Goal: Navigation & Orientation: Find specific page/section

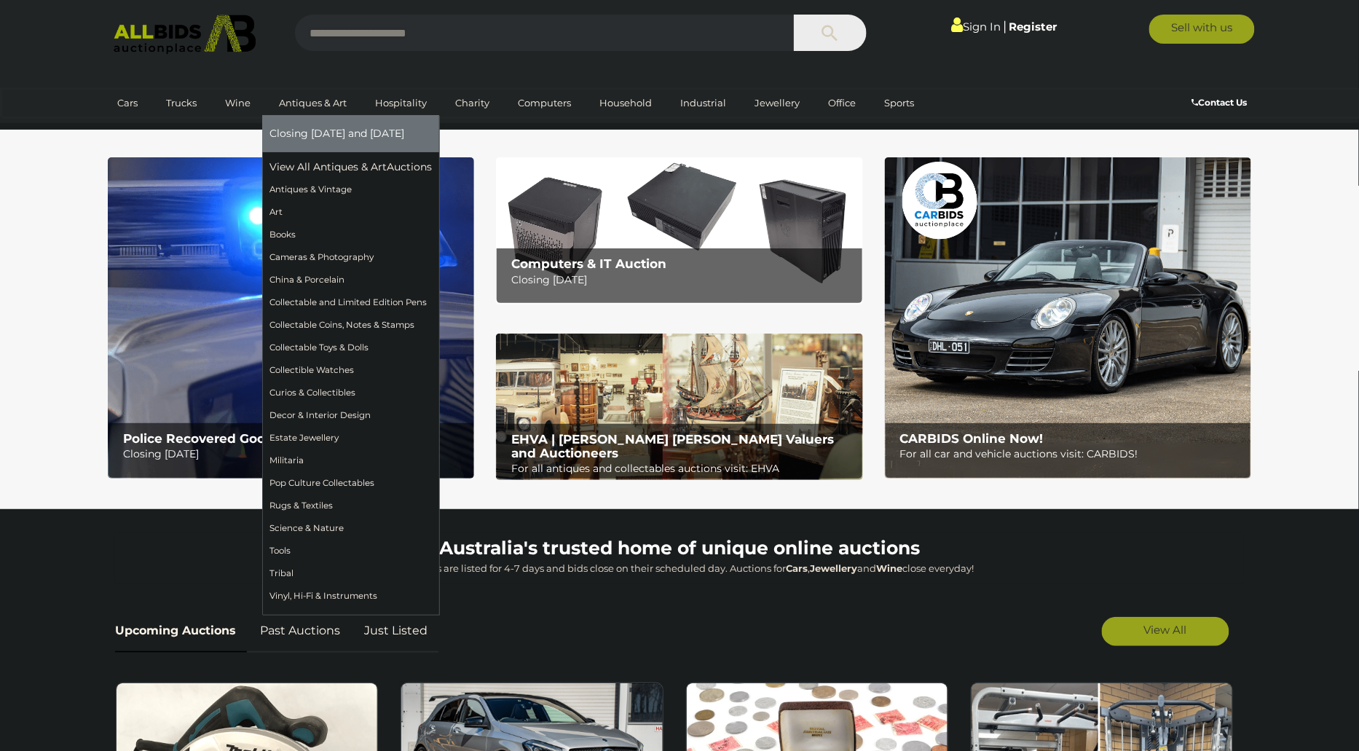
click at [323, 107] on link "Antiques & Art" at bounding box center [312, 103] width 87 height 24
click at [344, 158] on link "View All Antiques & Art Auctions" at bounding box center [355, 167] width 172 height 23
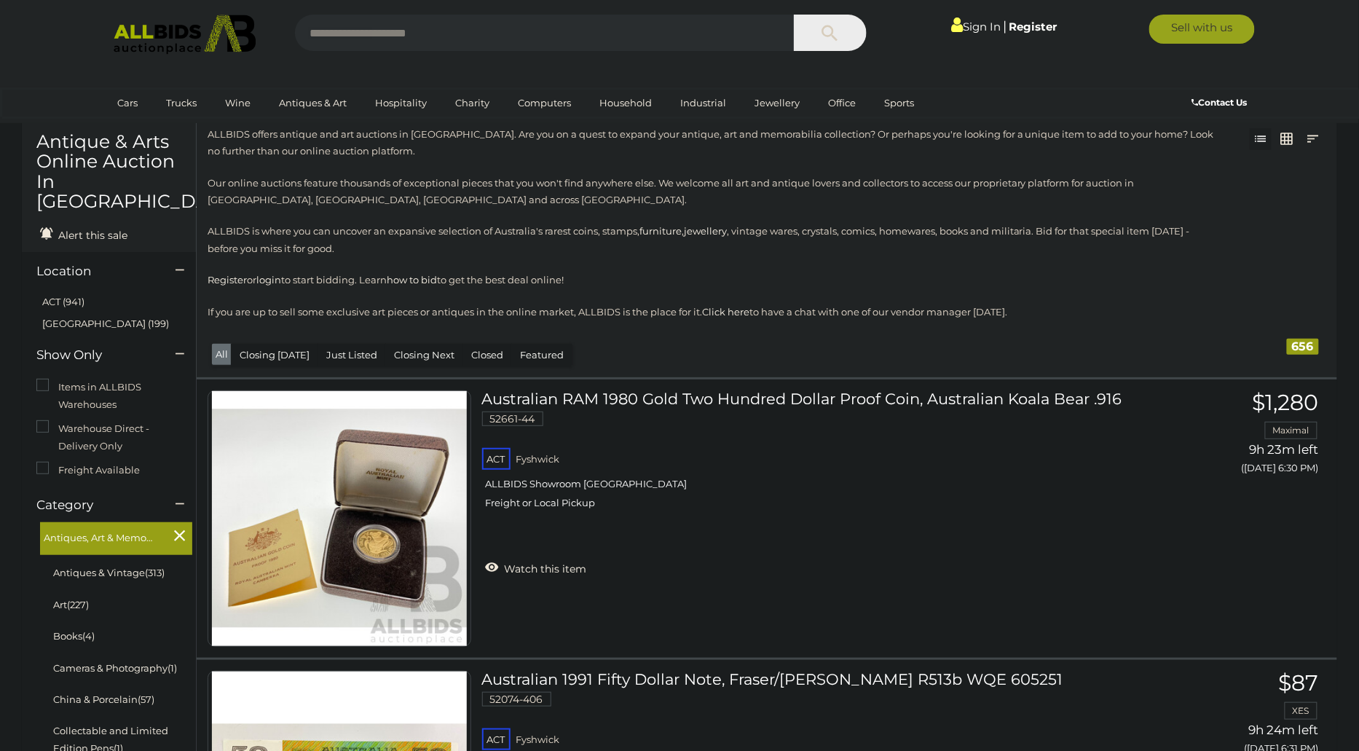
scroll to position [56, 0]
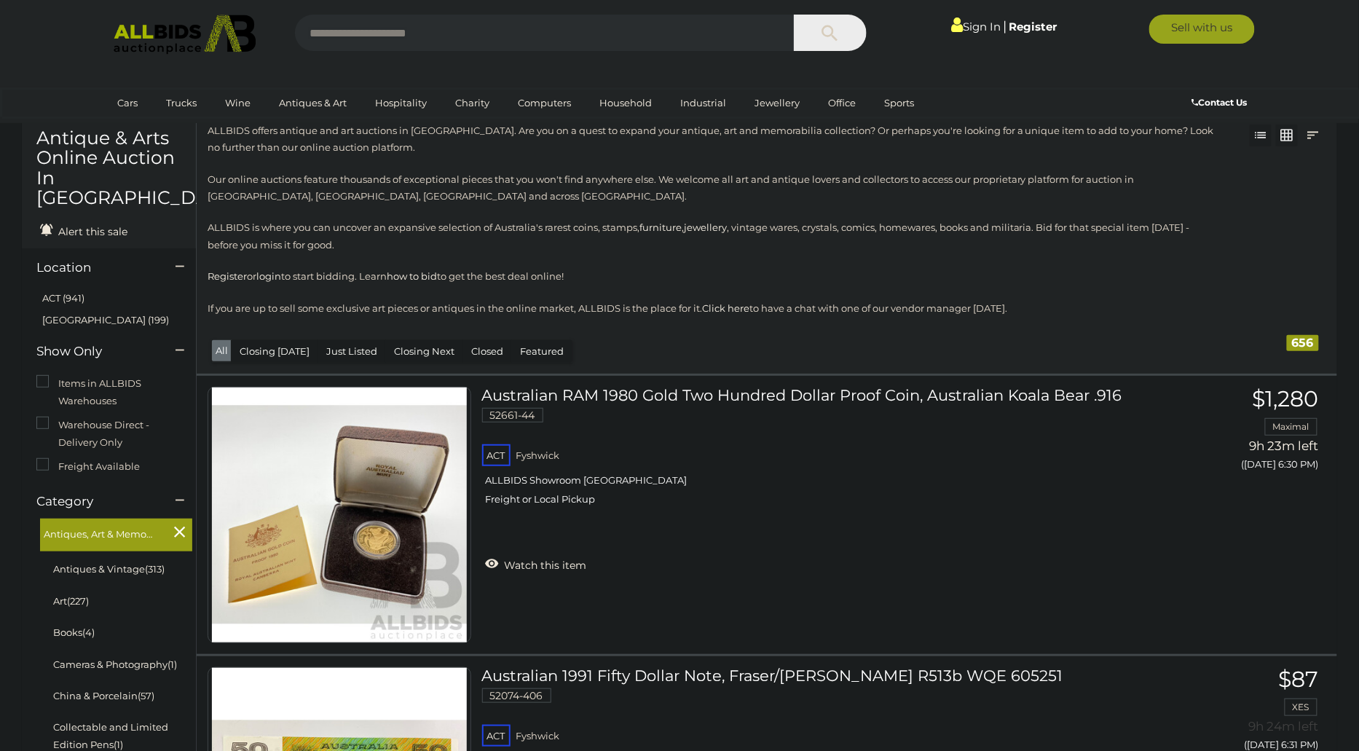
click at [1287, 128] on link at bounding box center [1287, 136] width 22 height 22
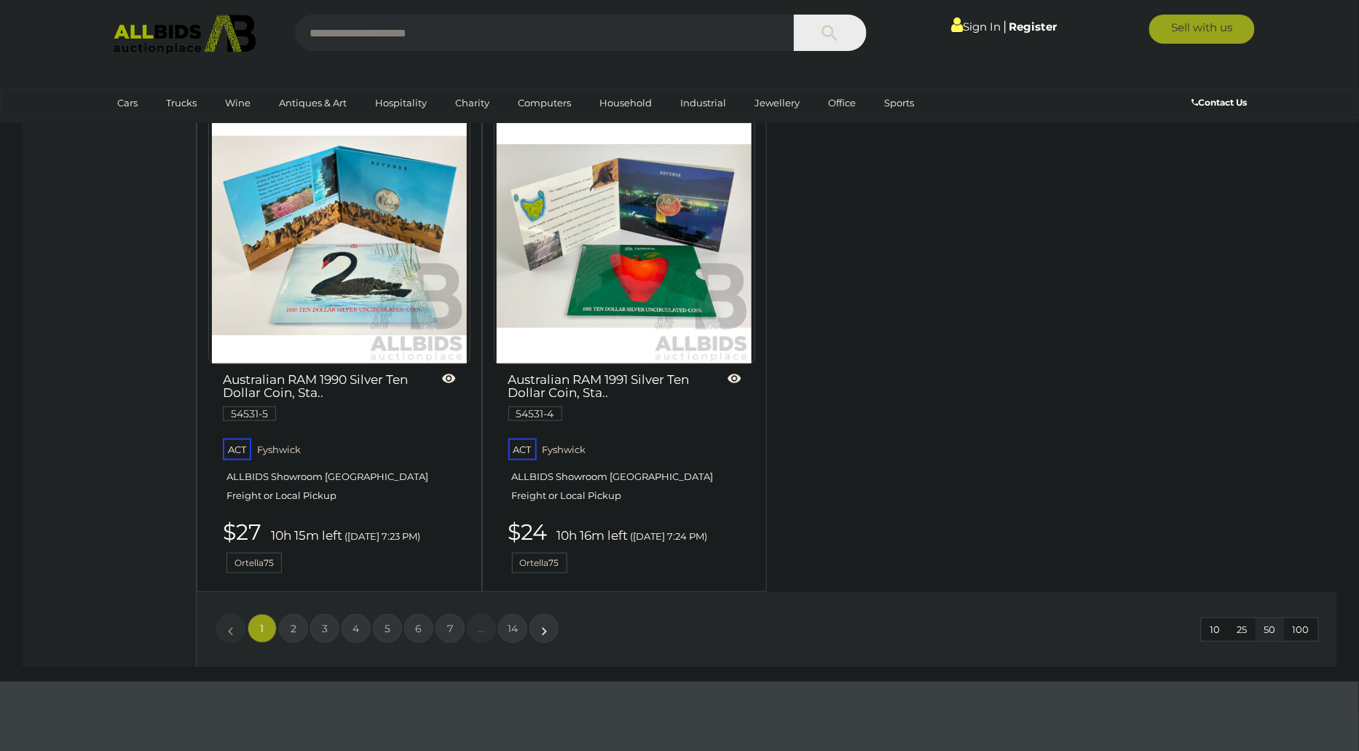
scroll to position [6358, 0]
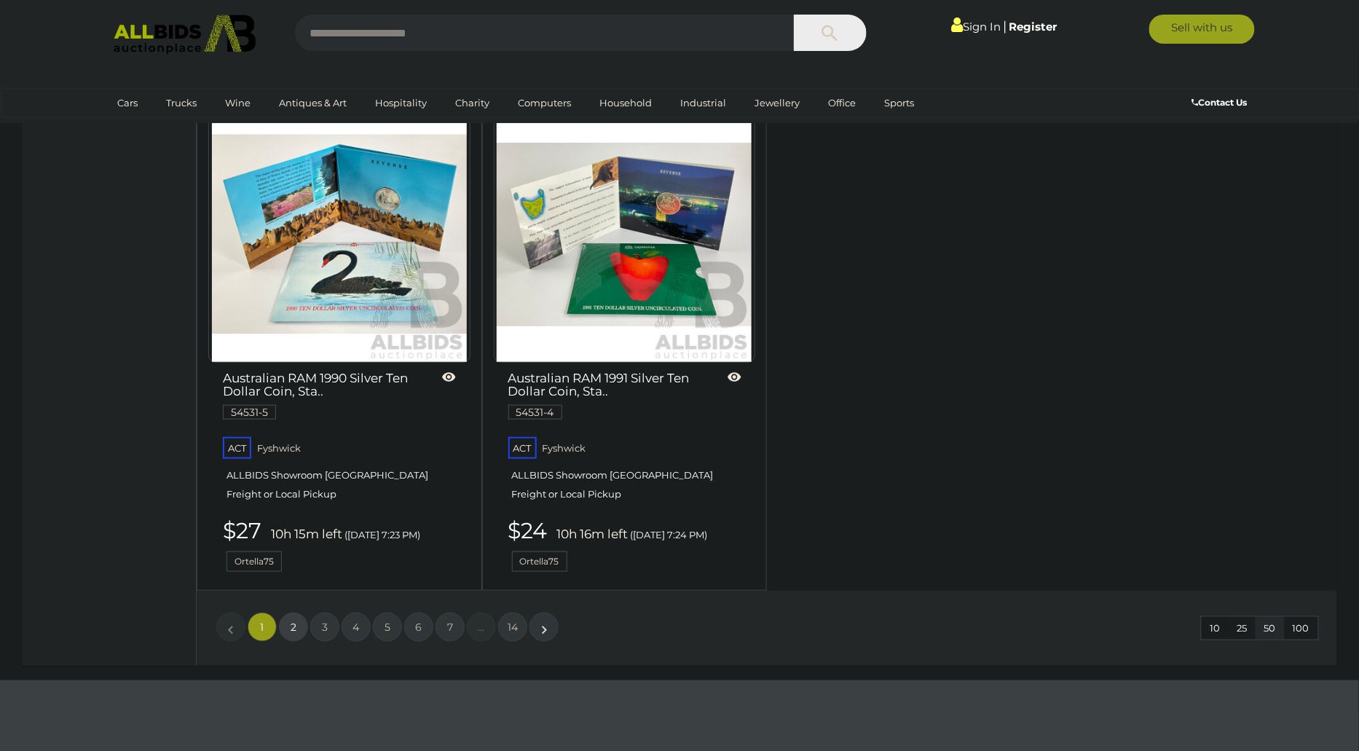
click at [293, 620] on span "2" at bounding box center [294, 626] width 6 height 13
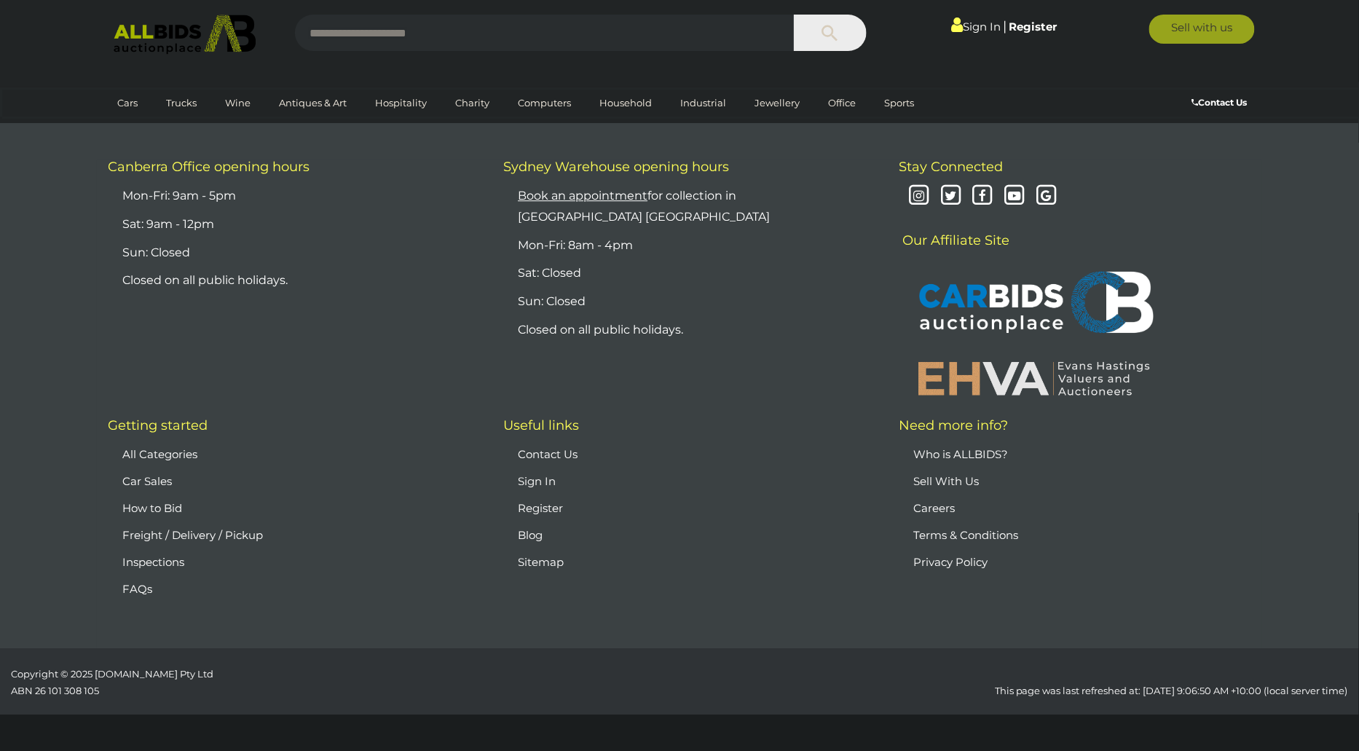
scroll to position [284, 0]
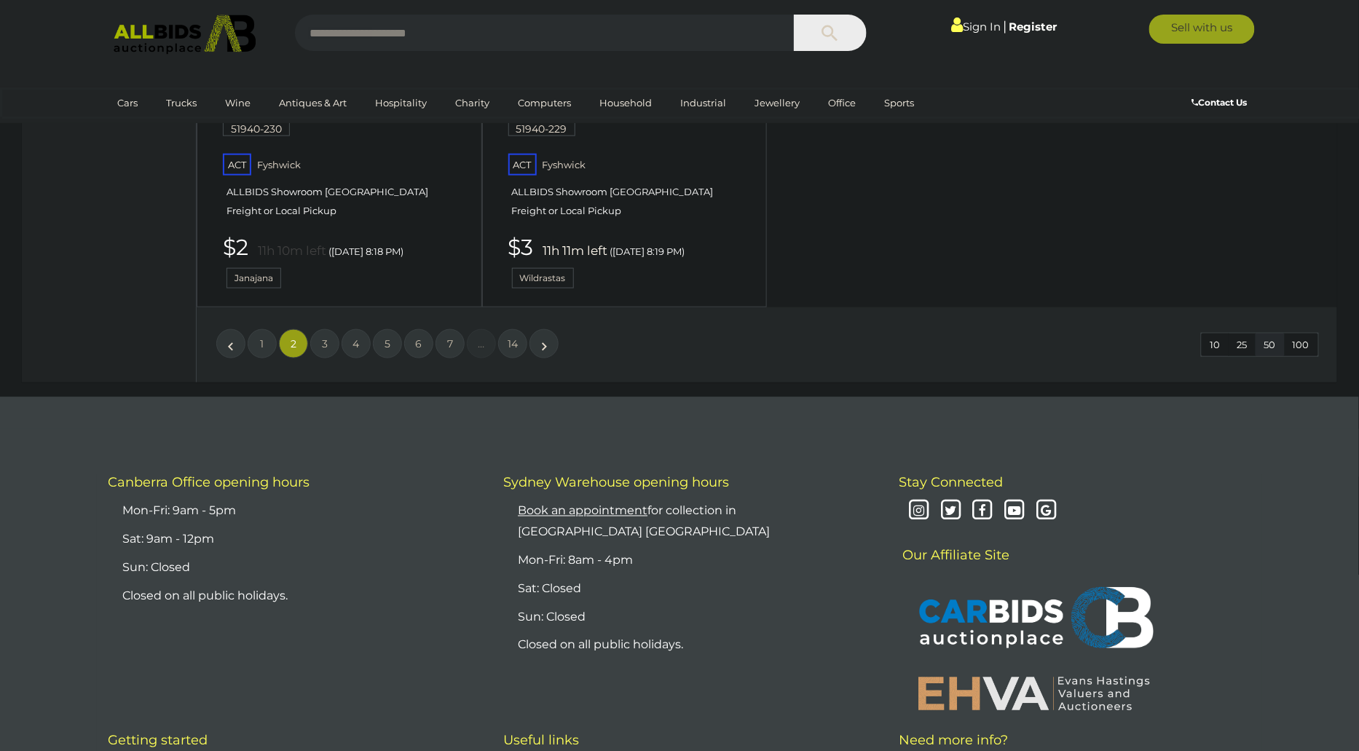
scroll to position [6645, 0]
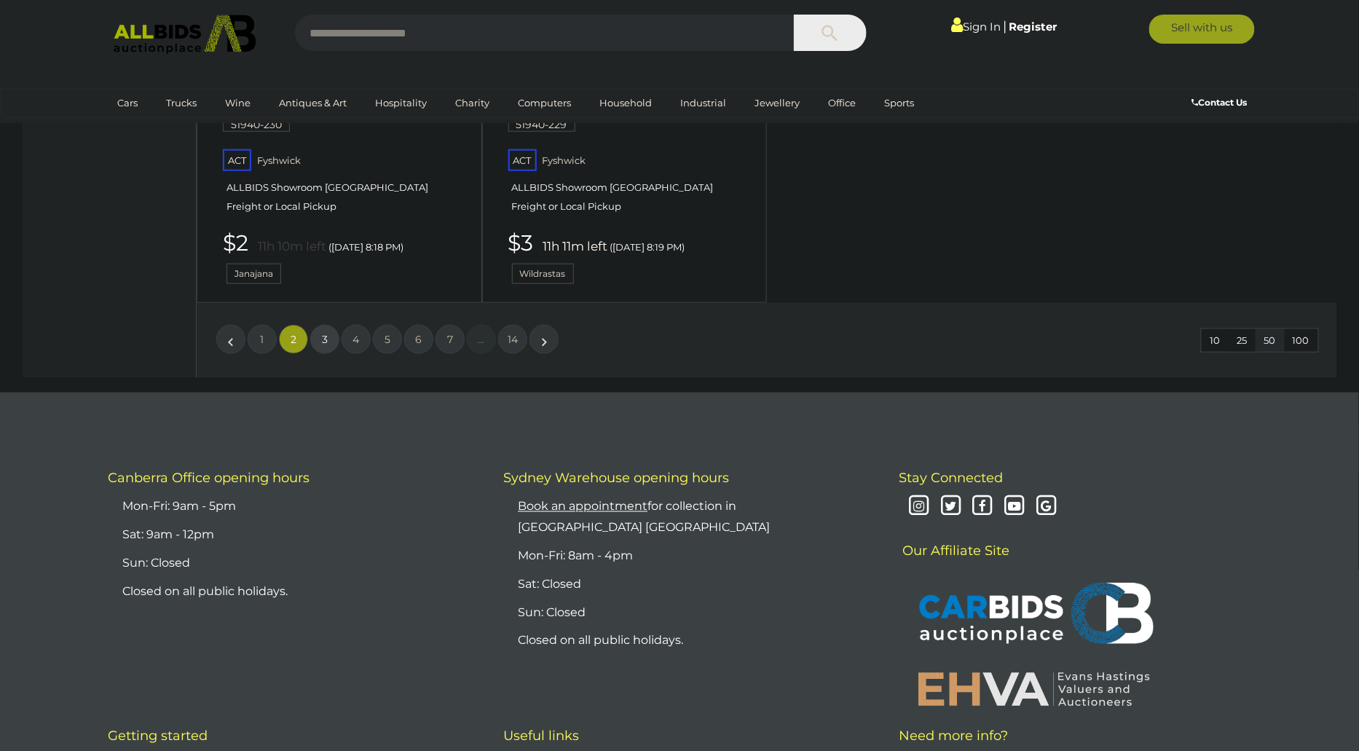
click at [322, 333] on span "3" at bounding box center [325, 339] width 6 height 13
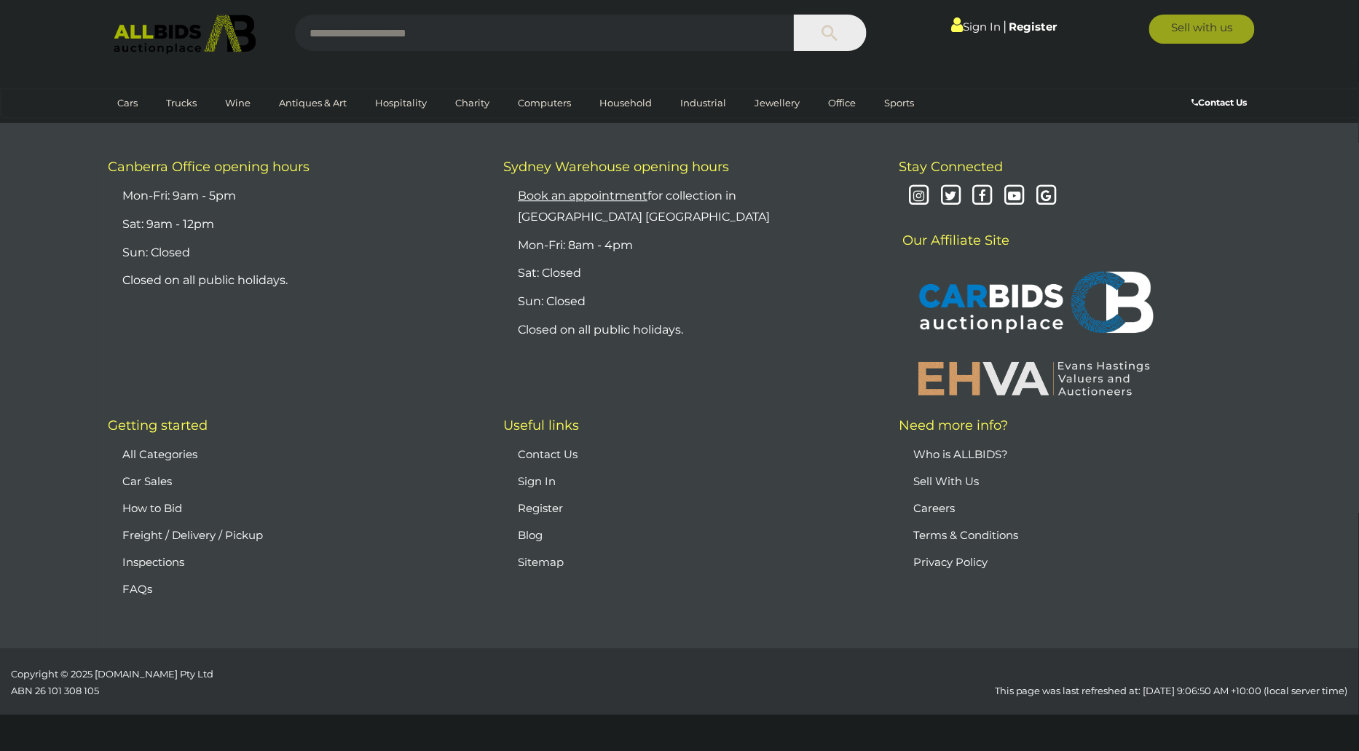
scroll to position [284, 0]
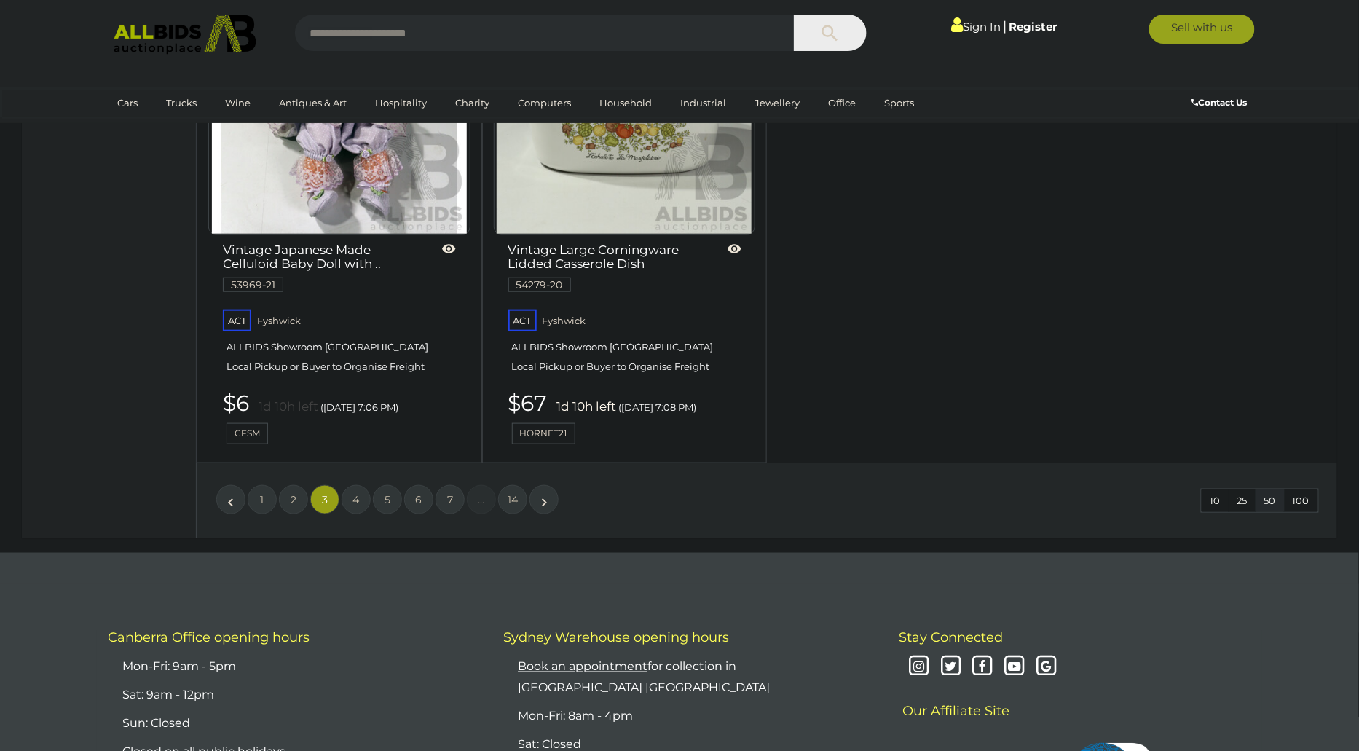
scroll to position [6590, 0]
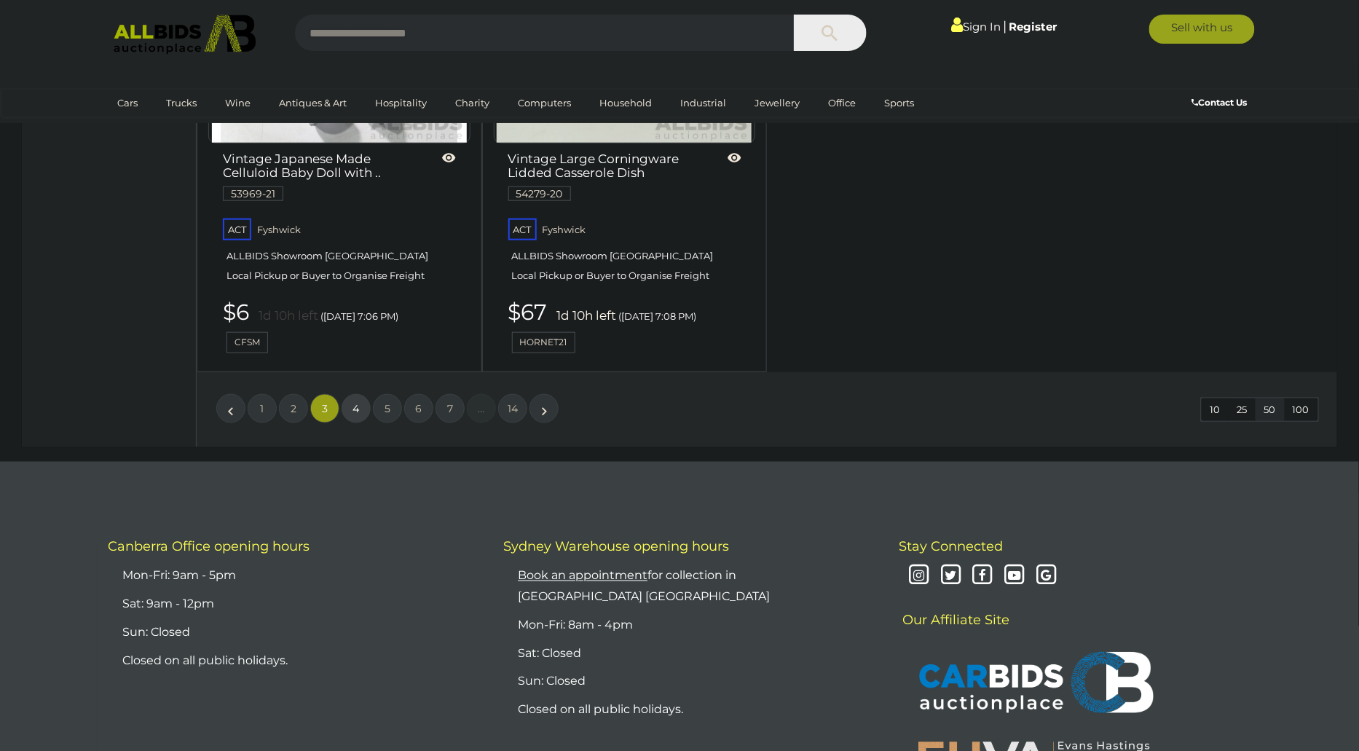
click at [355, 402] on span "4" at bounding box center [356, 408] width 7 height 13
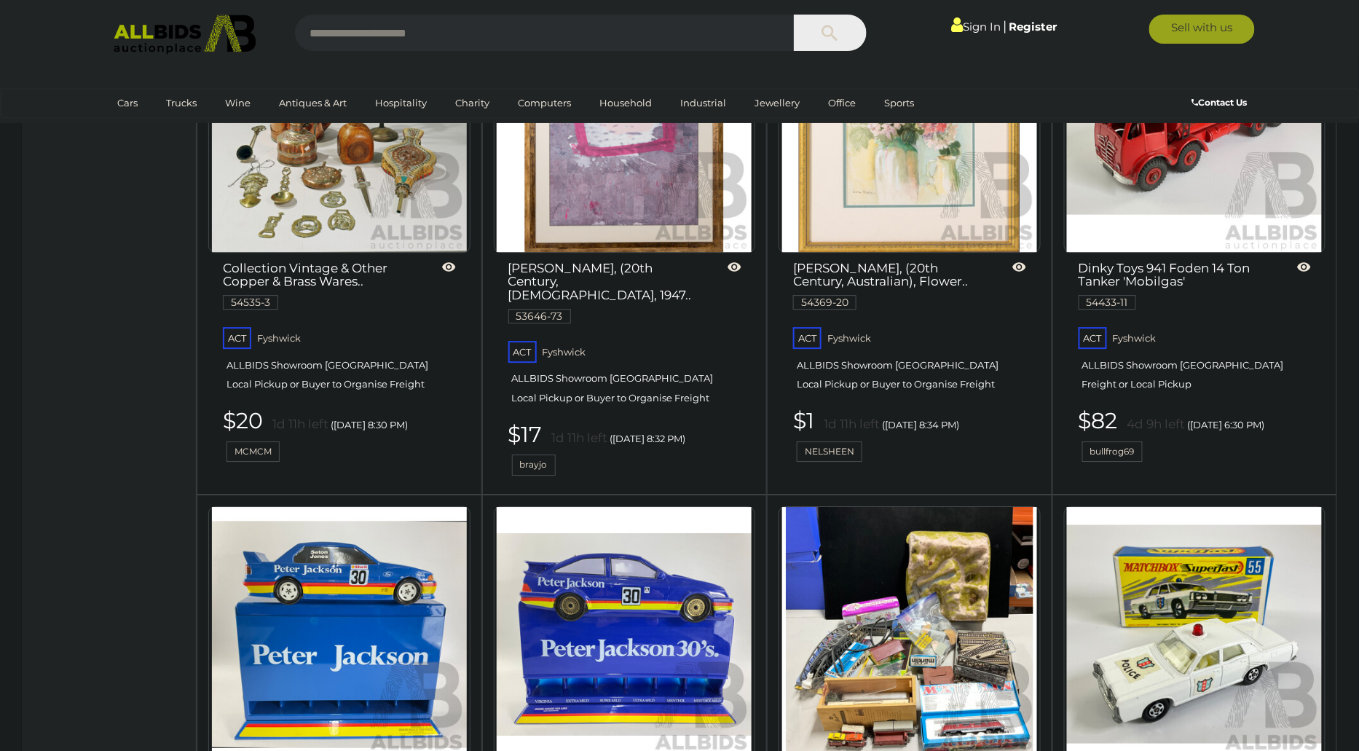
scroll to position [5630, 0]
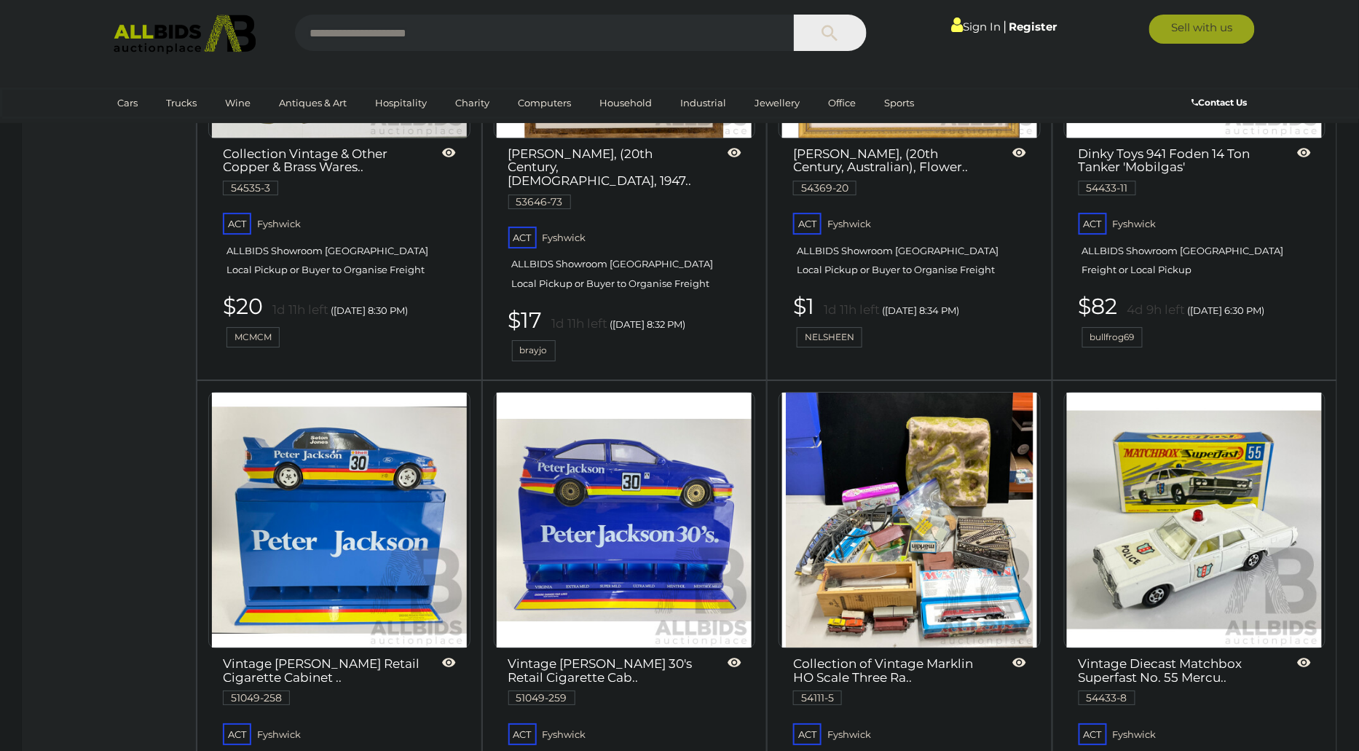
click at [917, 457] on img at bounding box center [909, 519] width 255 height 255
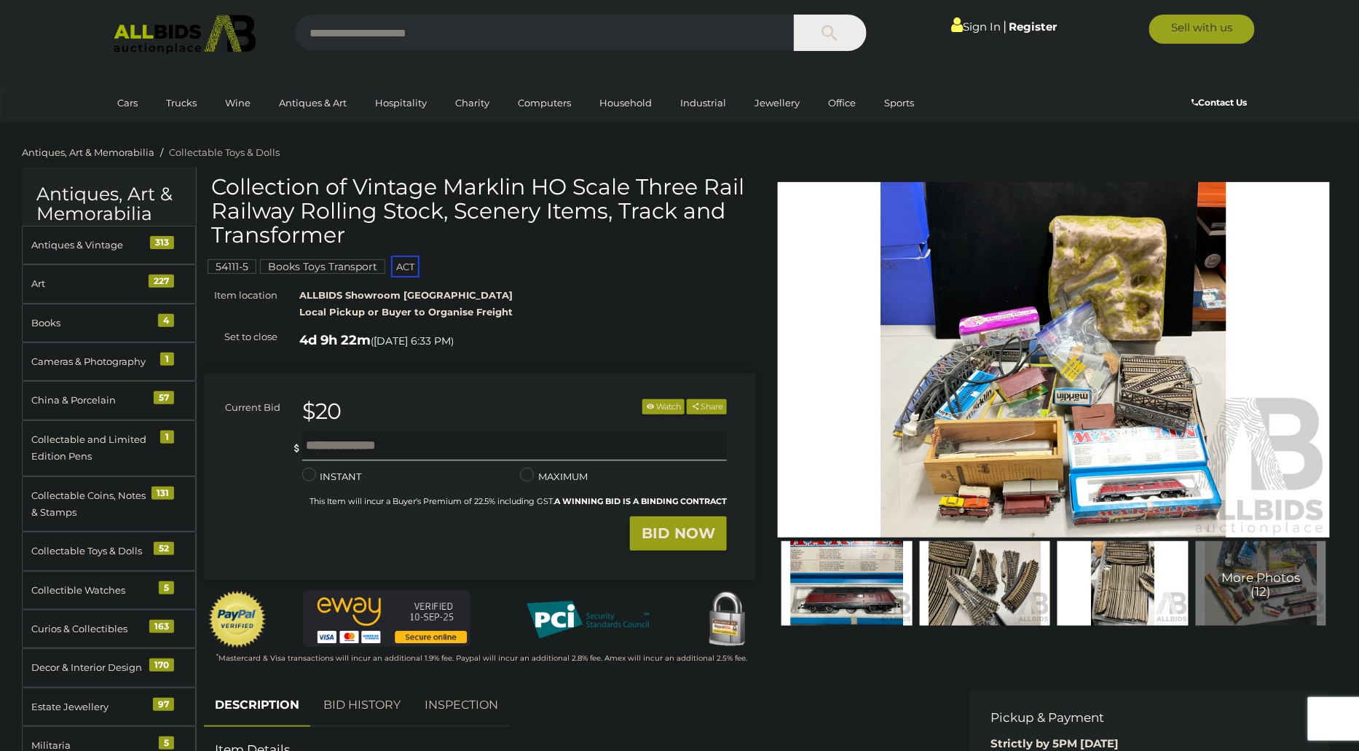
click at [864, 580] on img at bounding box center [846, 583] width 131 height 84
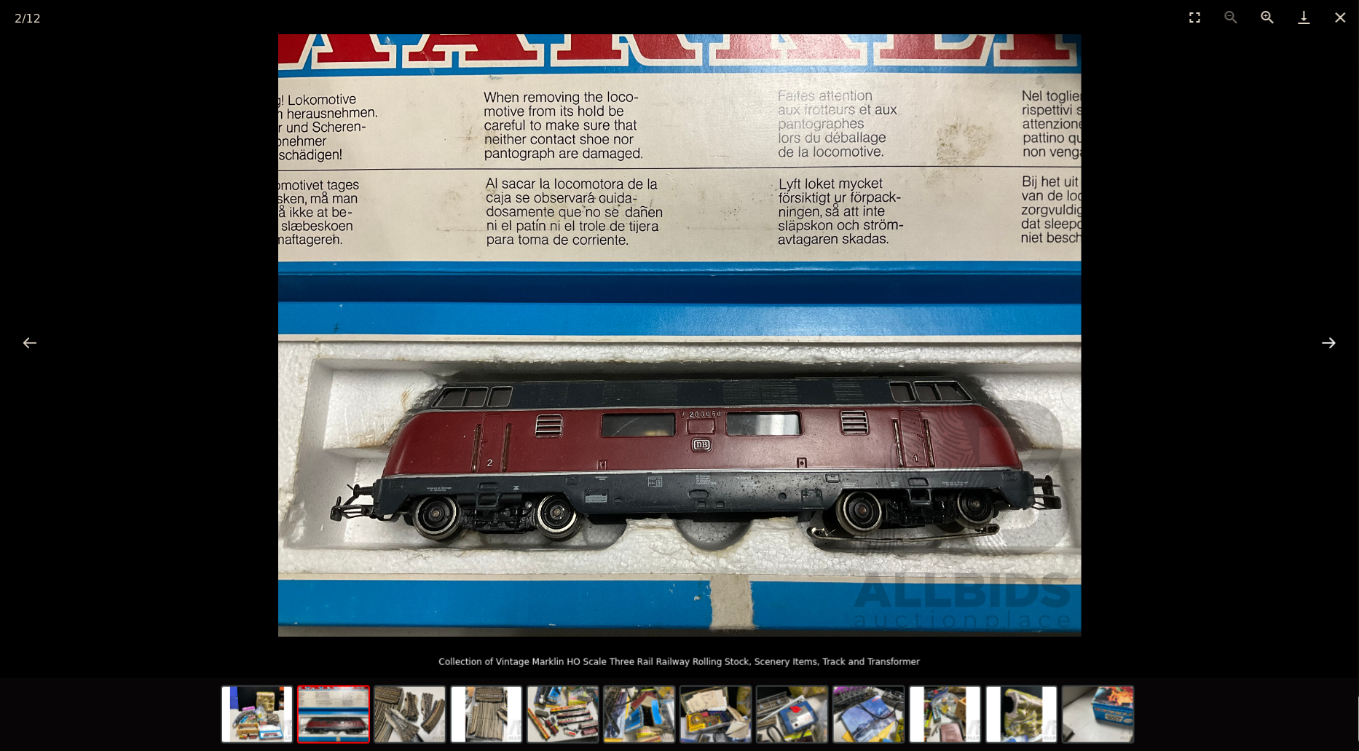
click at [1324, 332] on button "Next slide" at bounding box center [1328, 342] width 31 height 28
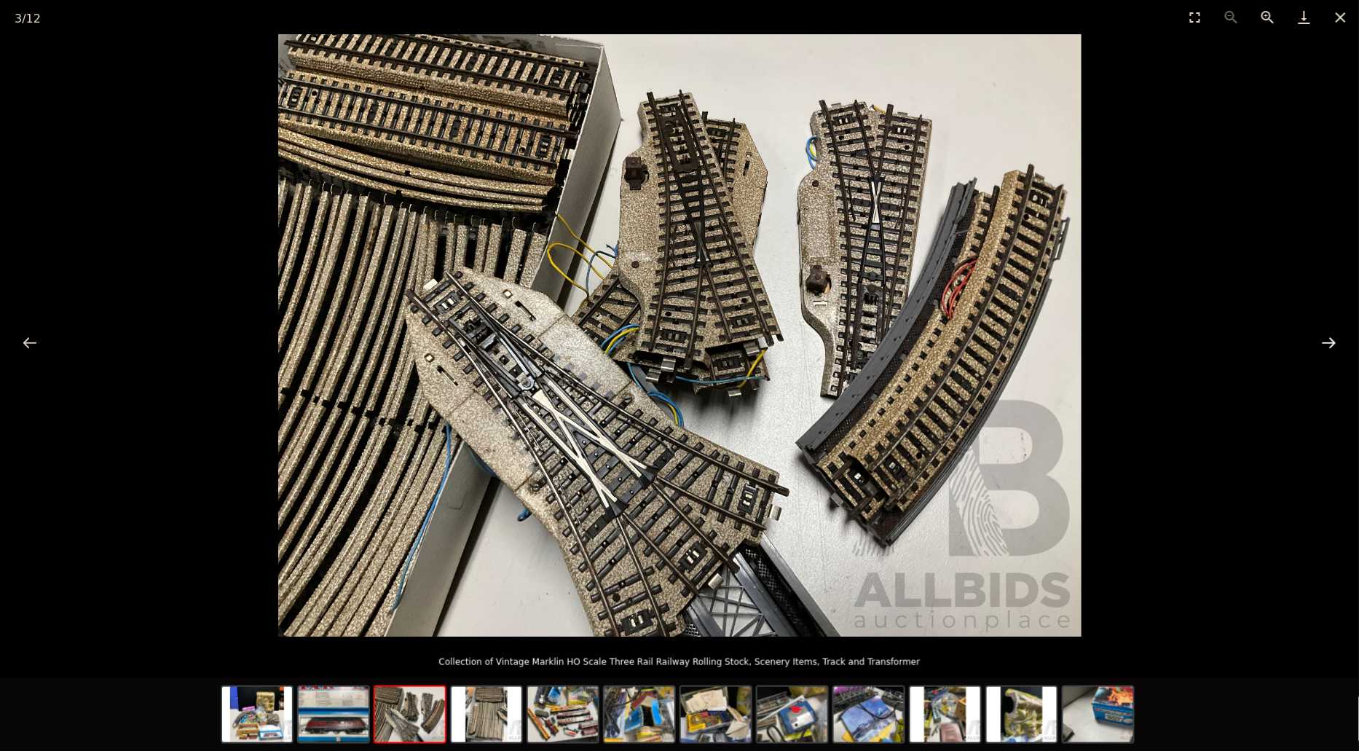
click at [1324, 332] on button "Next slide" at bounding box center [1328, 342] width 31 height 28
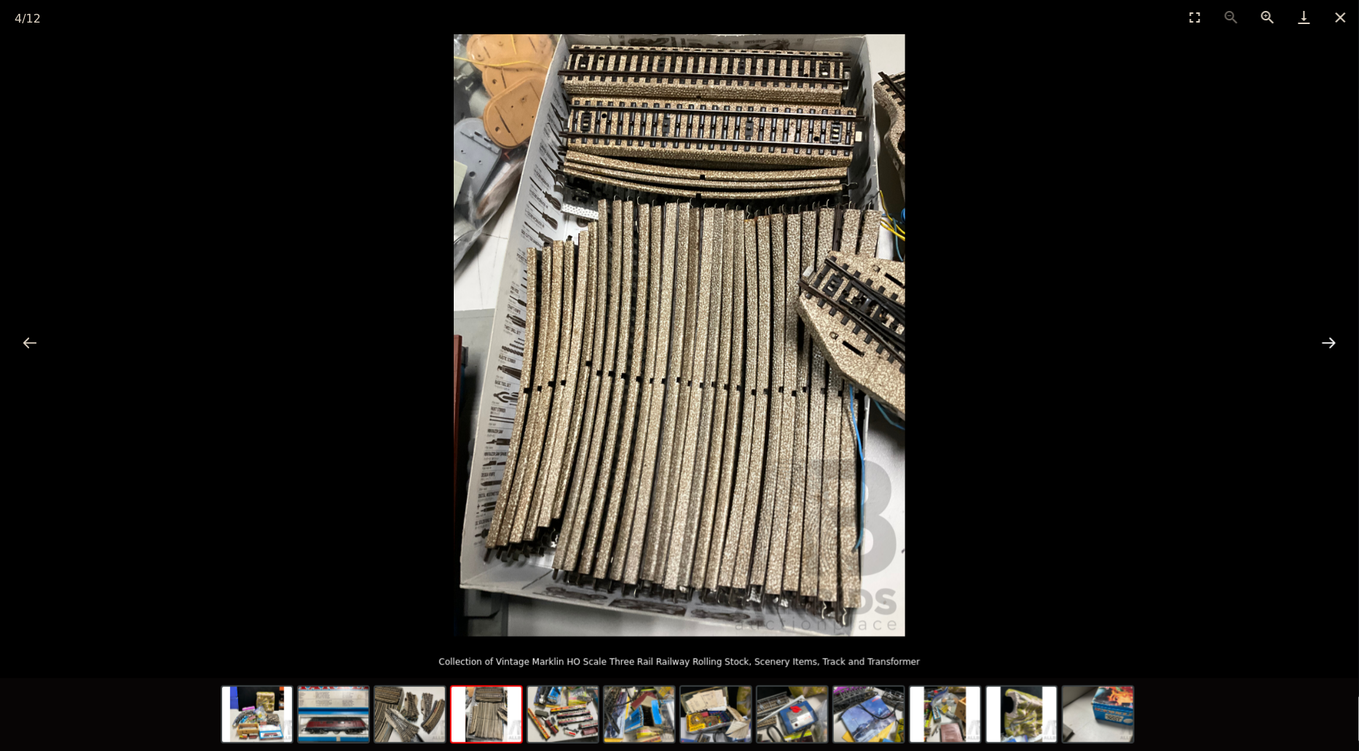
click at [1324, 332] on button "Next slide" at bounding box center [1328, 342] width 31 height 28
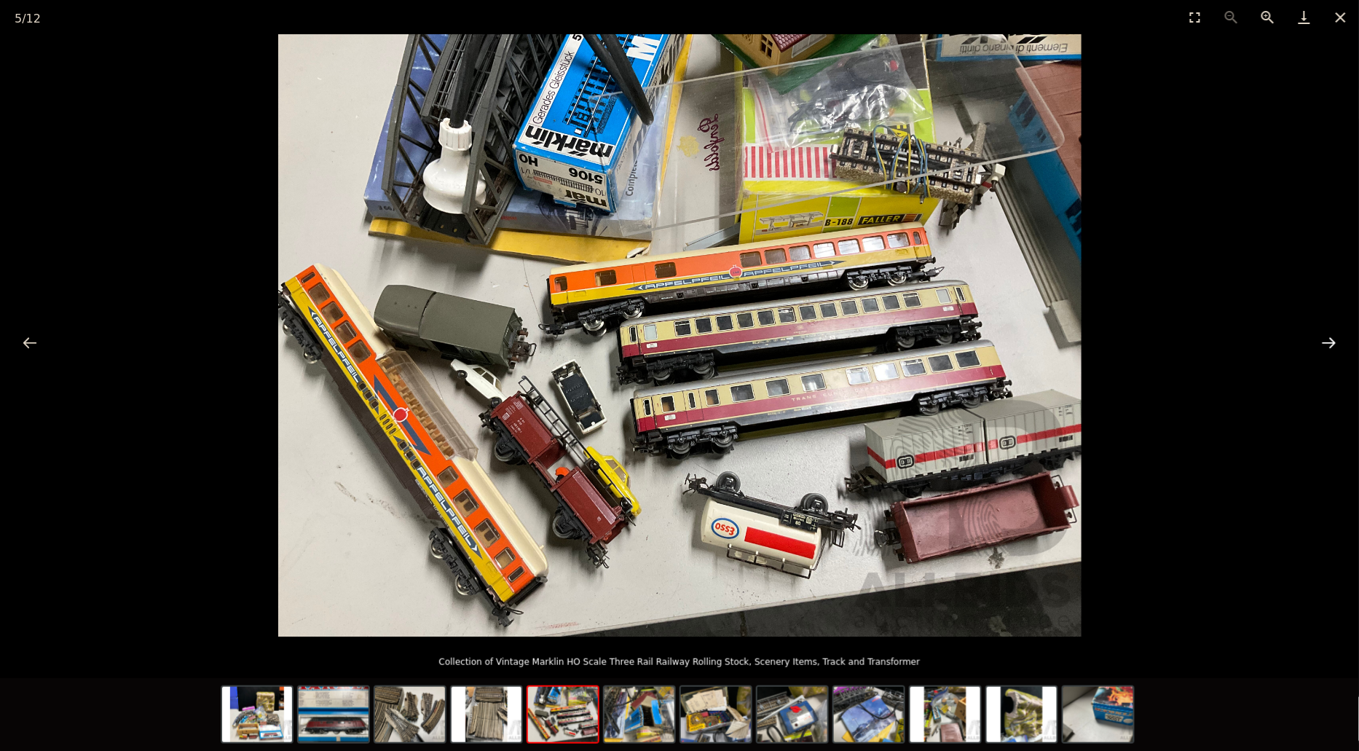
click at [1324, 332] on button "Next slide" at bounding box center [1328, 342] width 31 height 28
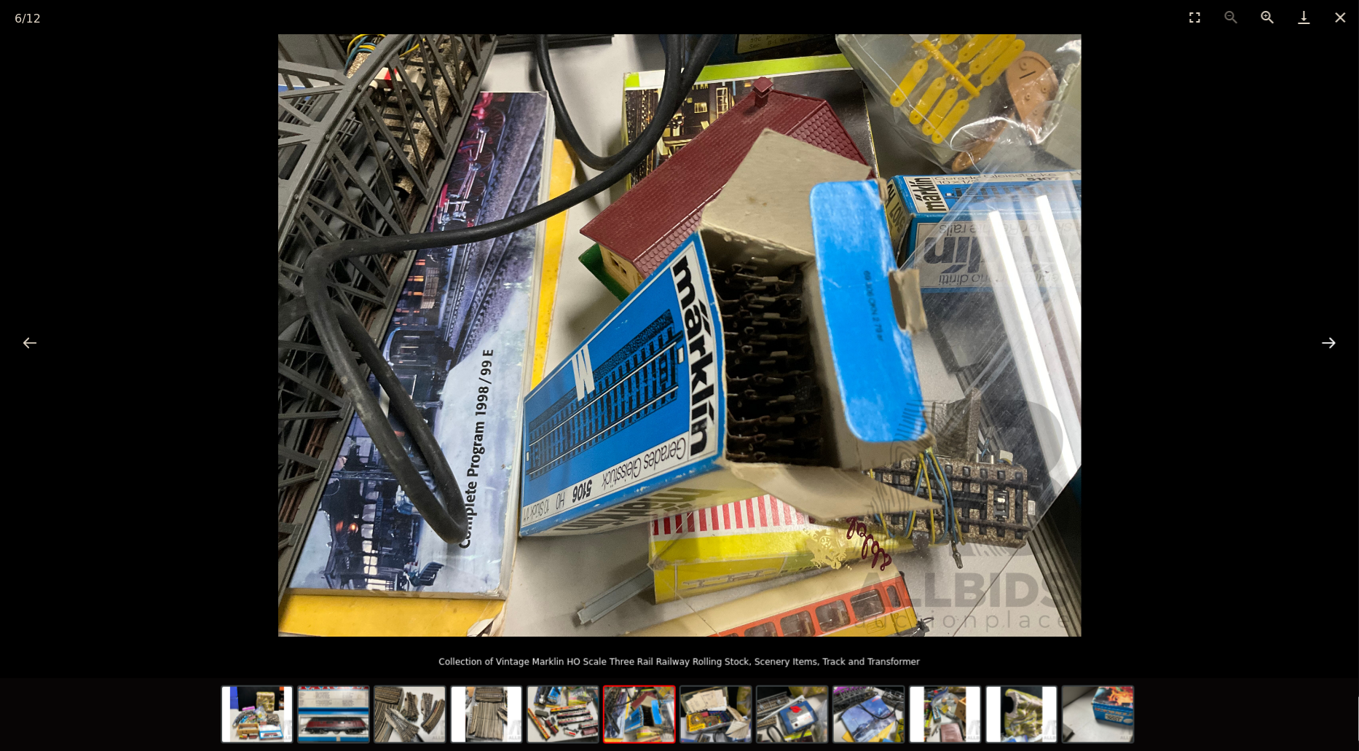
click at [1324, 332] on button "Next slide" at bounding box center [1328, 342] width 31 height 28
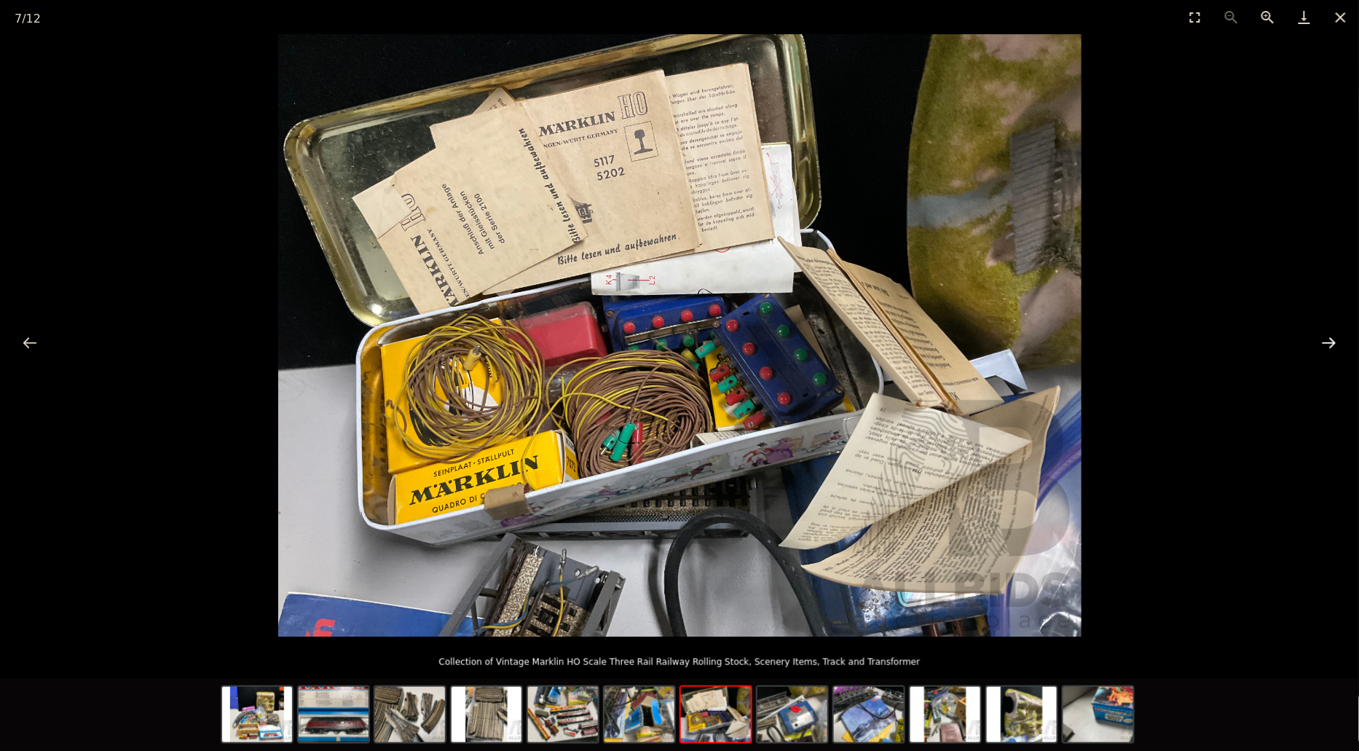
click at [1324, 332] on button "Next slide" at bounding box center [1328, 342] width 31 height 28
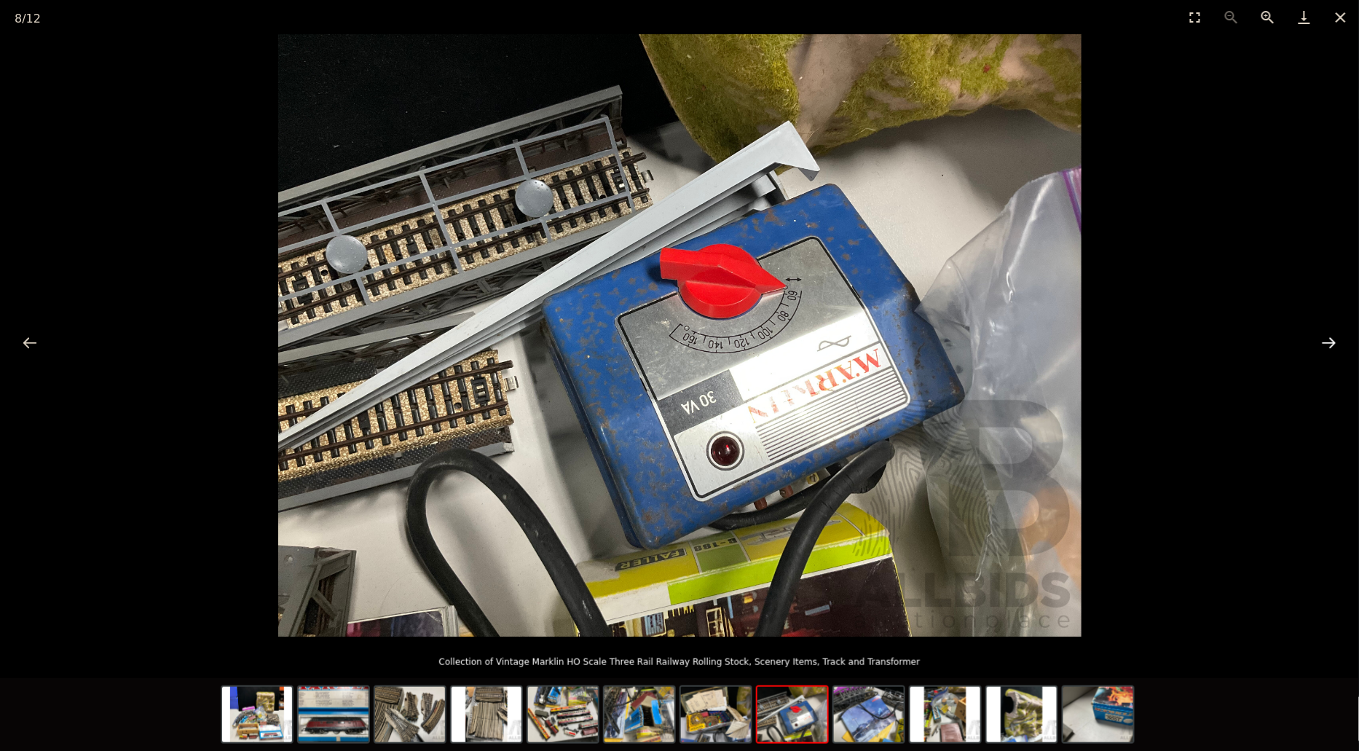
click at [1324, 332] on button "Next slide" at bounding box center [1328, 342] width 31 height 28
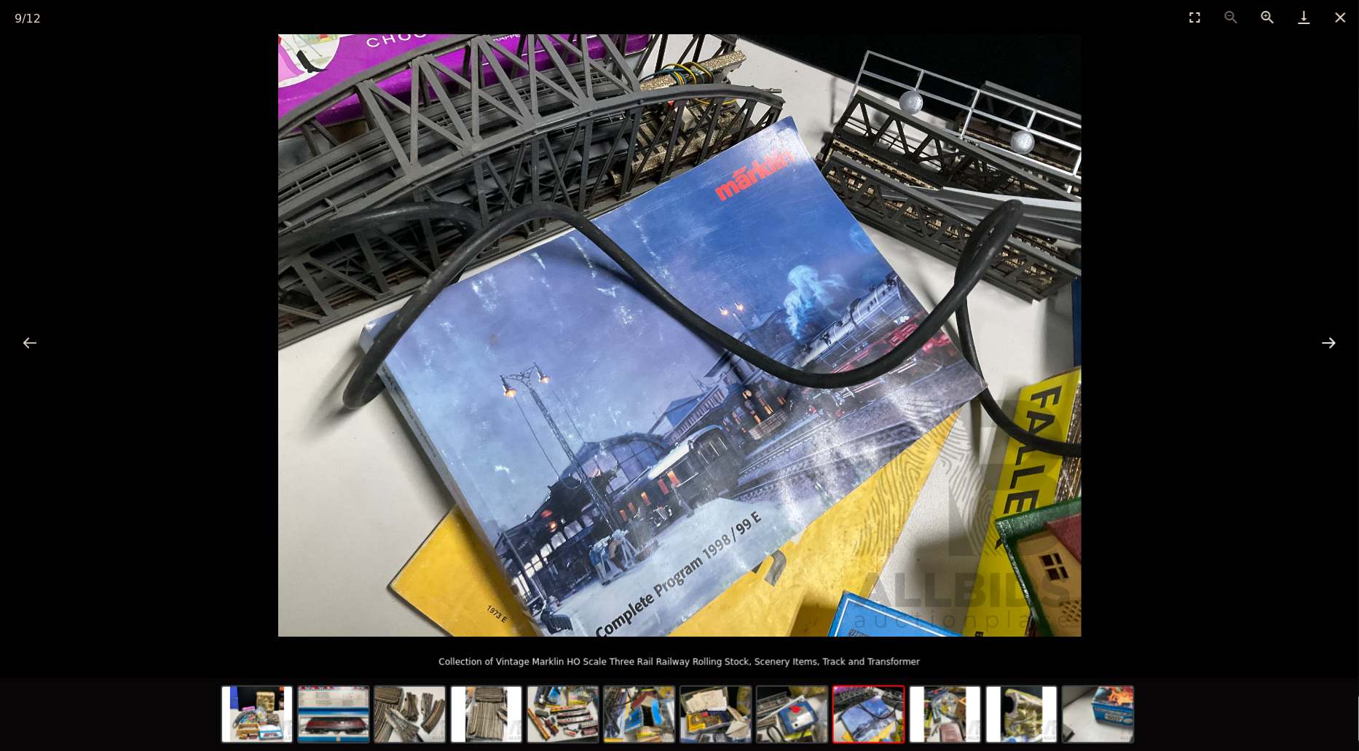
click at [1334, 342] on button "Next slide" at bounding box center [1328, 342] width 31 height 28
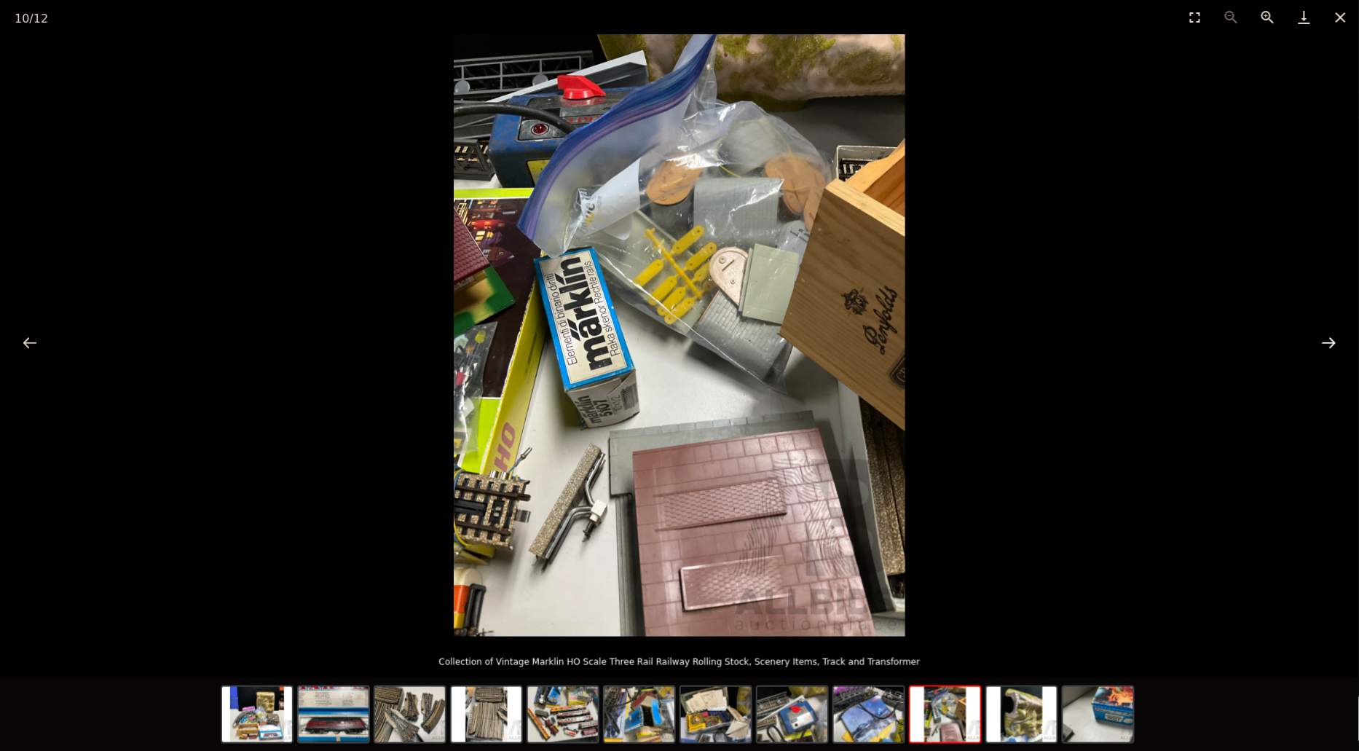
click at [1334, 342] on button "Next slide" at bounding box center [1328, 342] width 31 height 28
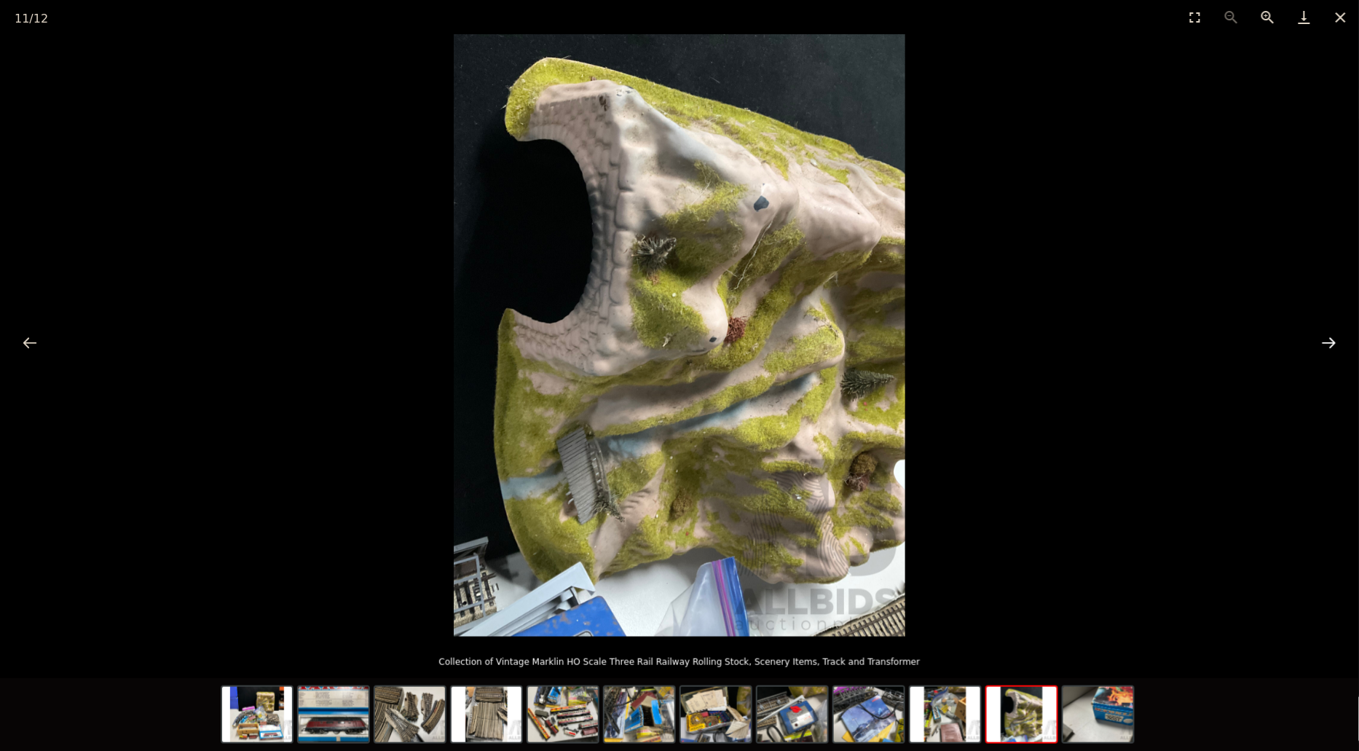
click at [1334, 342] on button "Next slide" at bounding box center [1328, 342] width 31 height 28
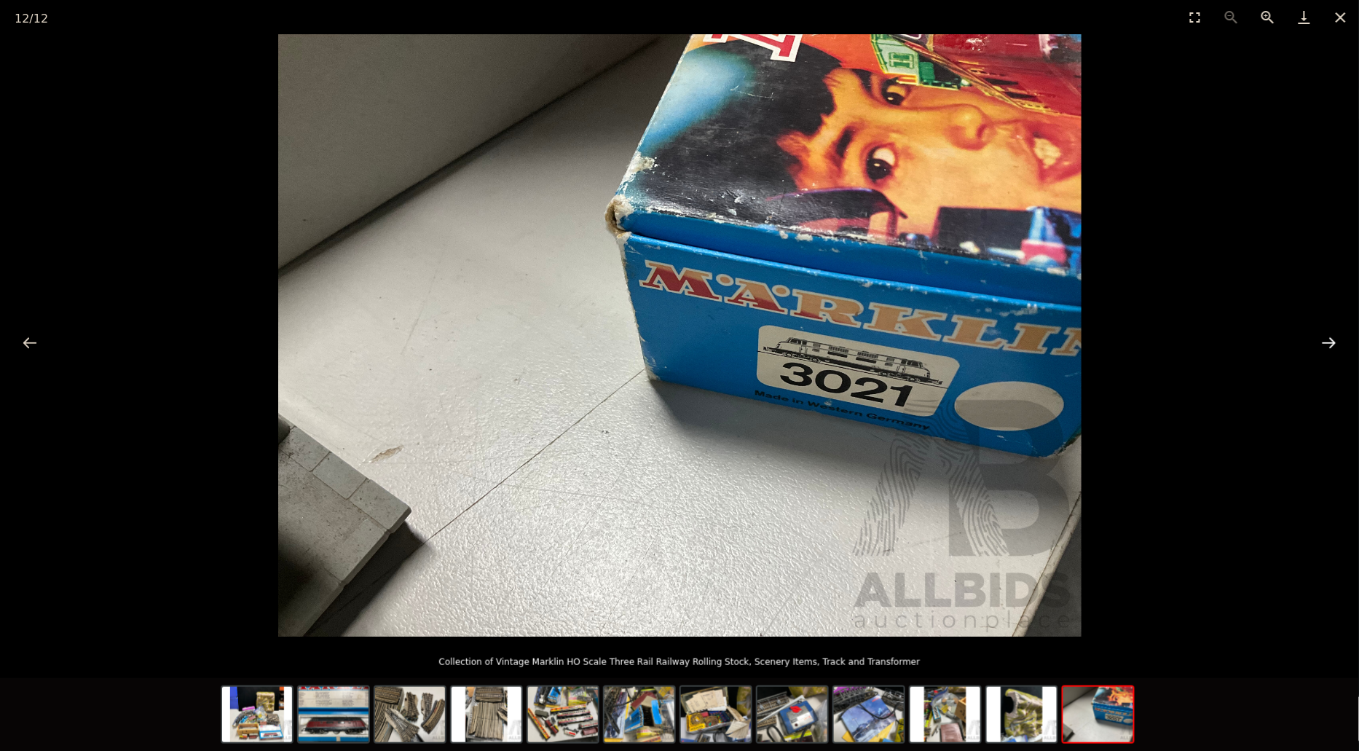
click at [1334, 342] on button "Next slide" at bounding box center [1328, 342] width 31 height 28
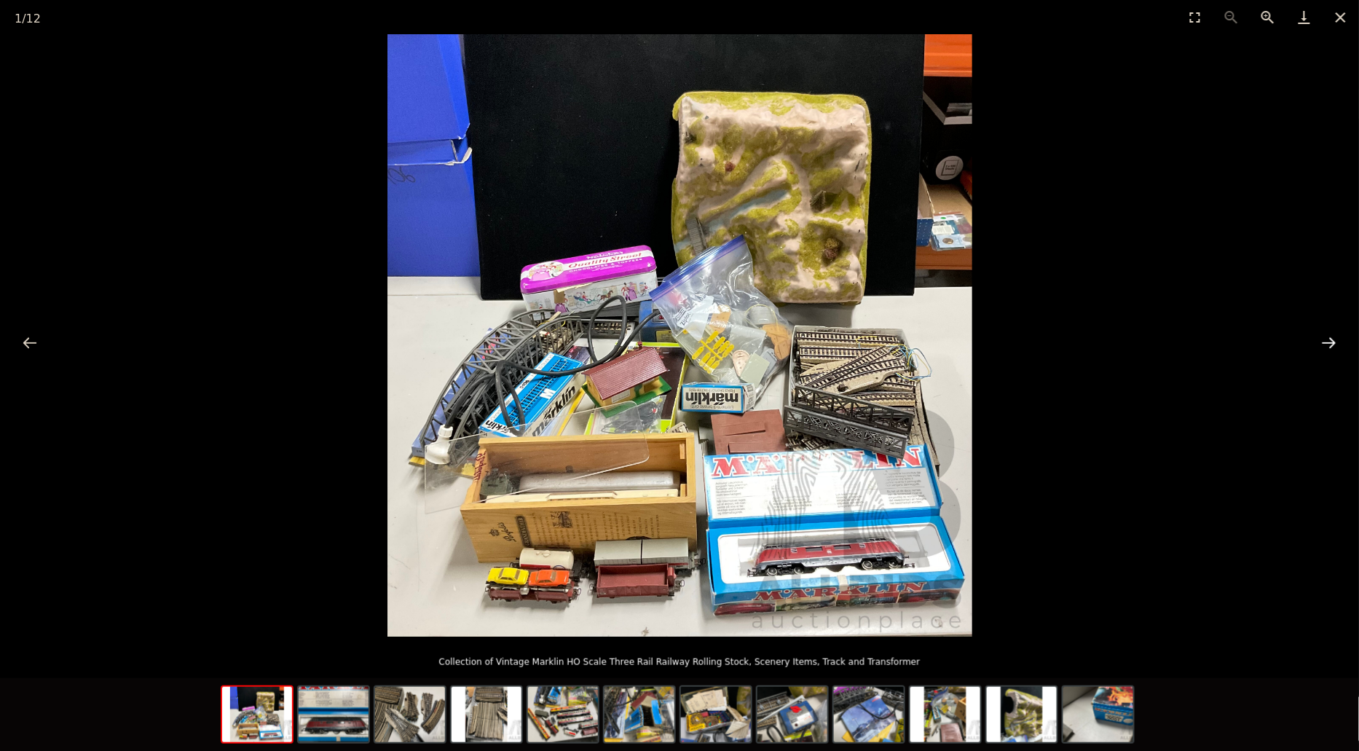
click at [1334, 342] on button "Next slide" at bounding box center [1328, 342] width 31 height 28
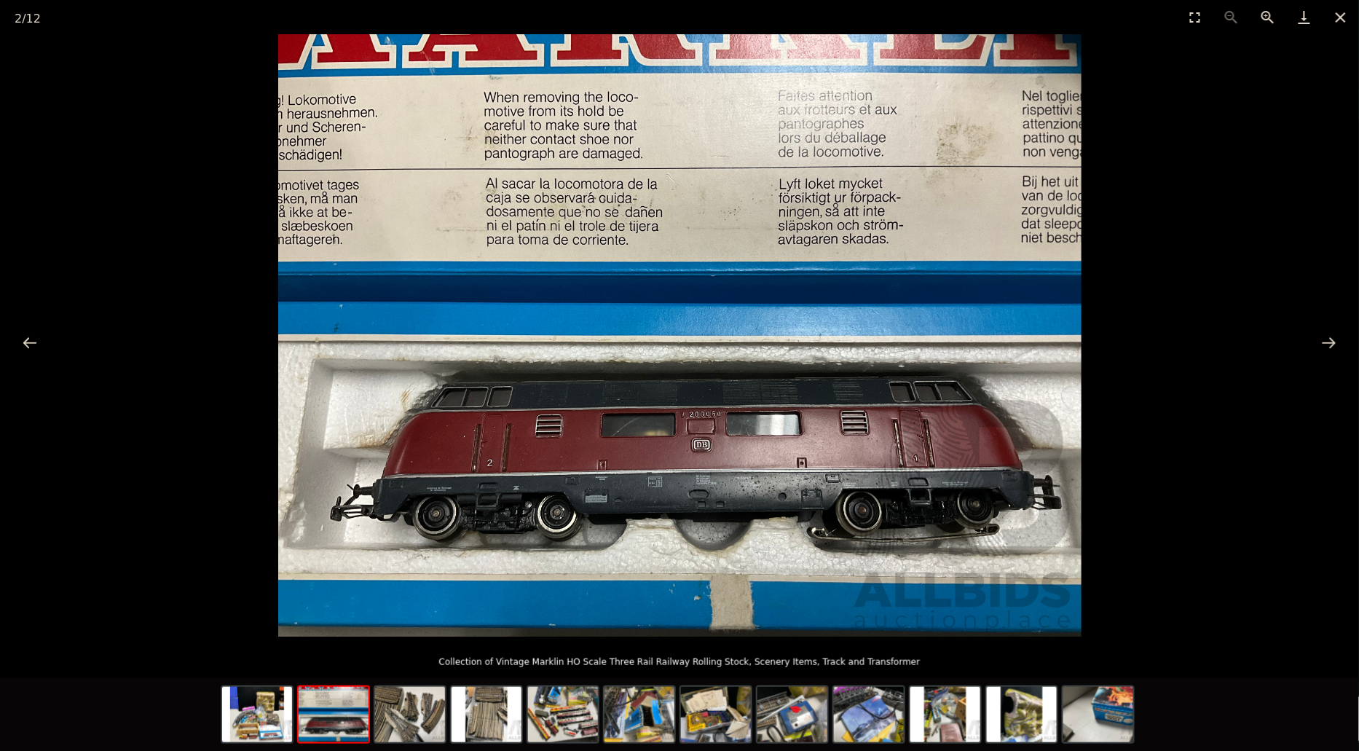
click at [1261, 229] on picture at bounding box center [679, 335] width 1359 height 602
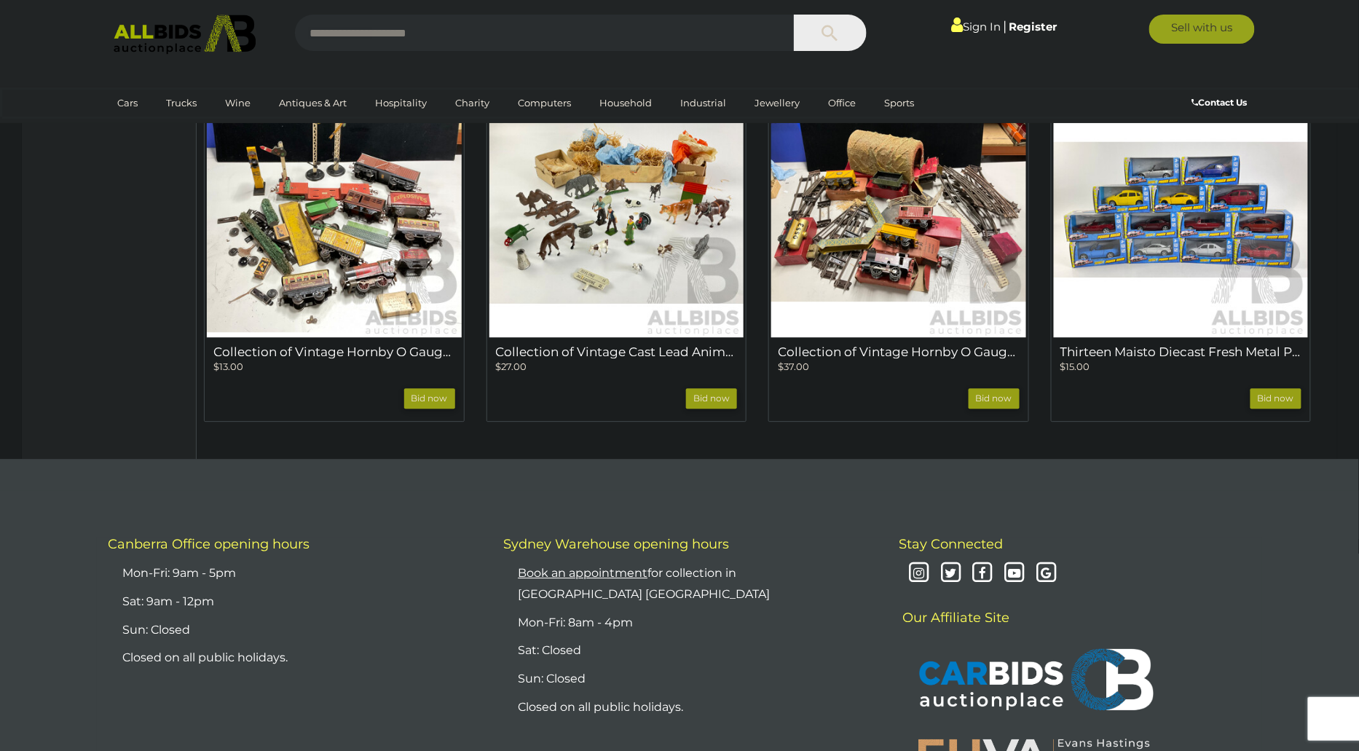
scroll to position [1297, 0]
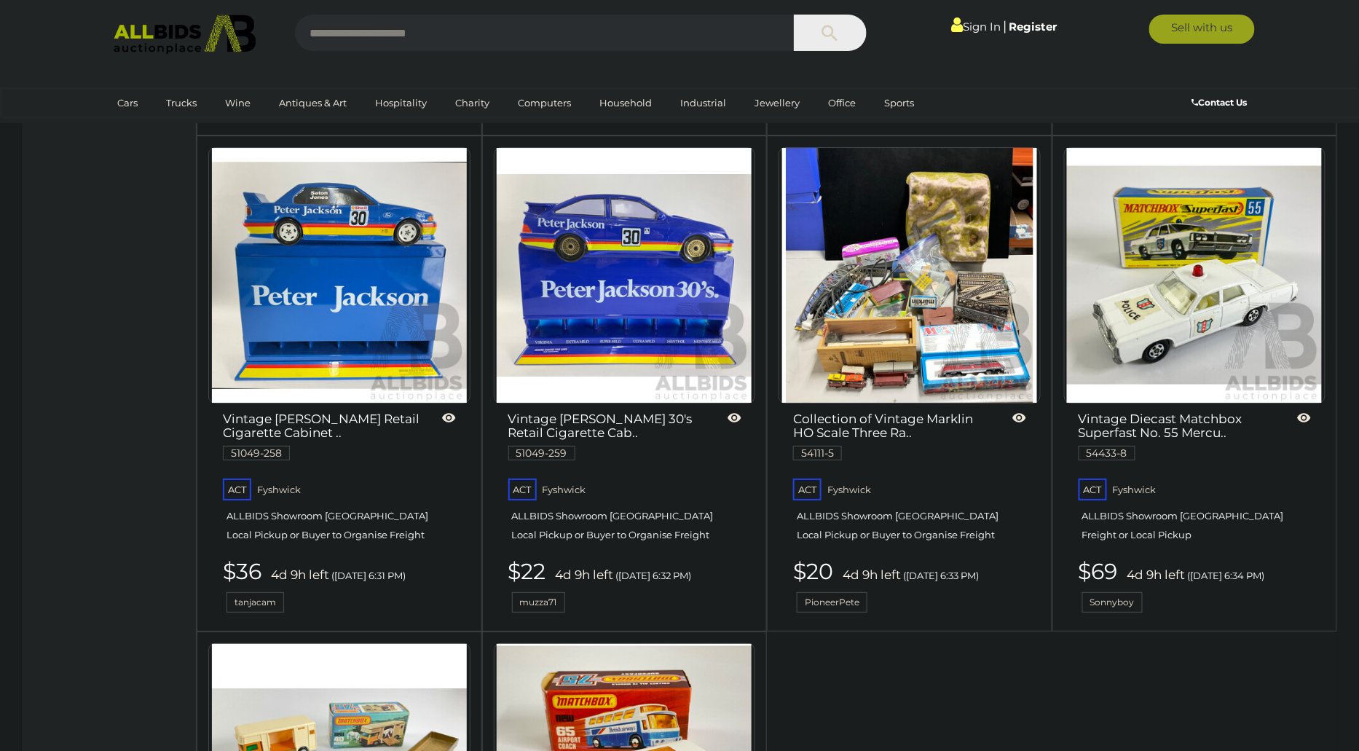
scroll to position [5873, 0]
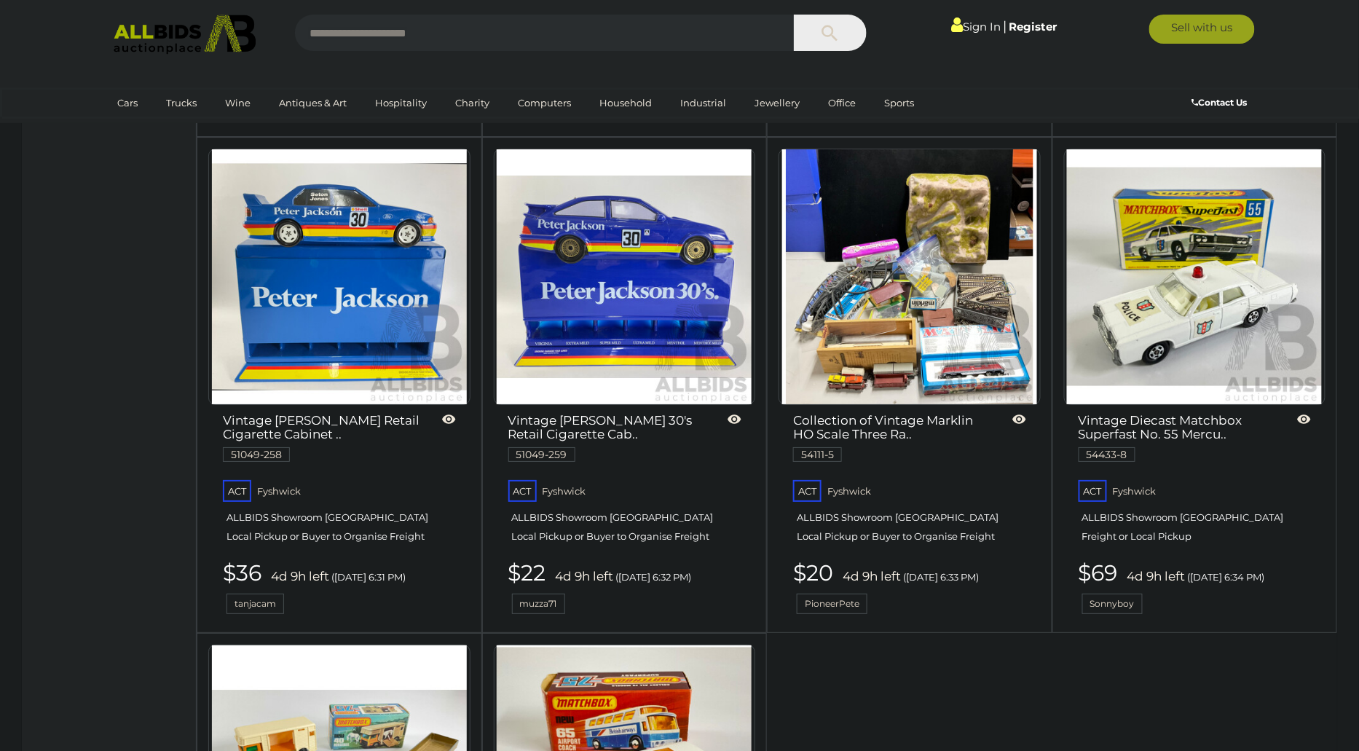
click at [1185, 253] on img at bounding box center [1194, 276] width 255 height 255
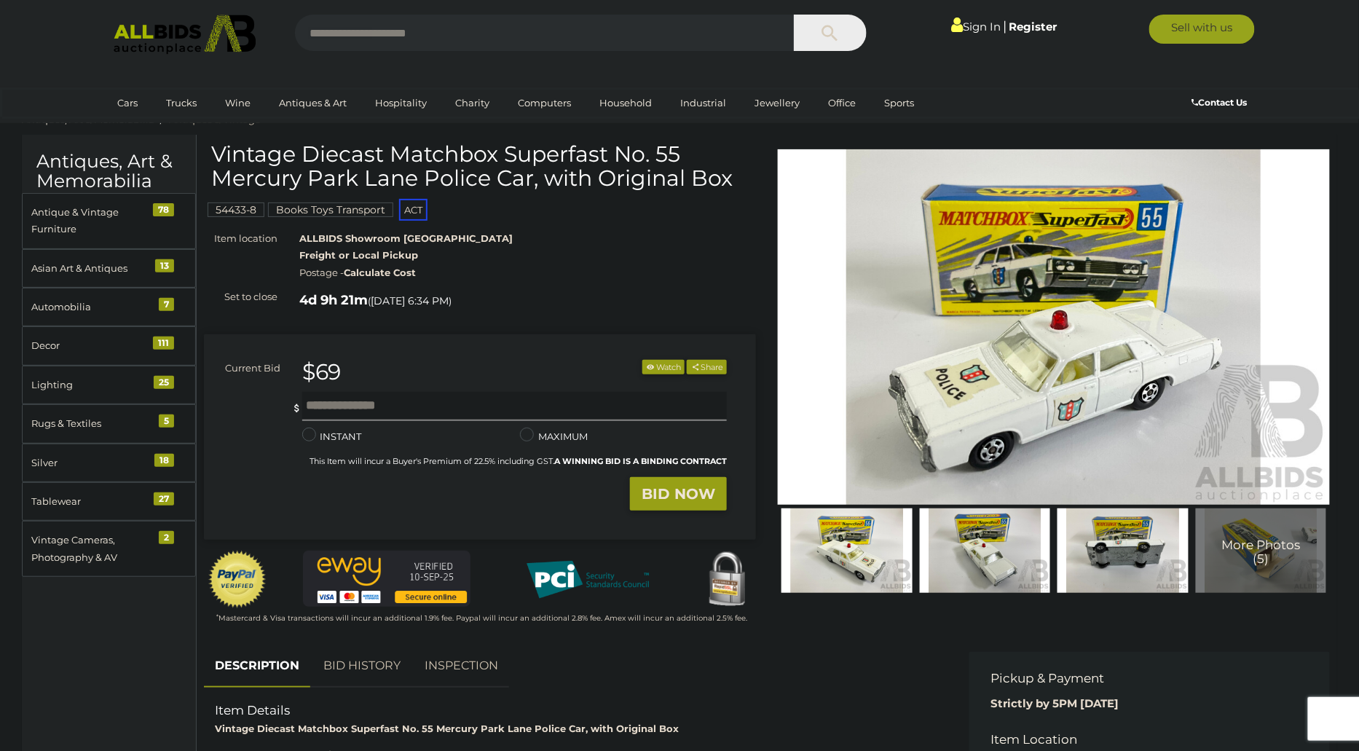
scroll to position [31, 0]
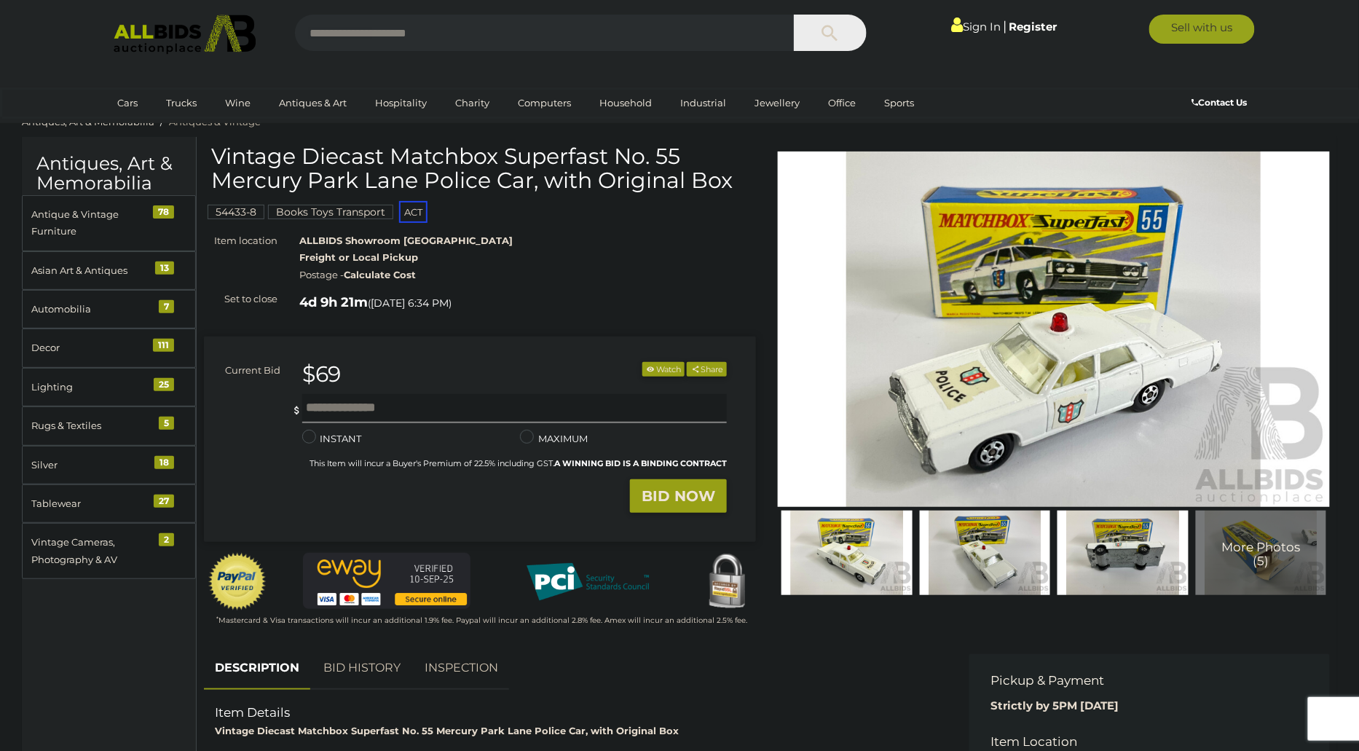
click at [925, 432] on img at bounding box center [1054, 329] width 552 height 356
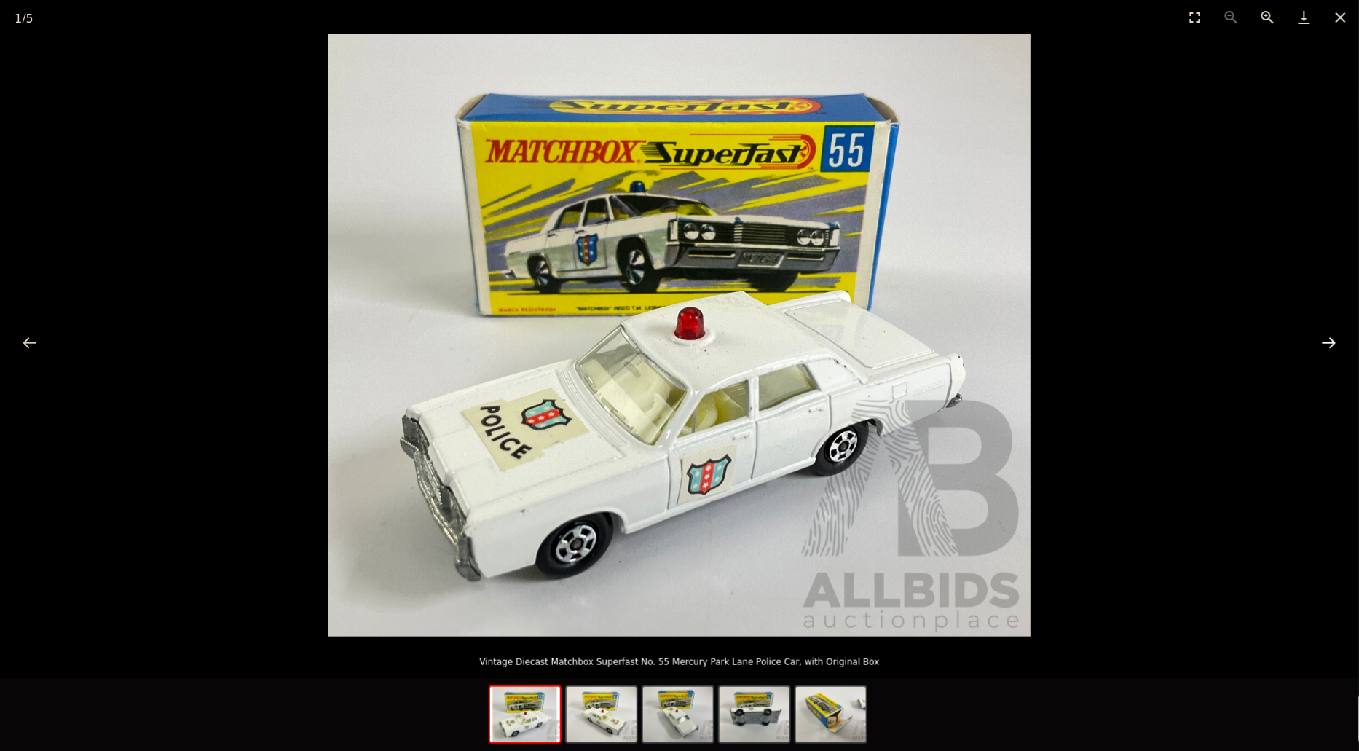
click at [1321, 331] on button "Next slide" at bounding box center [1328, 342] width 31 height 28
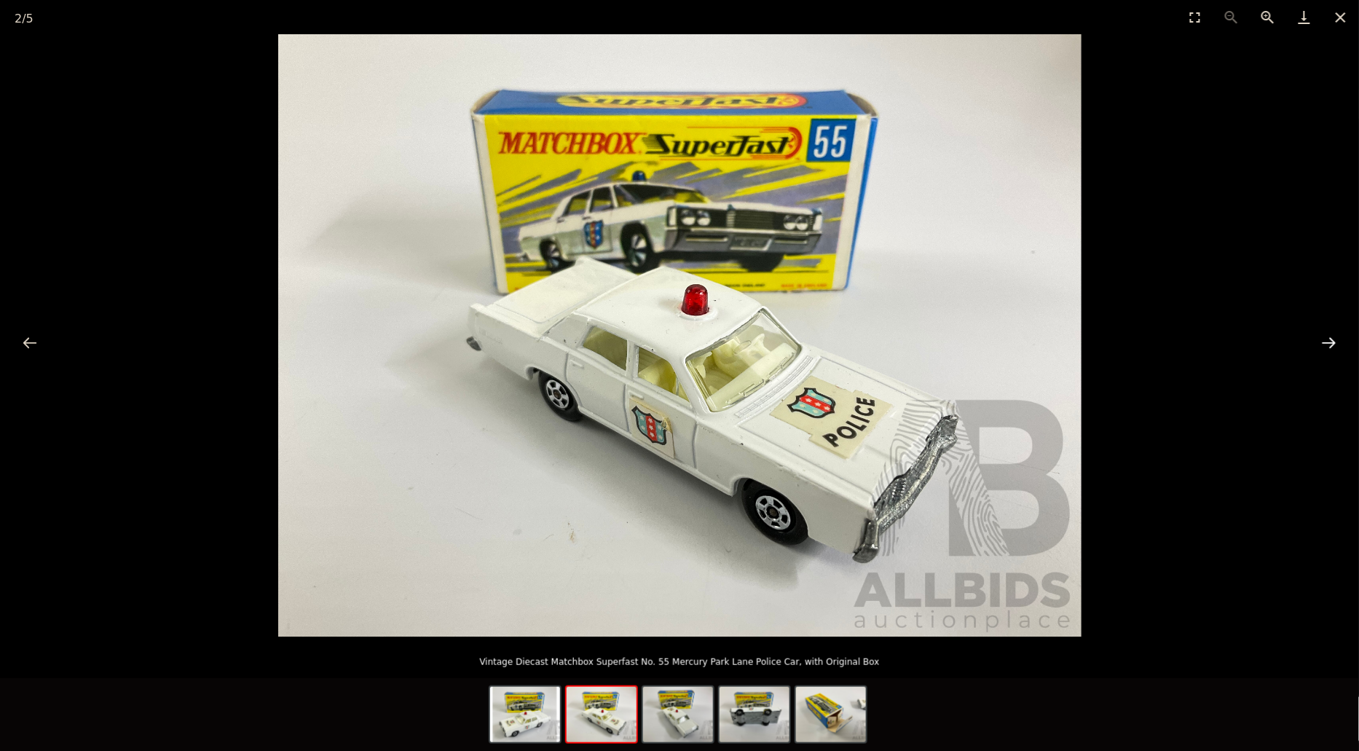
click at [1321, 331] on button "Next slide" at bounding box center [1328, 342] width 31 height 28
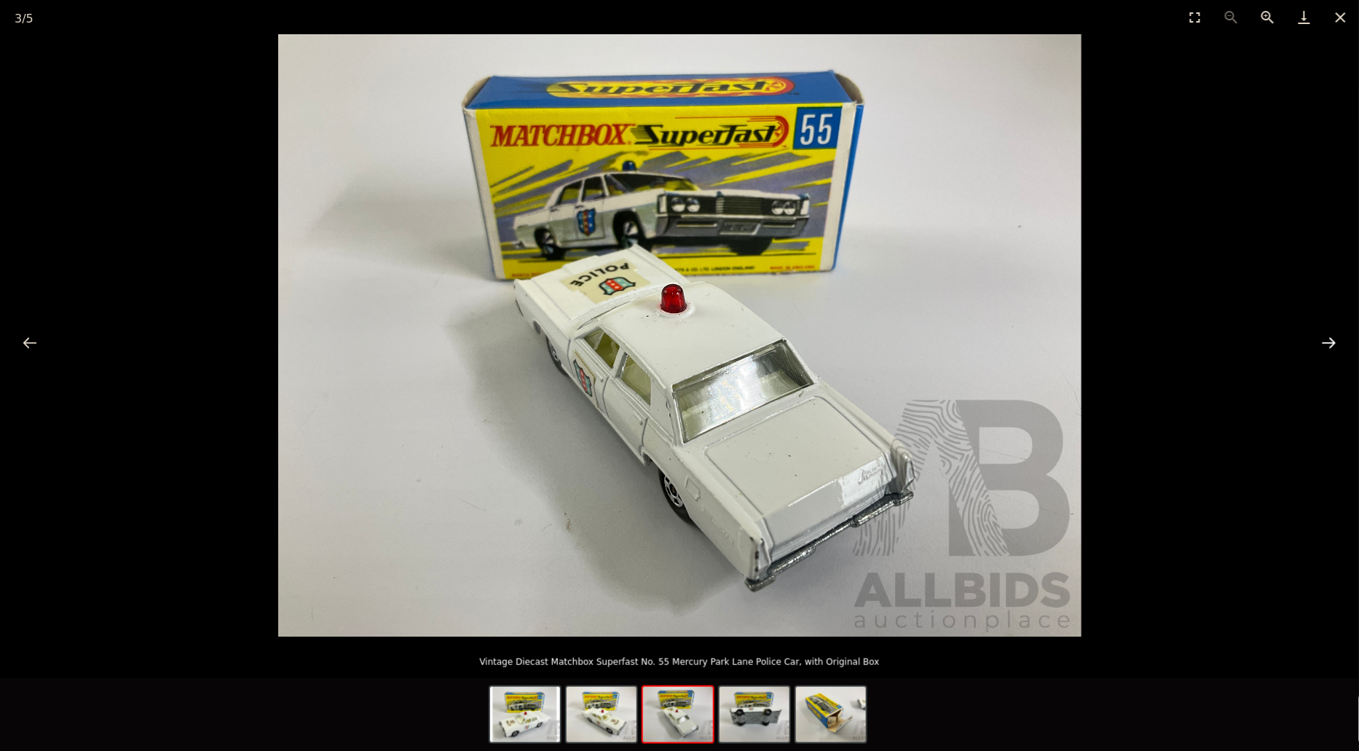
click at [1321, 331] on button "Next slide" at bounding box center [1328, 342] width 31 height 28
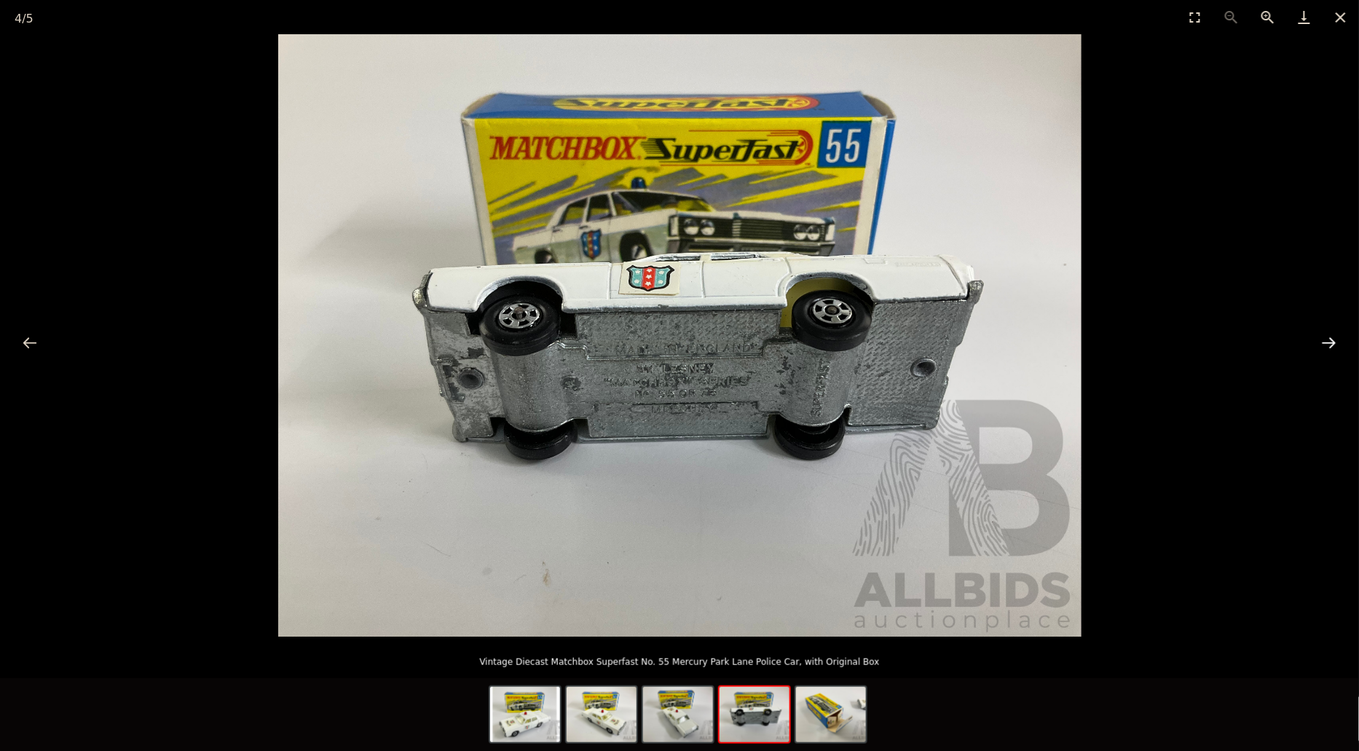
click at [1321, 331] on button "Next slide" at bounding box center [1328, 342] width 31 height 28
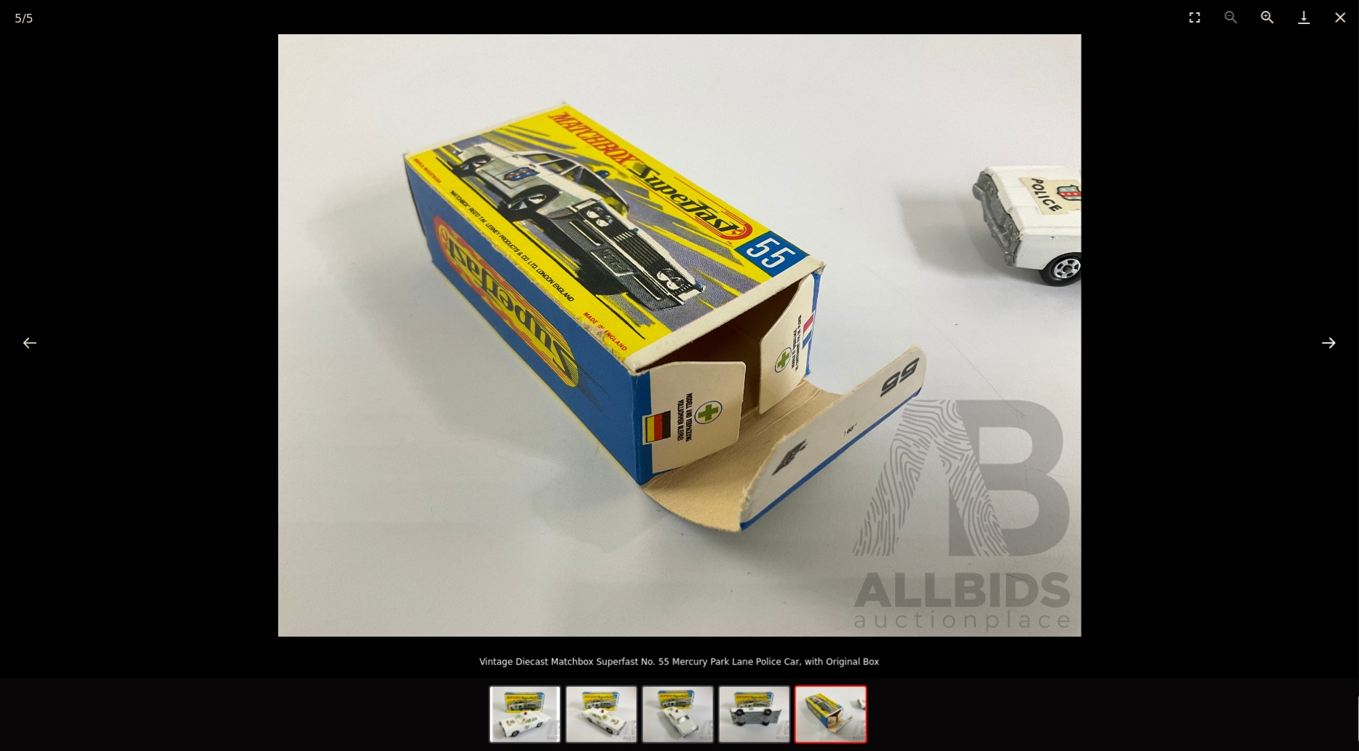
click at [1321, 331] on button "Next slide" at bounding box center [1328, 342] width 31 height 28
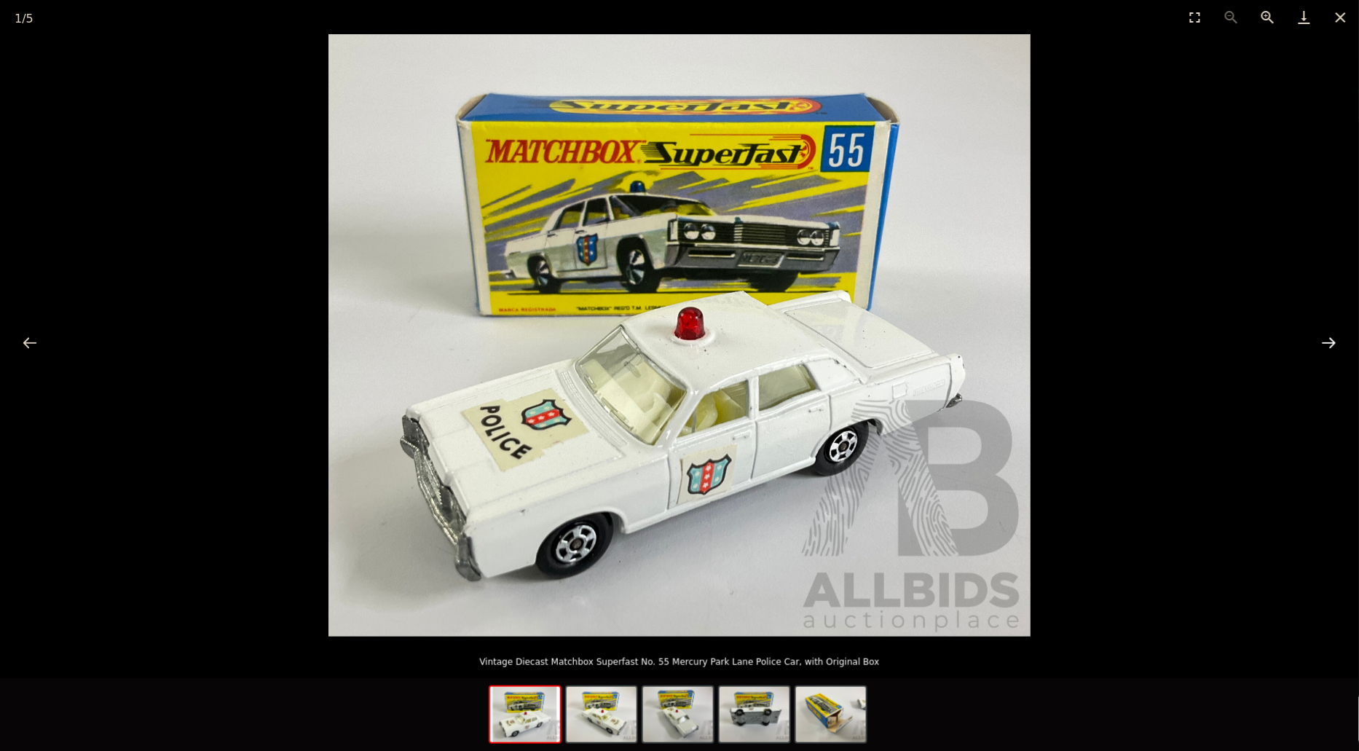
click at [1321, 331] on button "Next slide" at bounding box center [1328, 342] width 31 height 28
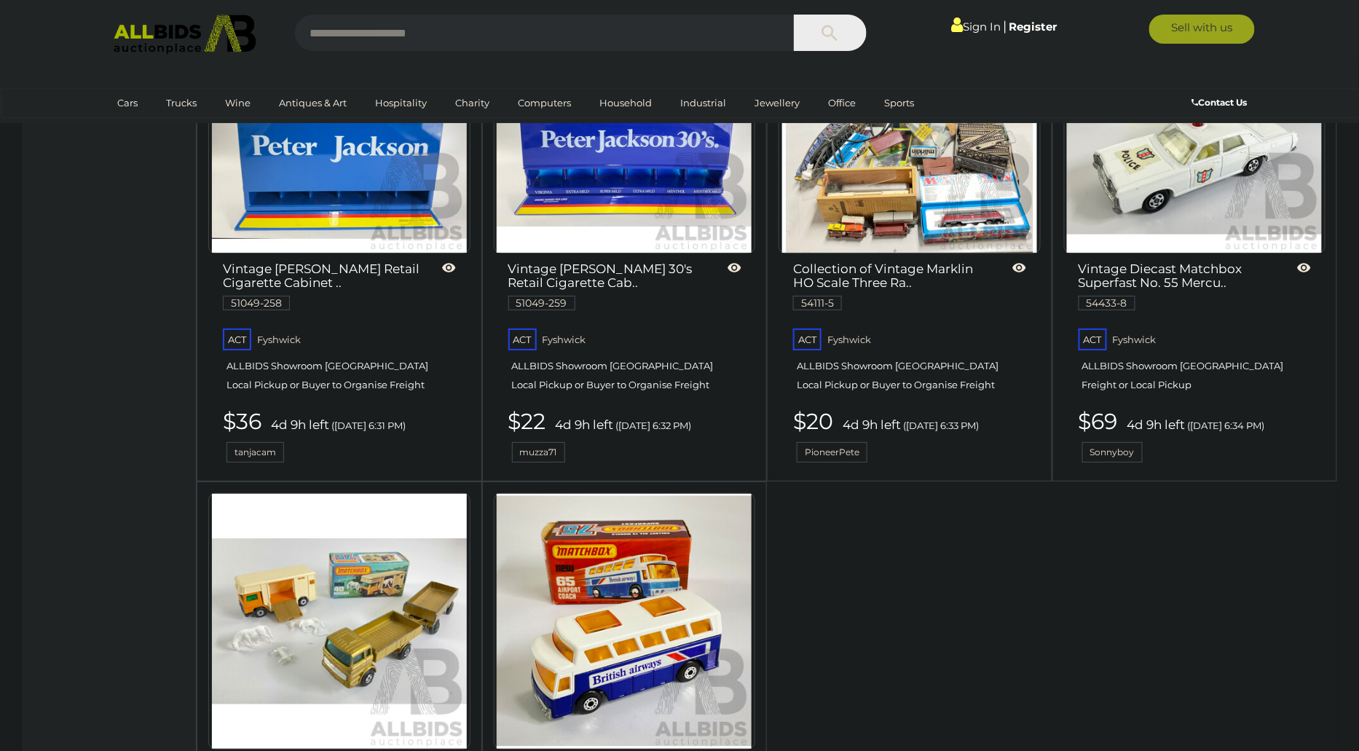
scroll to position [6076, 0]
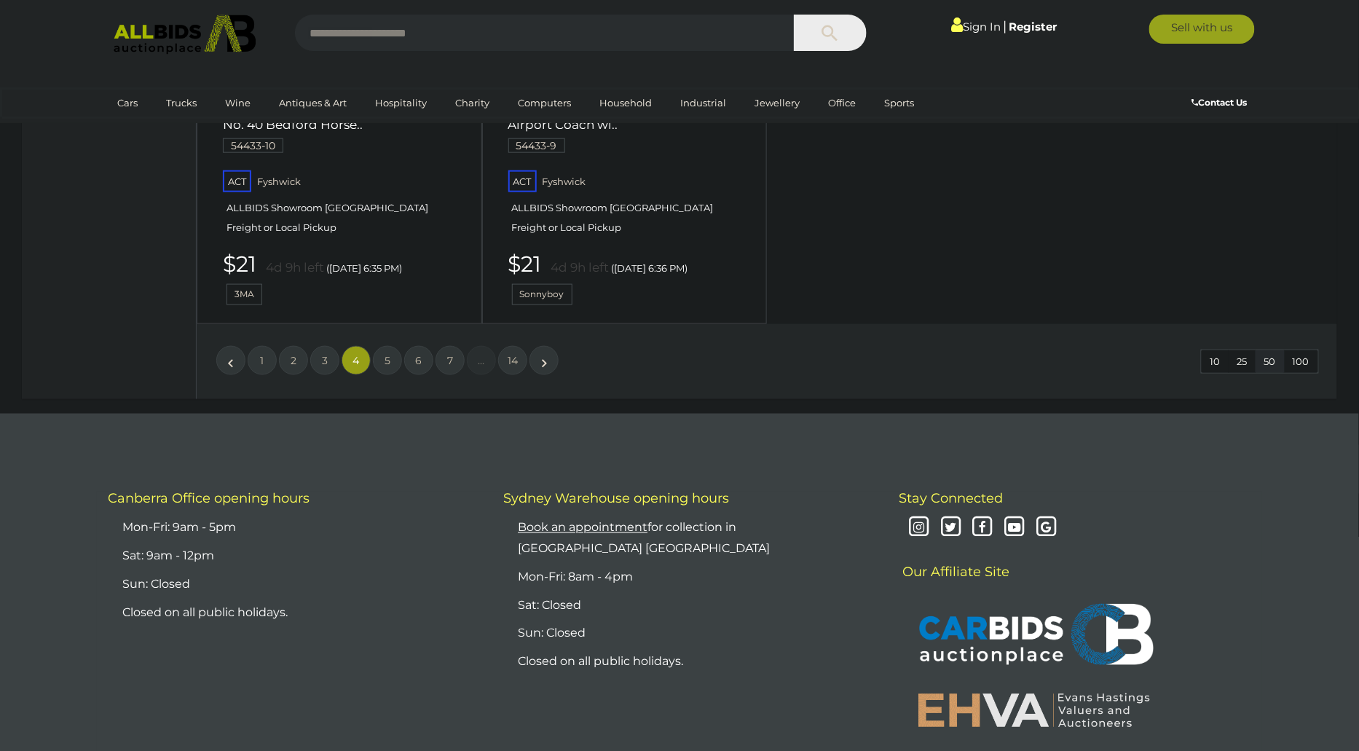
scroll to position [6372, 0]
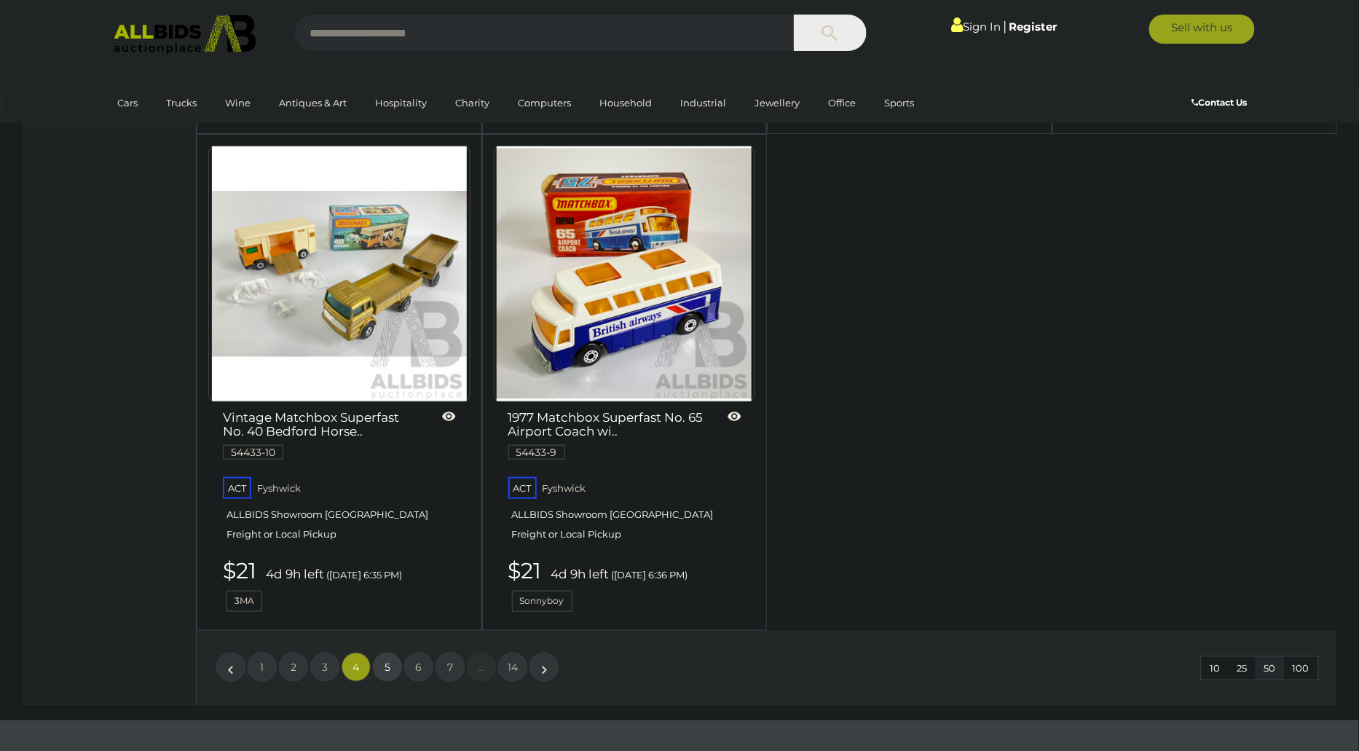
click at [387, 660] on span "5" at bounding box center [387, 666] width 6 height 13
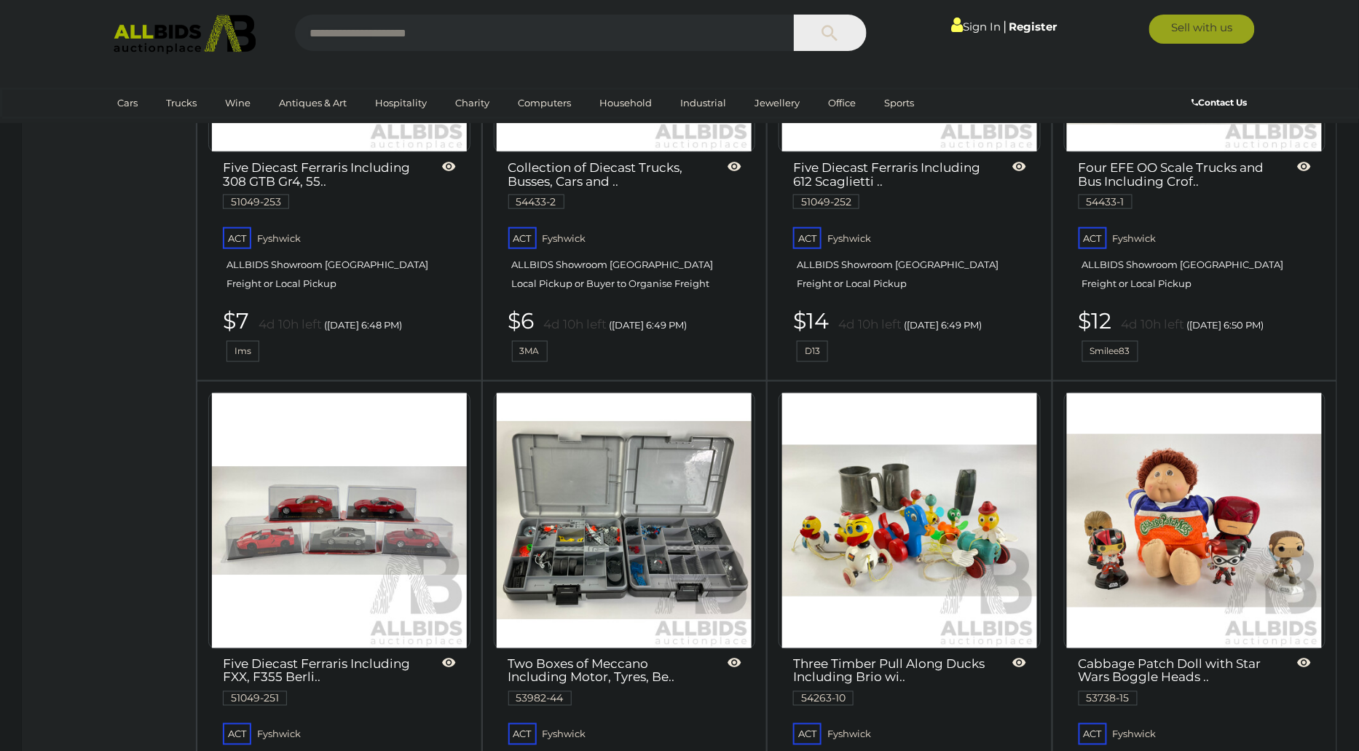
scroll to position [2550, 0]
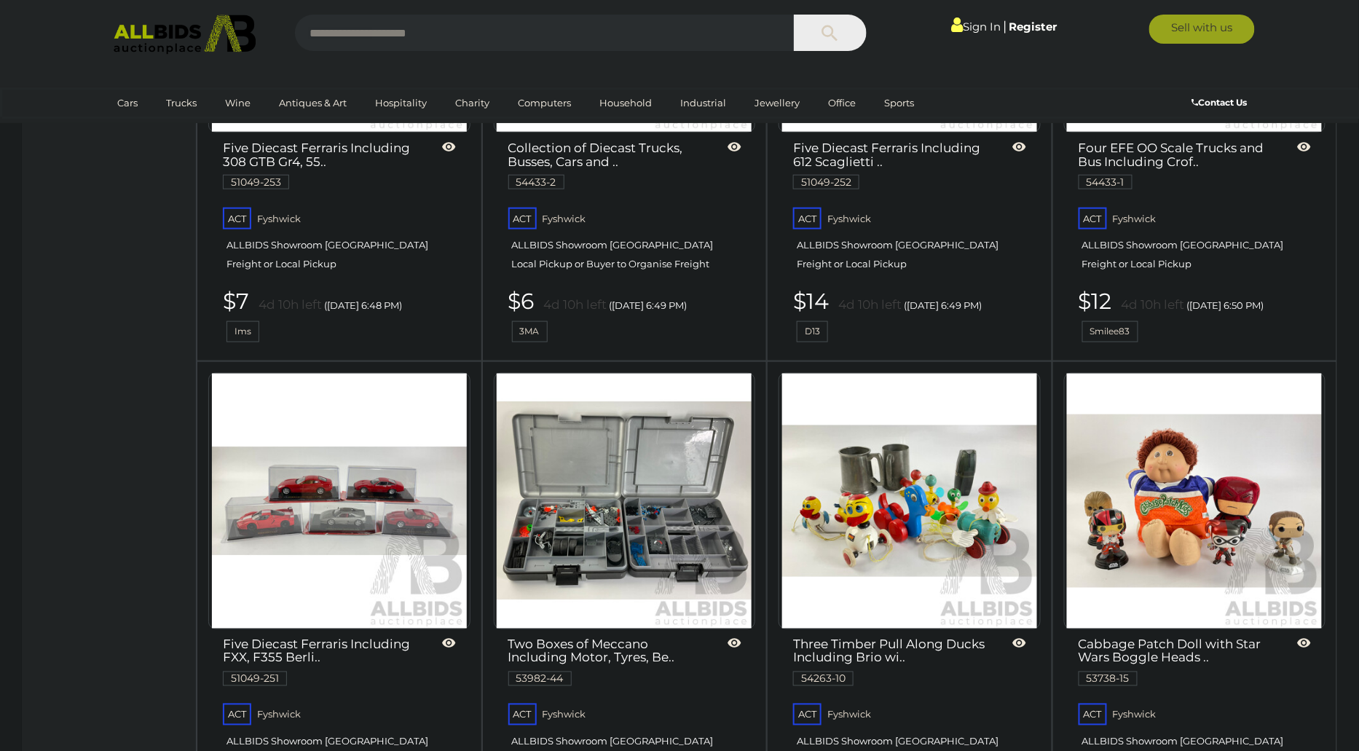
click at [317, 579] on img at bounding box center [339, 501] width 255 height 255
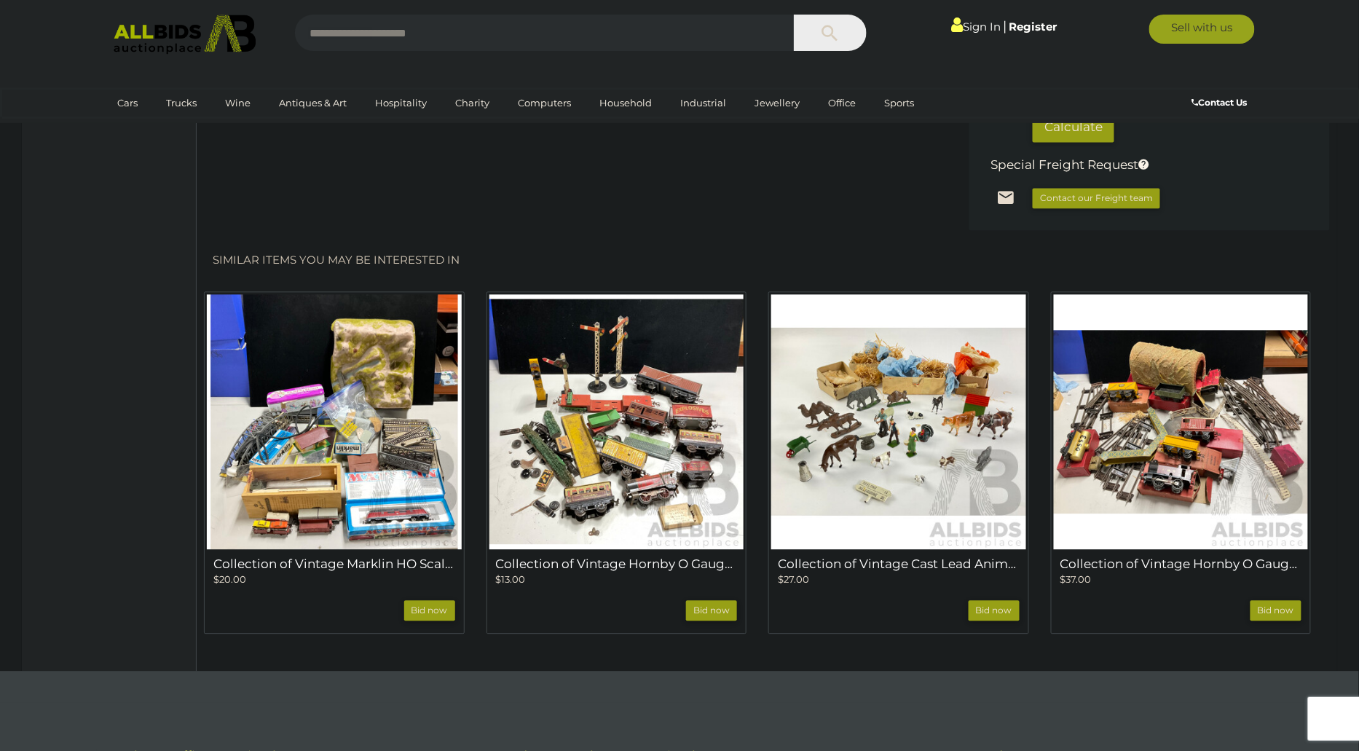
scroll to position [1136, 0]
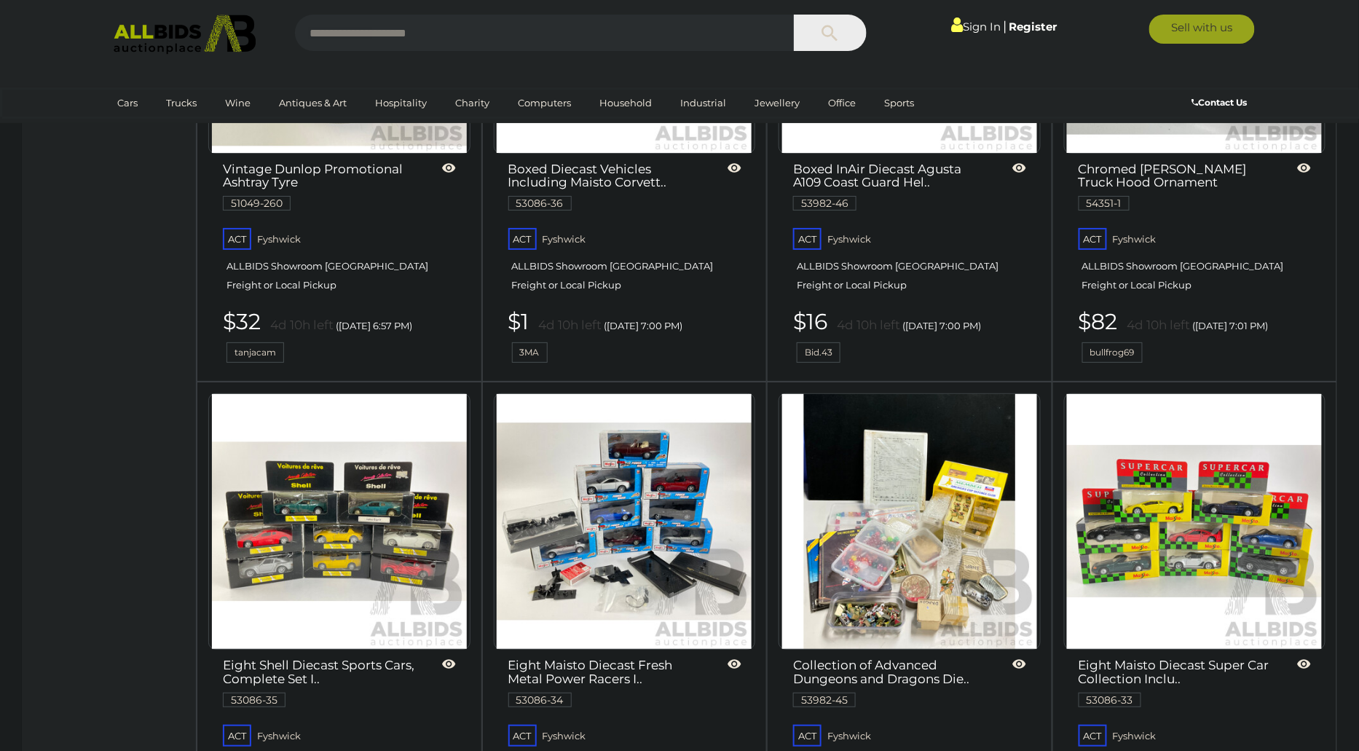
scroll to position [4119, 0]
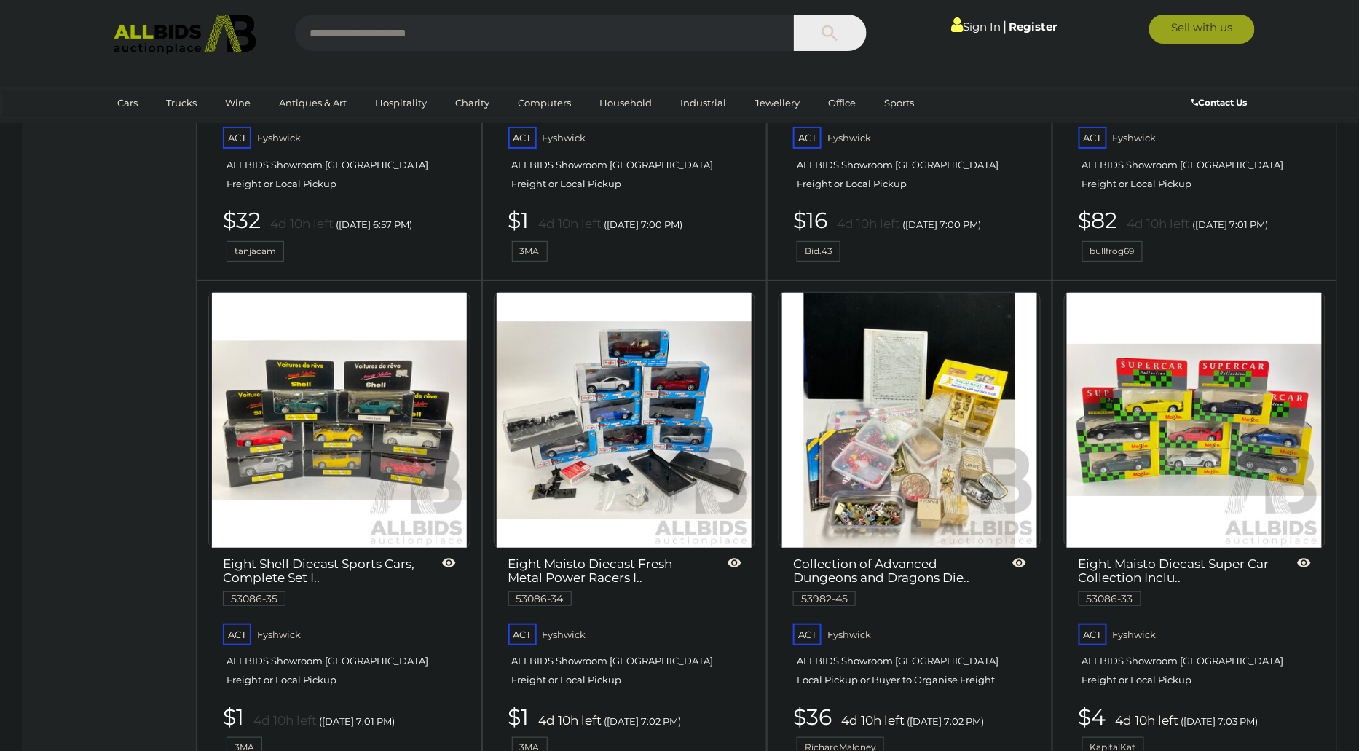
click at [618, 443] on img at bounding box center [624, 420] width 255 height 255
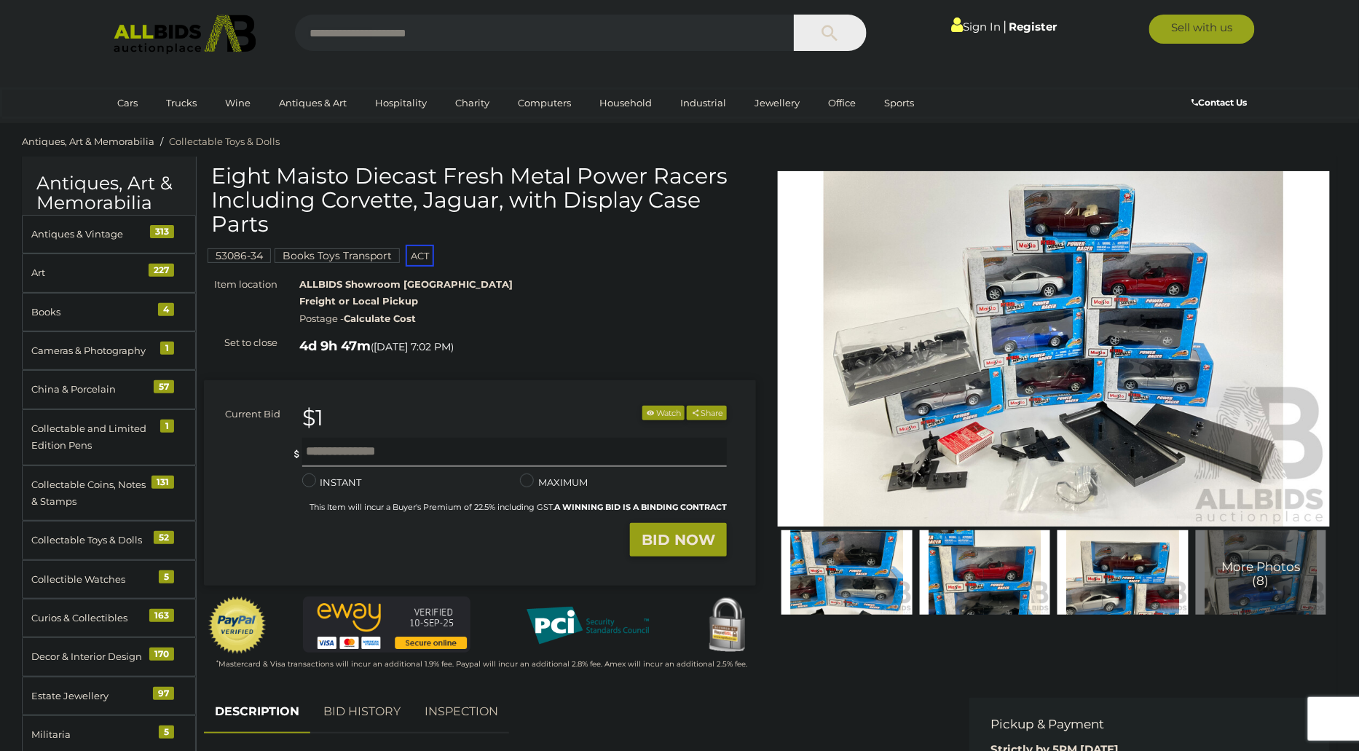
scroll to position [12, 0]
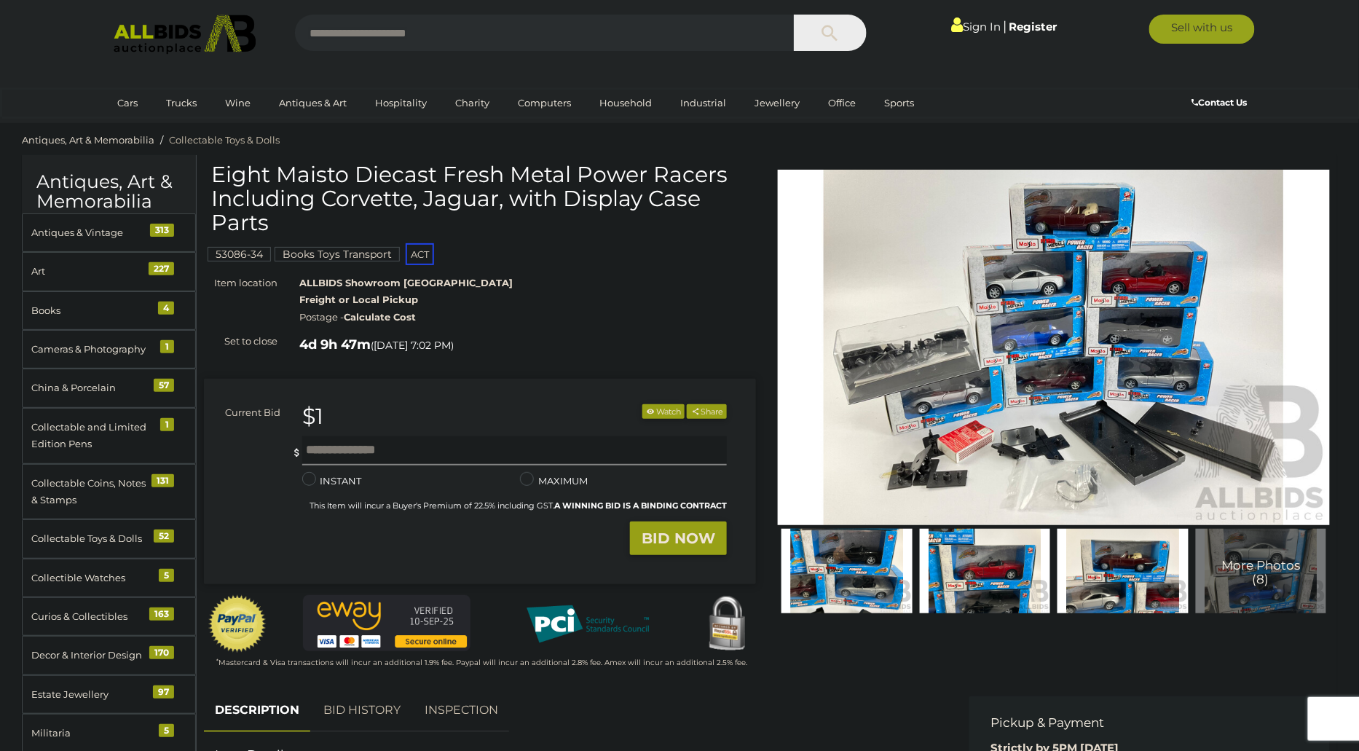
click at [1032, 415] on img at bounding box center [1054, 348] width 552 height 356
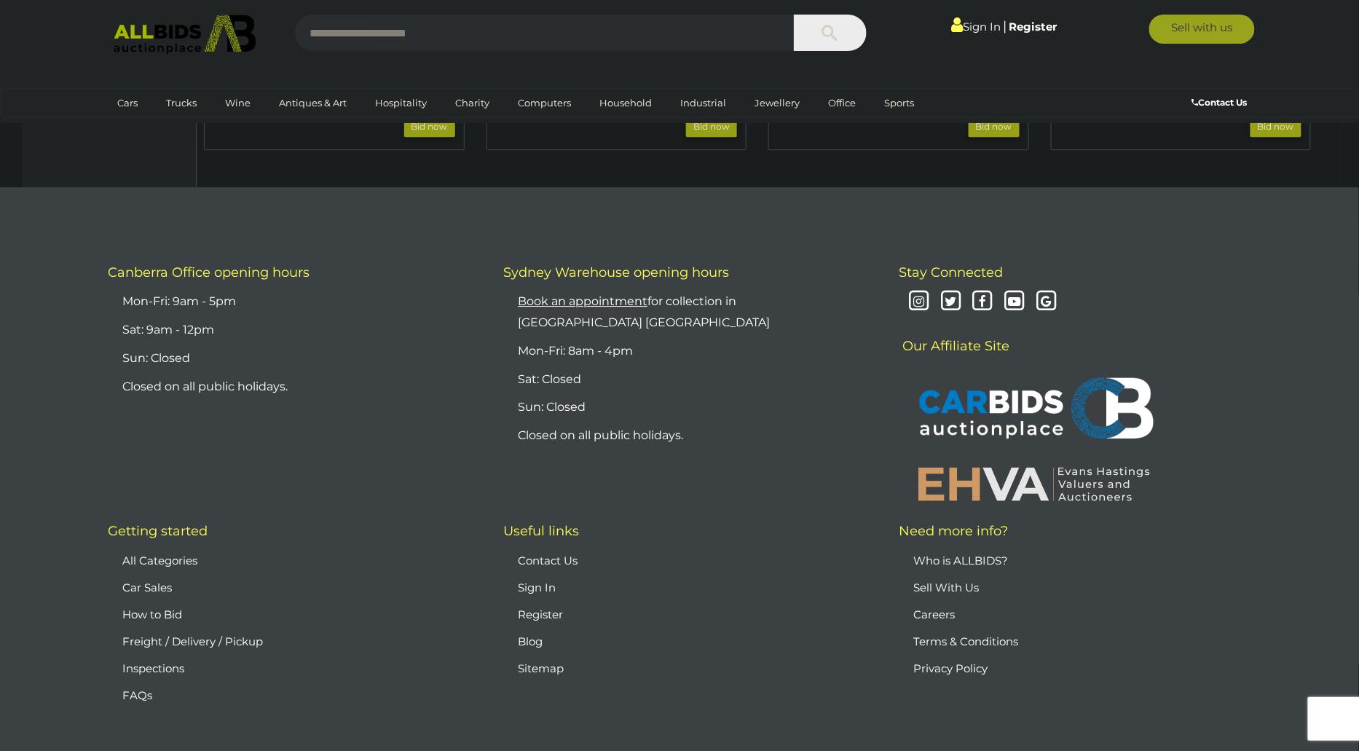
scroll to position [1553, 0]
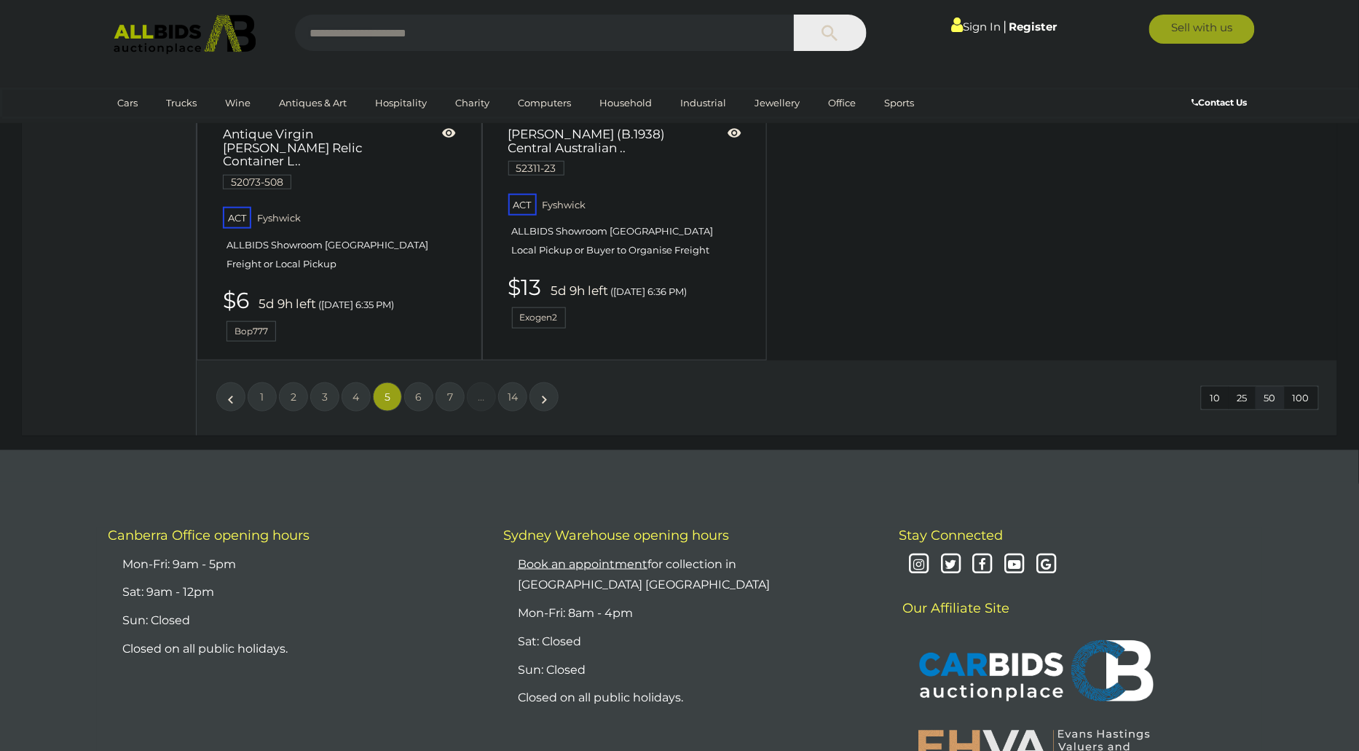
scroll to position [6581, 0]
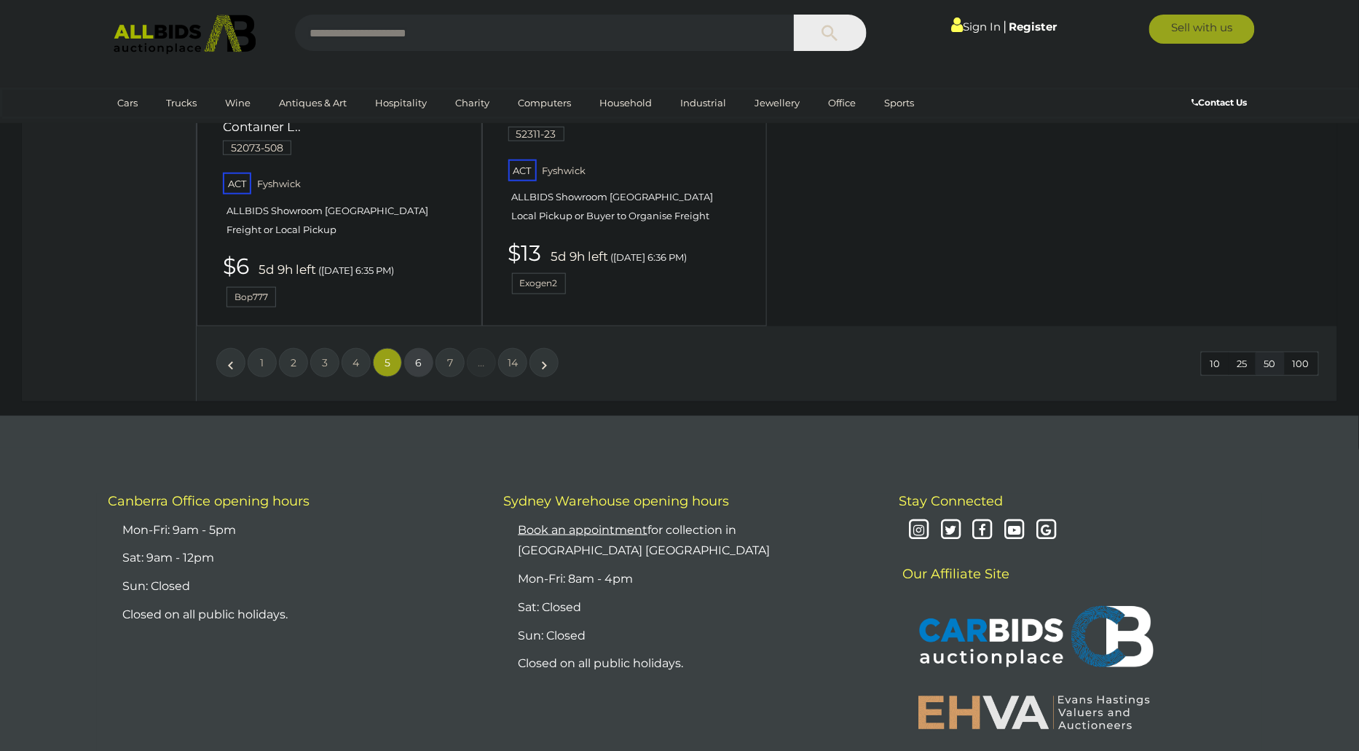
click at [419, 356] on span "6" at bounding box center [419, 362] width 7 height 13
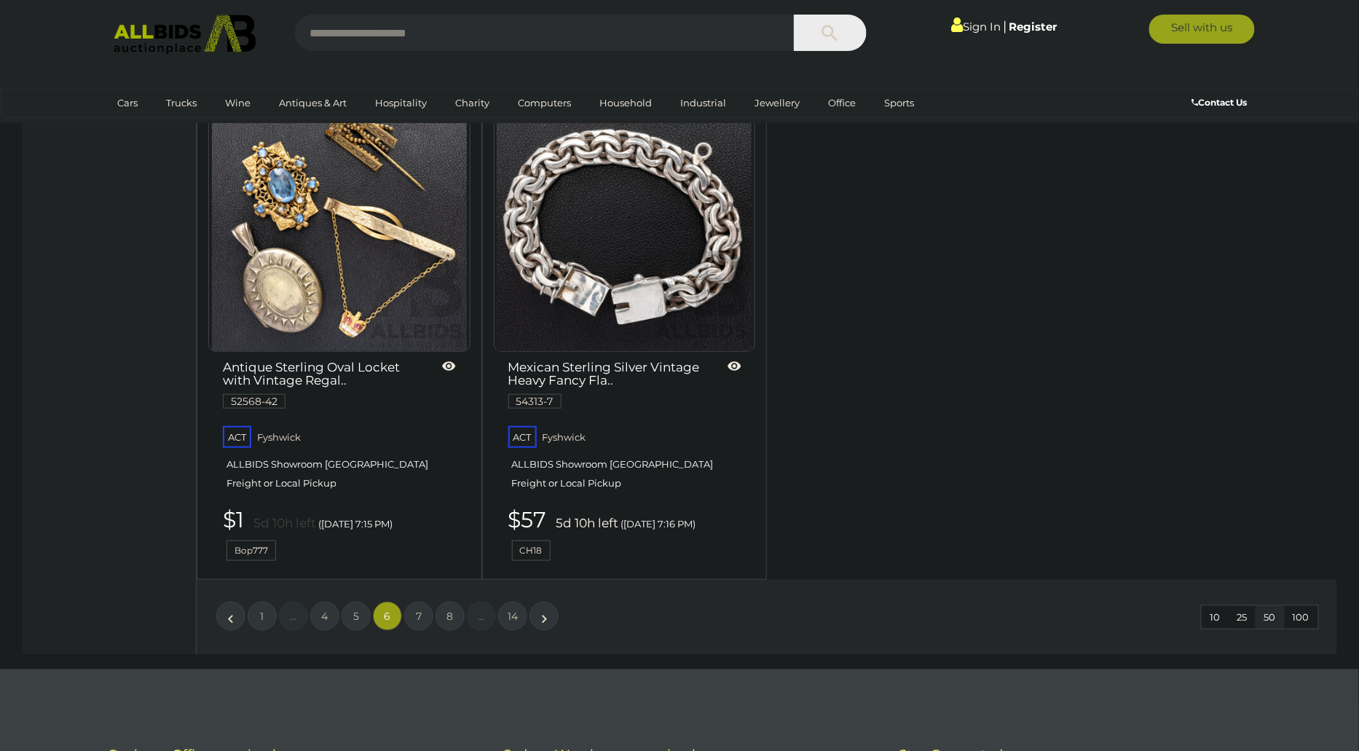
scroll to position [6366, 0]
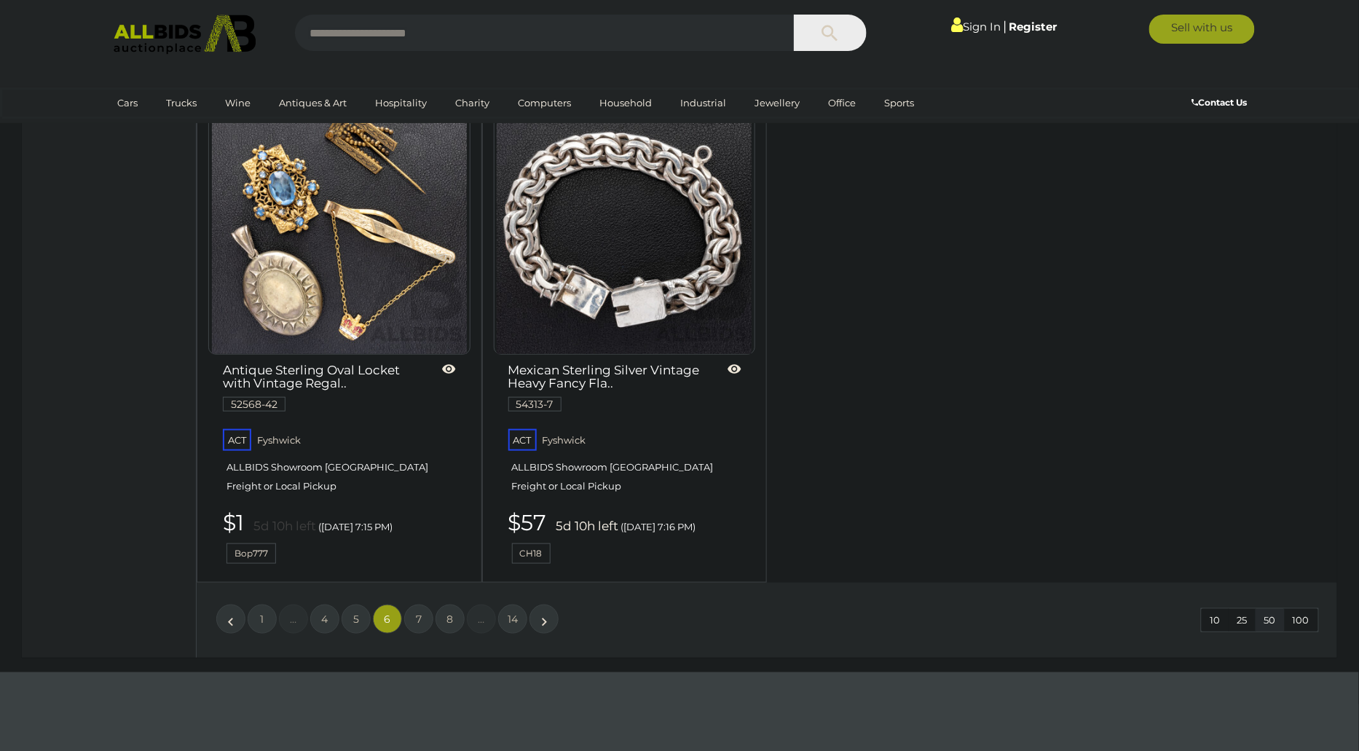
click at [542, 604] on li "»" at bounding box center [544, 618] width 28 height 29
click at [429, 604] on link "7" at bounding box center [418, 618] width 29 height 29
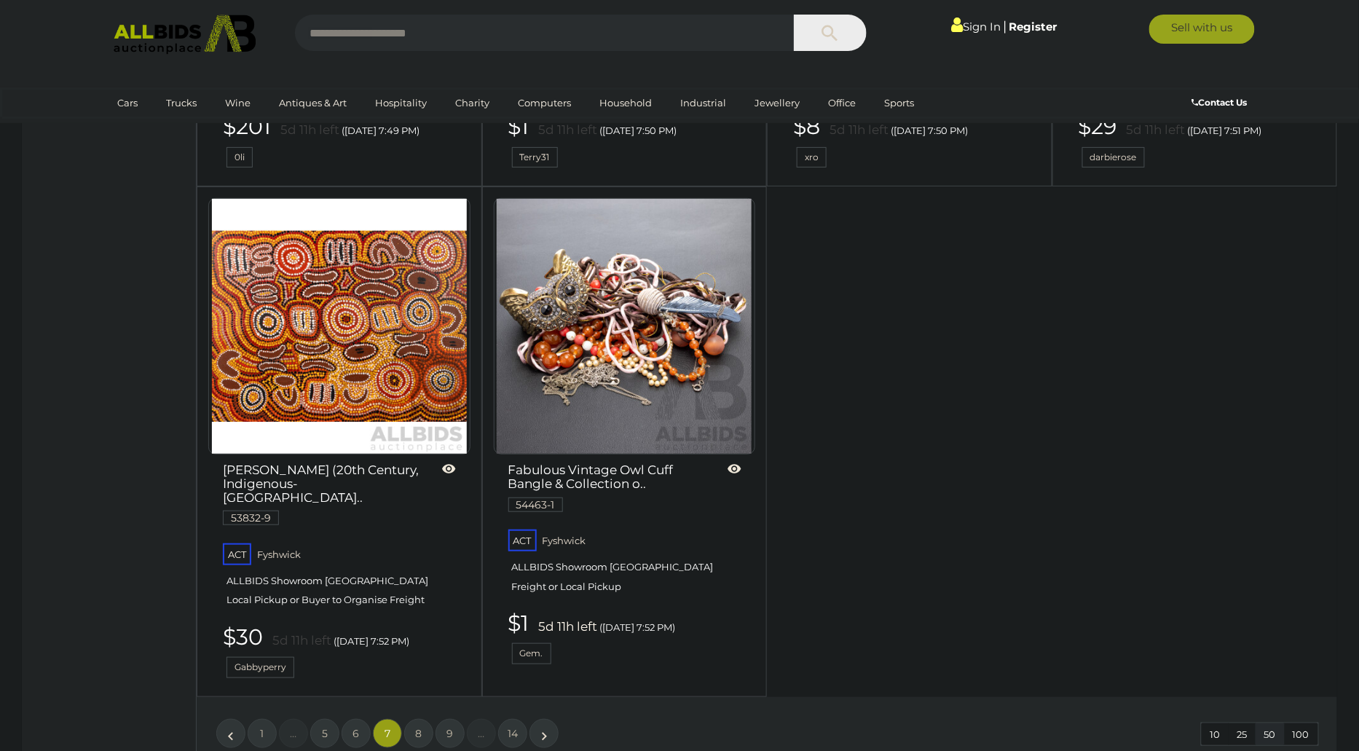
scroll to position [6267, 0]
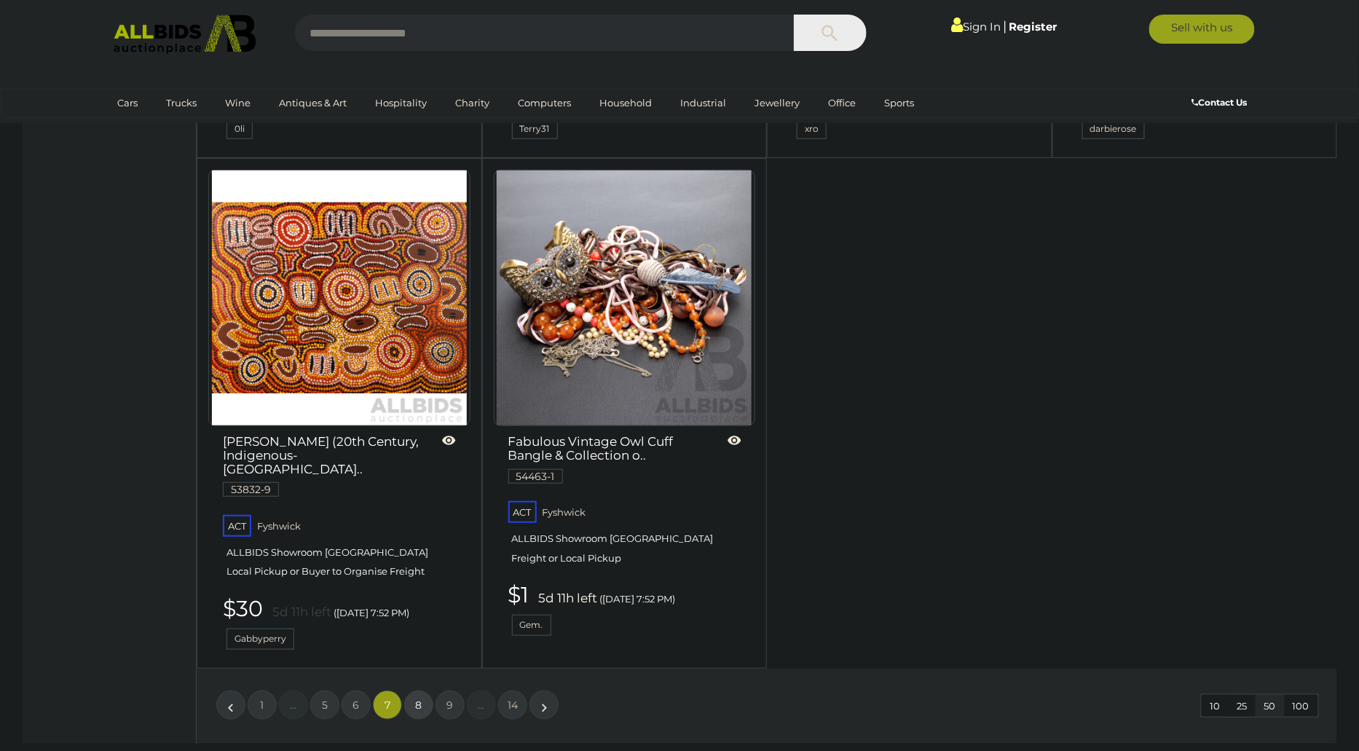
click at [415, 690] on link "8" at bounding box center [418, 704] width 29 height 29
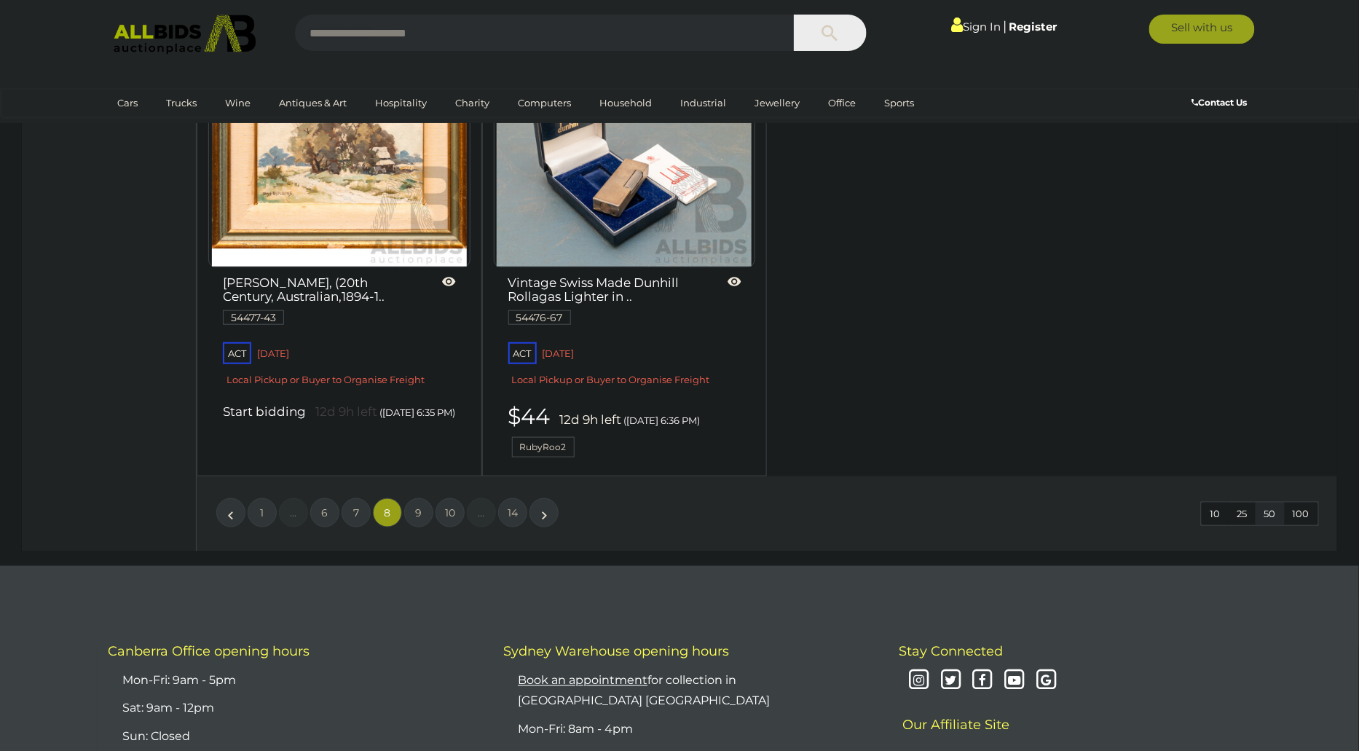
scroll to position [6658, 0]
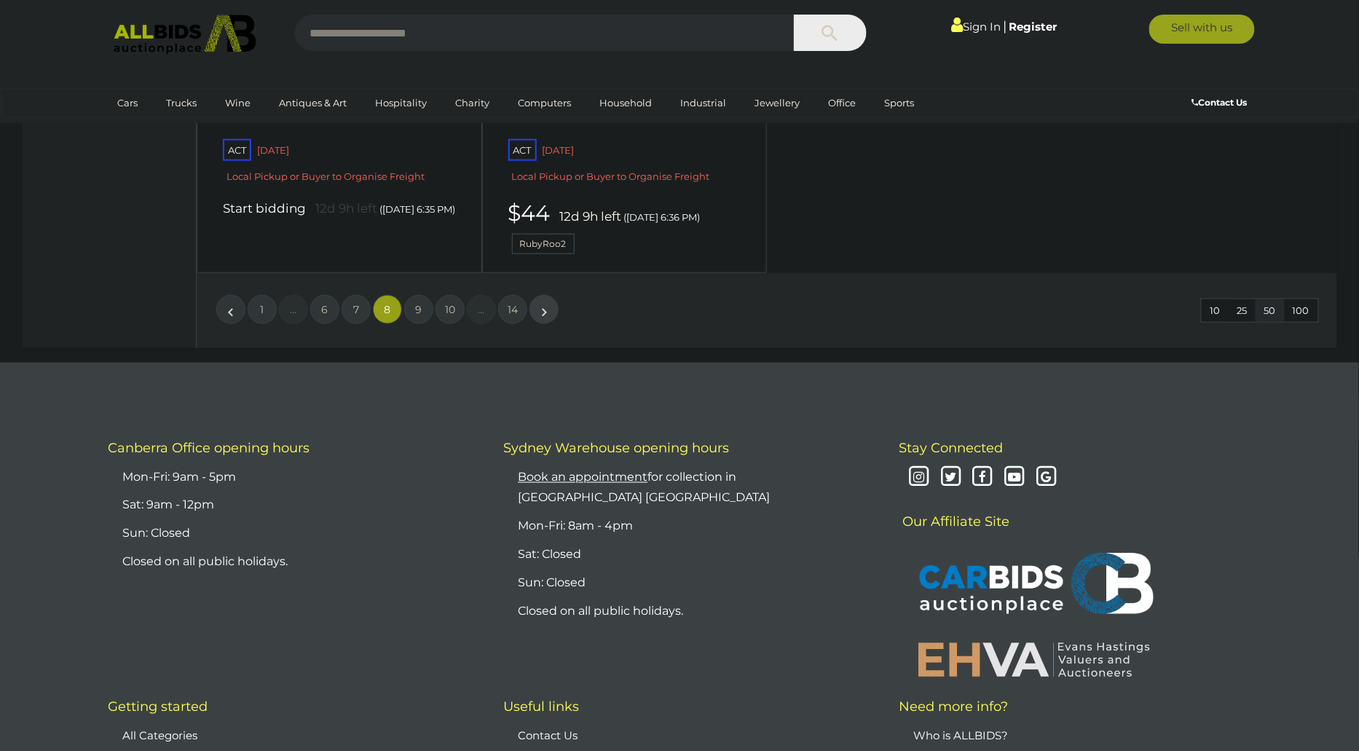
click at [539, 295] on link "»" at bounding box center [543, 309] width 29 height 29
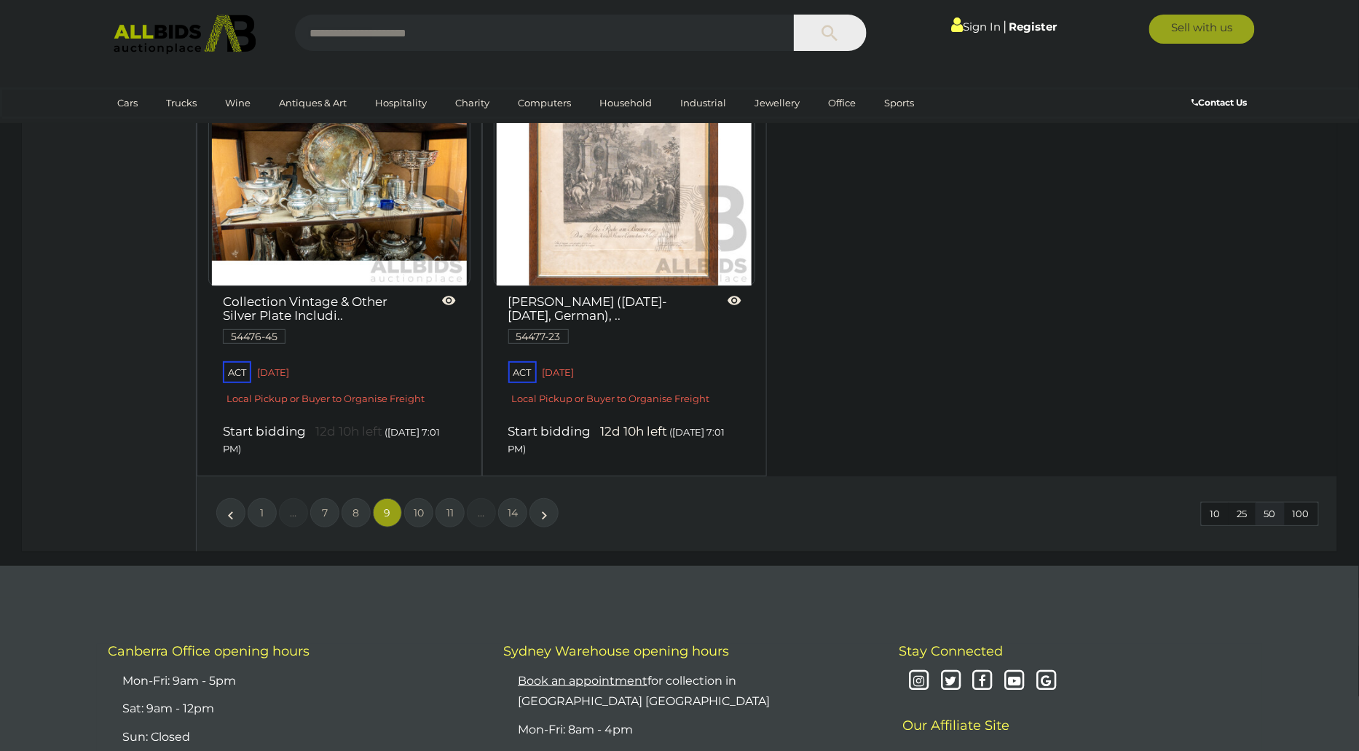
scroll to position [6182, 0]
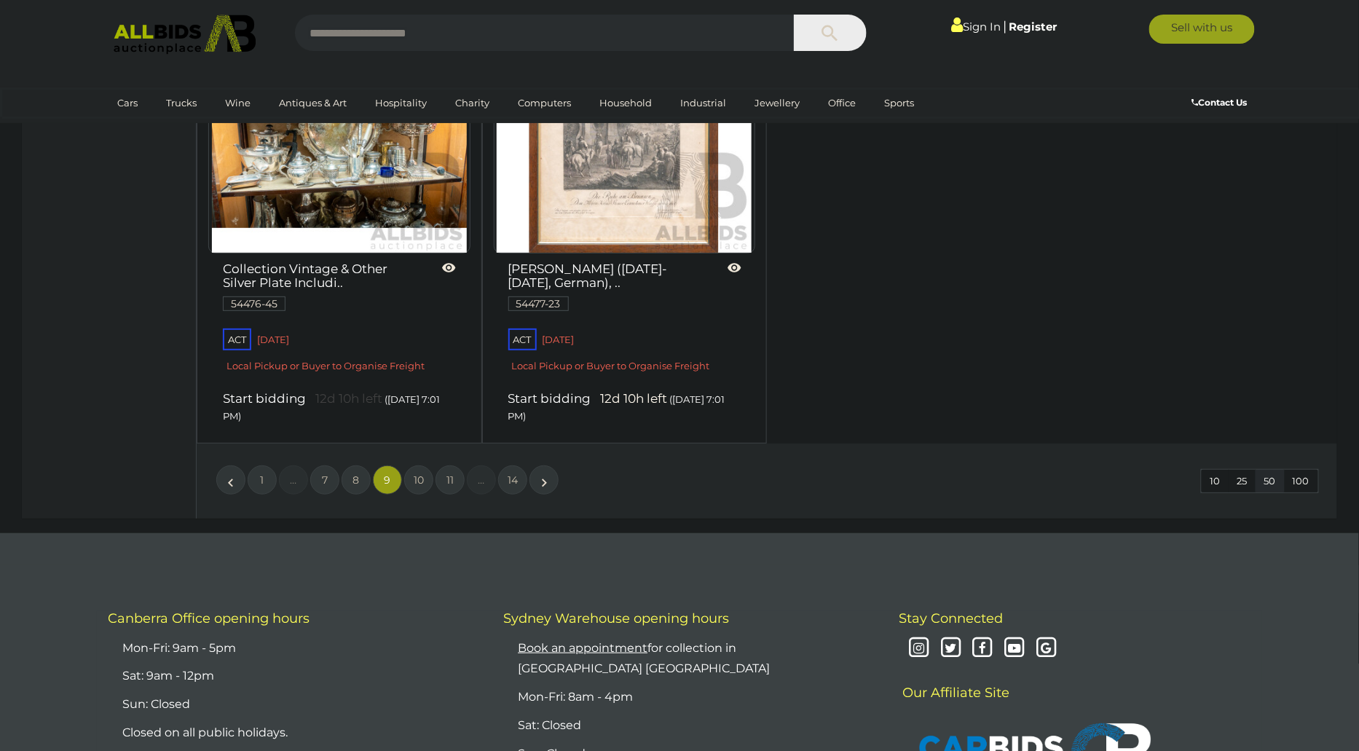
click at [541, 465] on li "»" at bounding box center [544, 479] width 28 height 29
click at [549, 465] on link "»" at bounding box center [543, 479] width 29 height 29
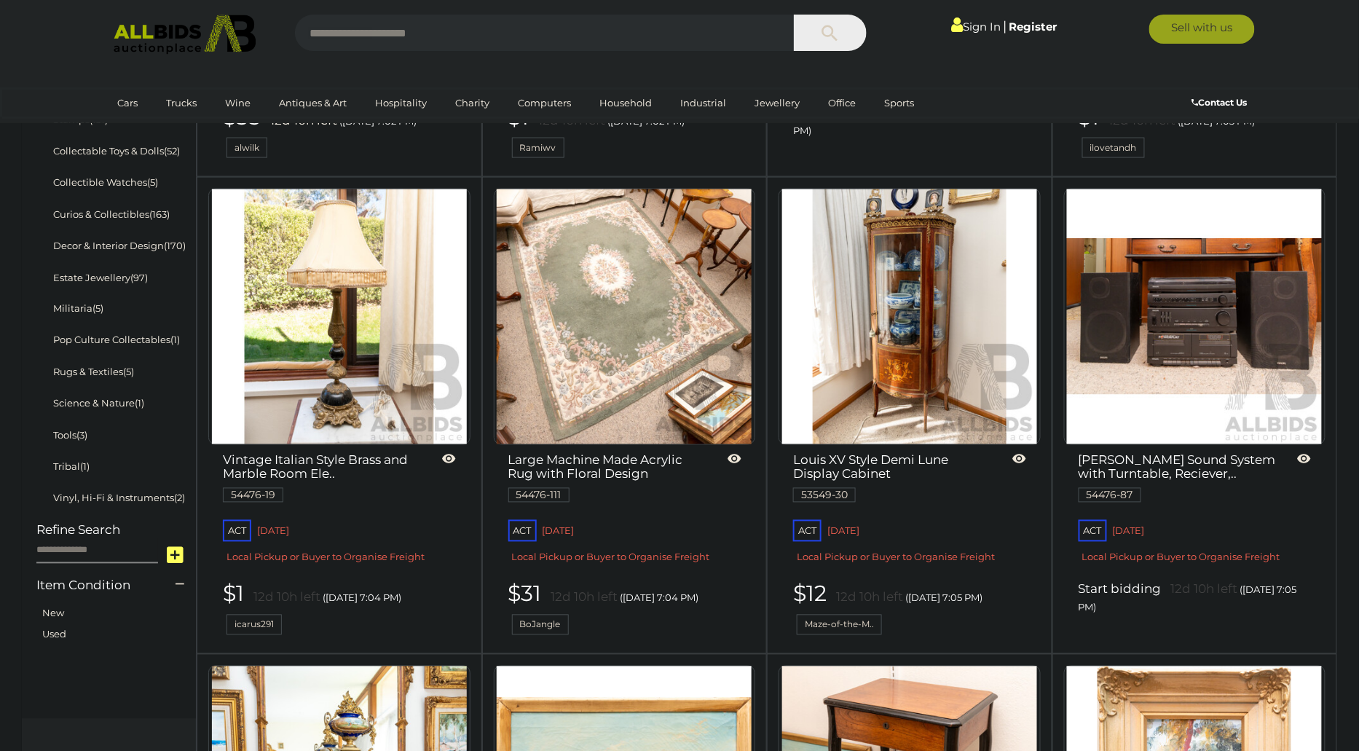
scroll to position [835, 0]
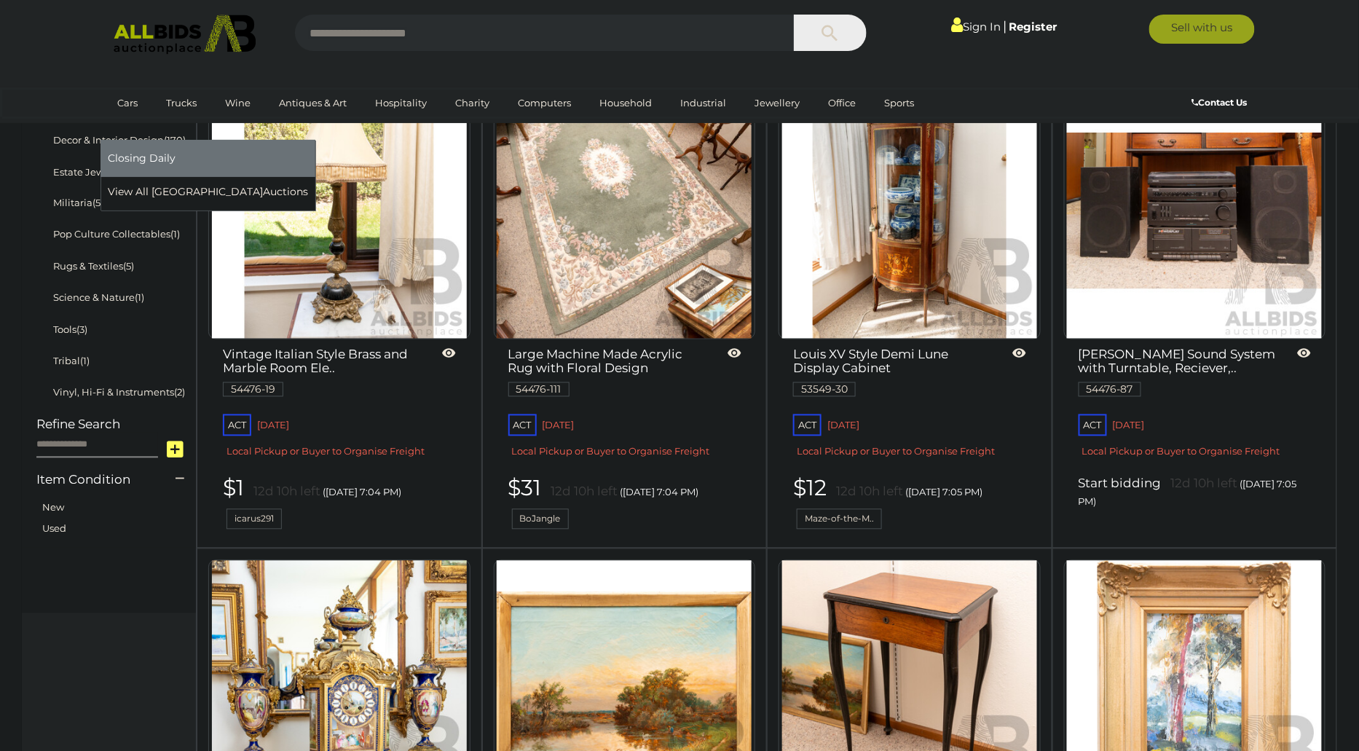
click at [230, 115] on link "[GEOGRAPHIC_DATA]" at bounding box center [169, 127] width 122 height 24
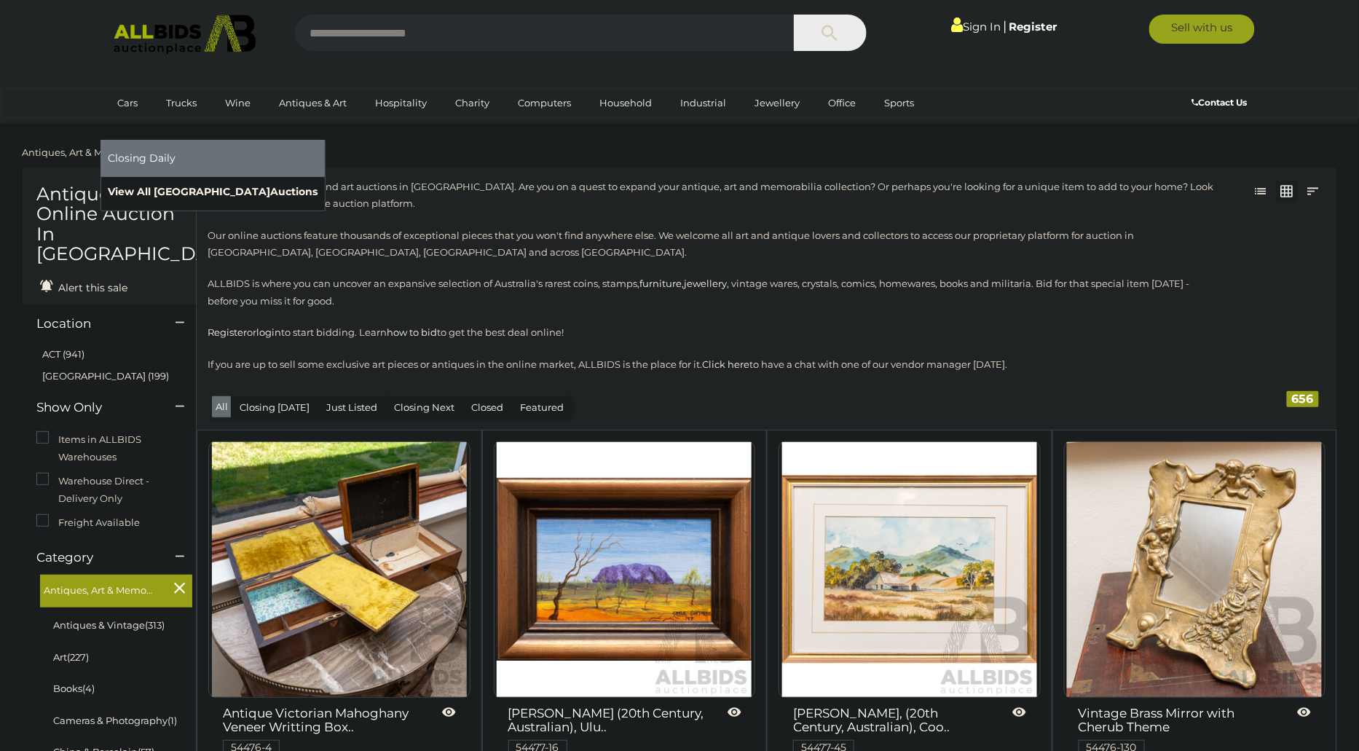
click at [317, 181] on link "View All Sydney Auctions" at bounding box center [213, 192] width 210 height 23
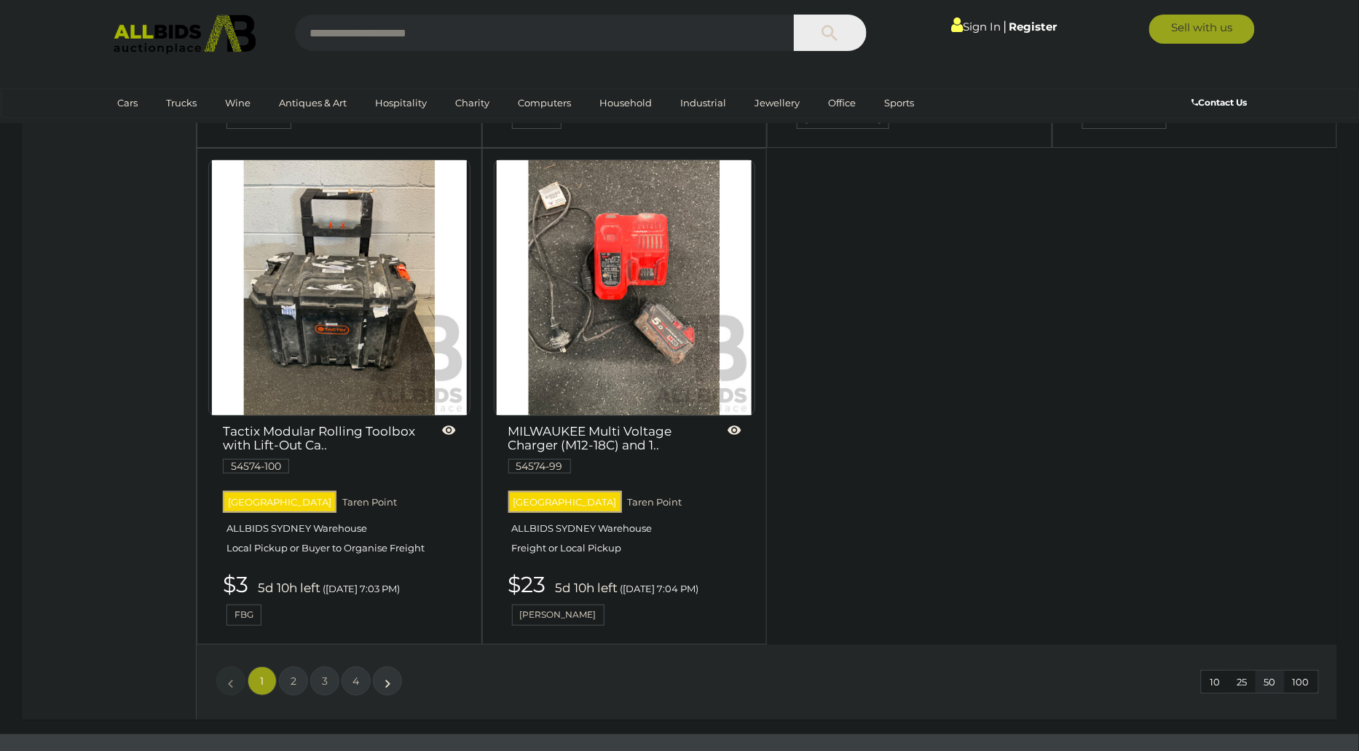
scroll to position [6155, 0]
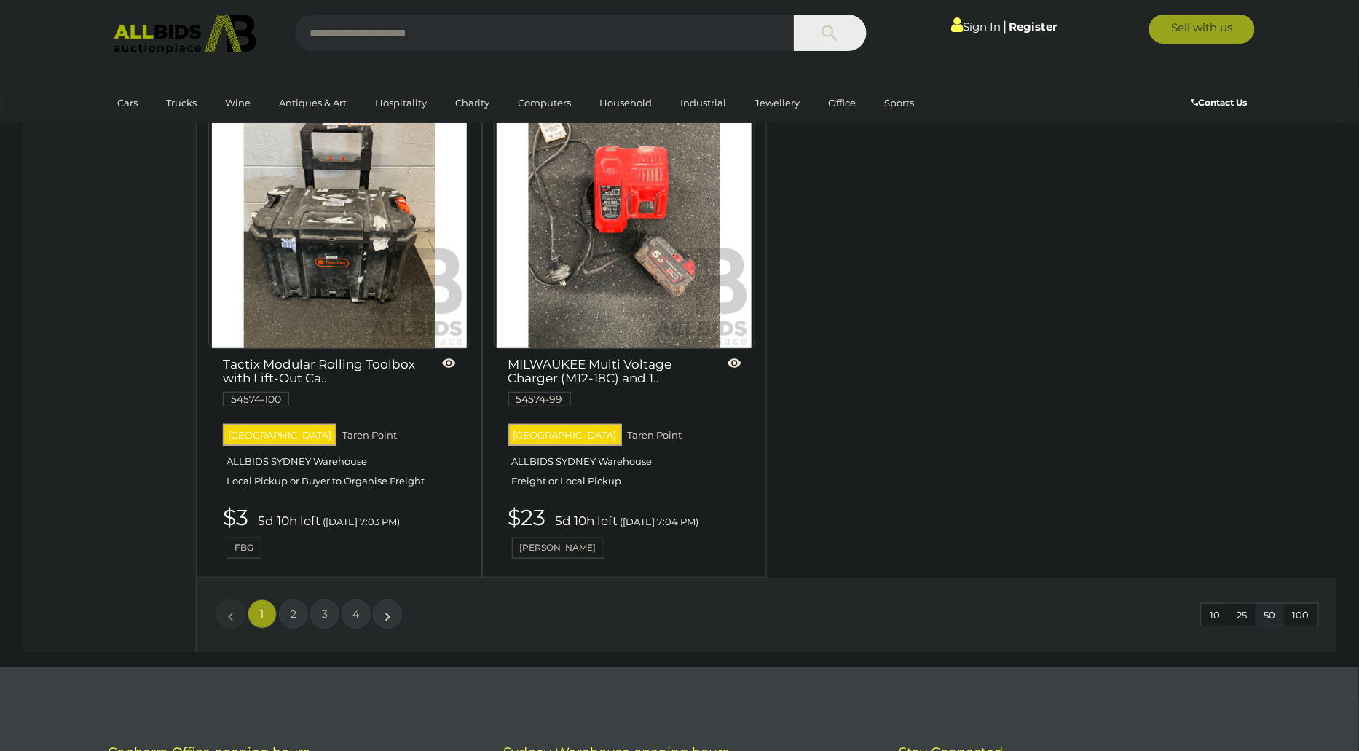
click at [384, 599] on li "»" at bounding box center [388, 613] width 28 height 29
click at [389, 599] on li "»" at bounding box center [388, 613] width 28 height 29
click at [291, 607] on span "2" at bounding box center [294, 613] width 6 height 13
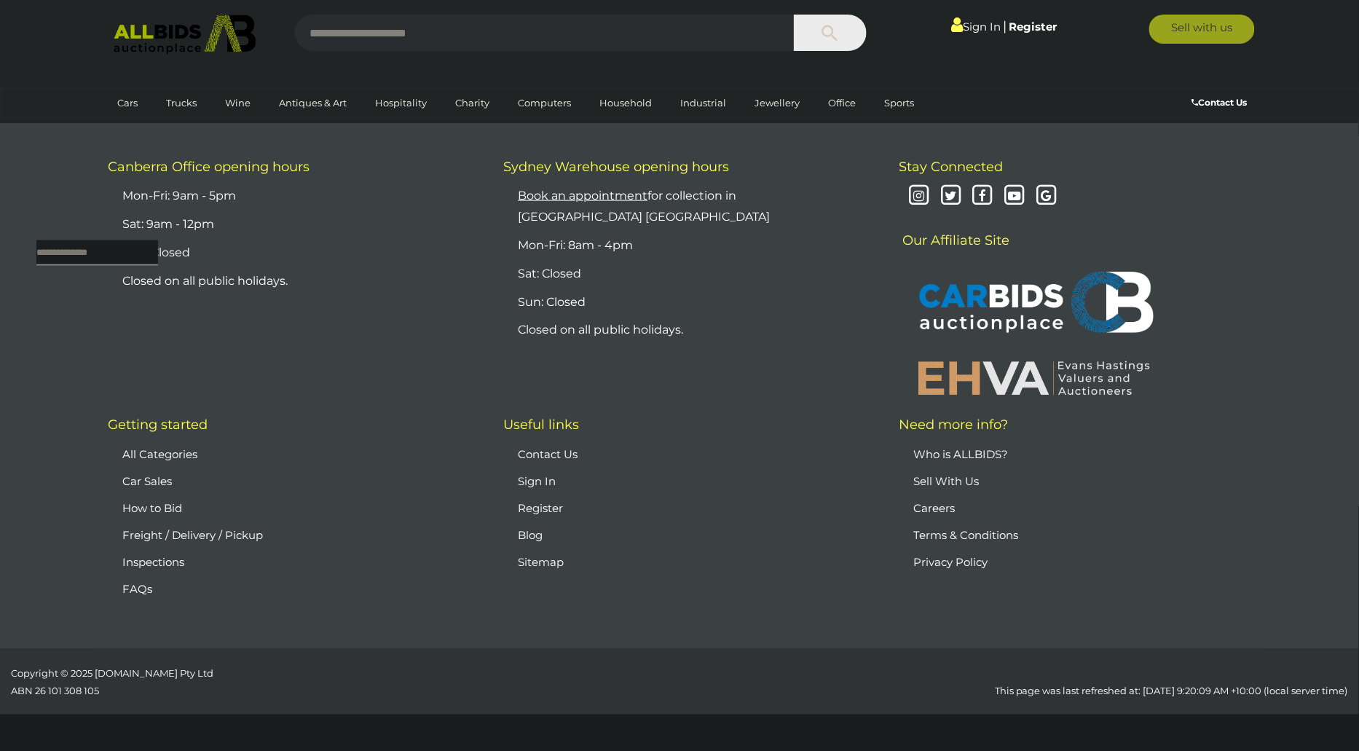
scroll to position [47, 0]
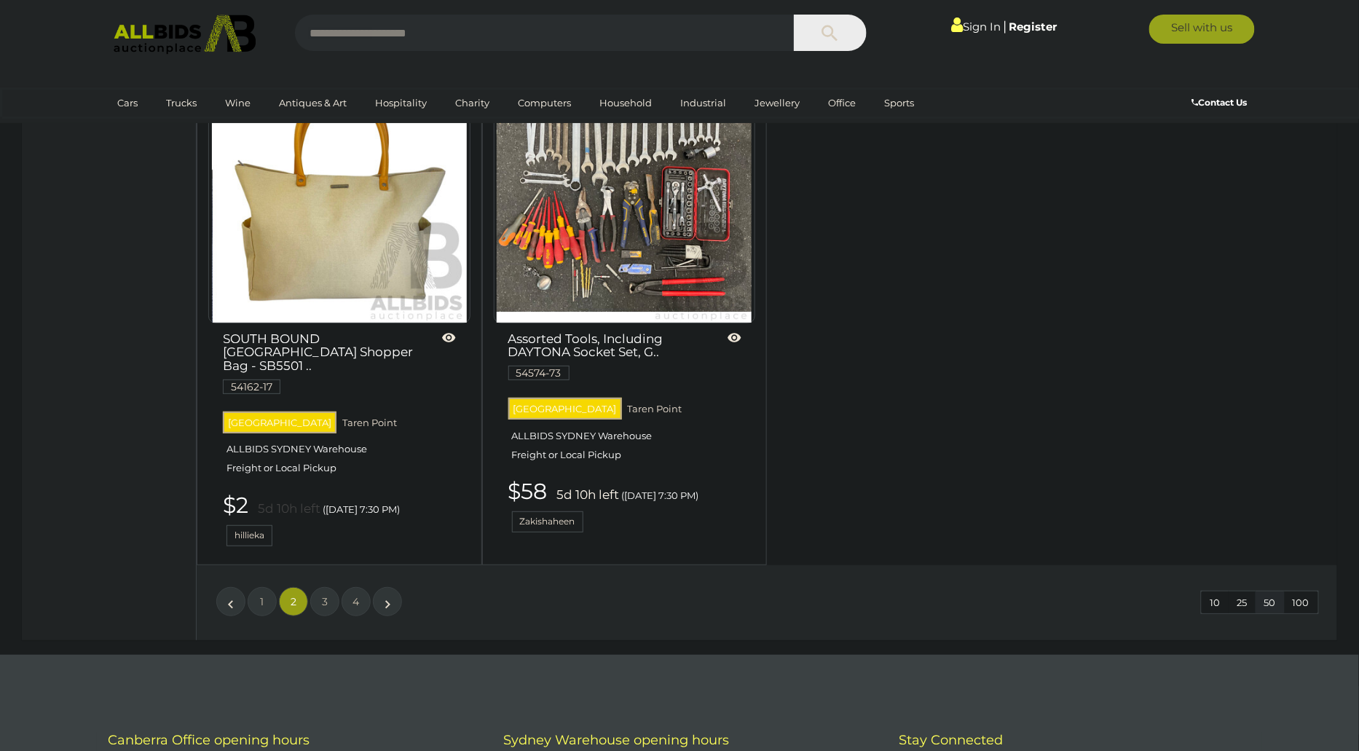
scroll to position [6090, 0]
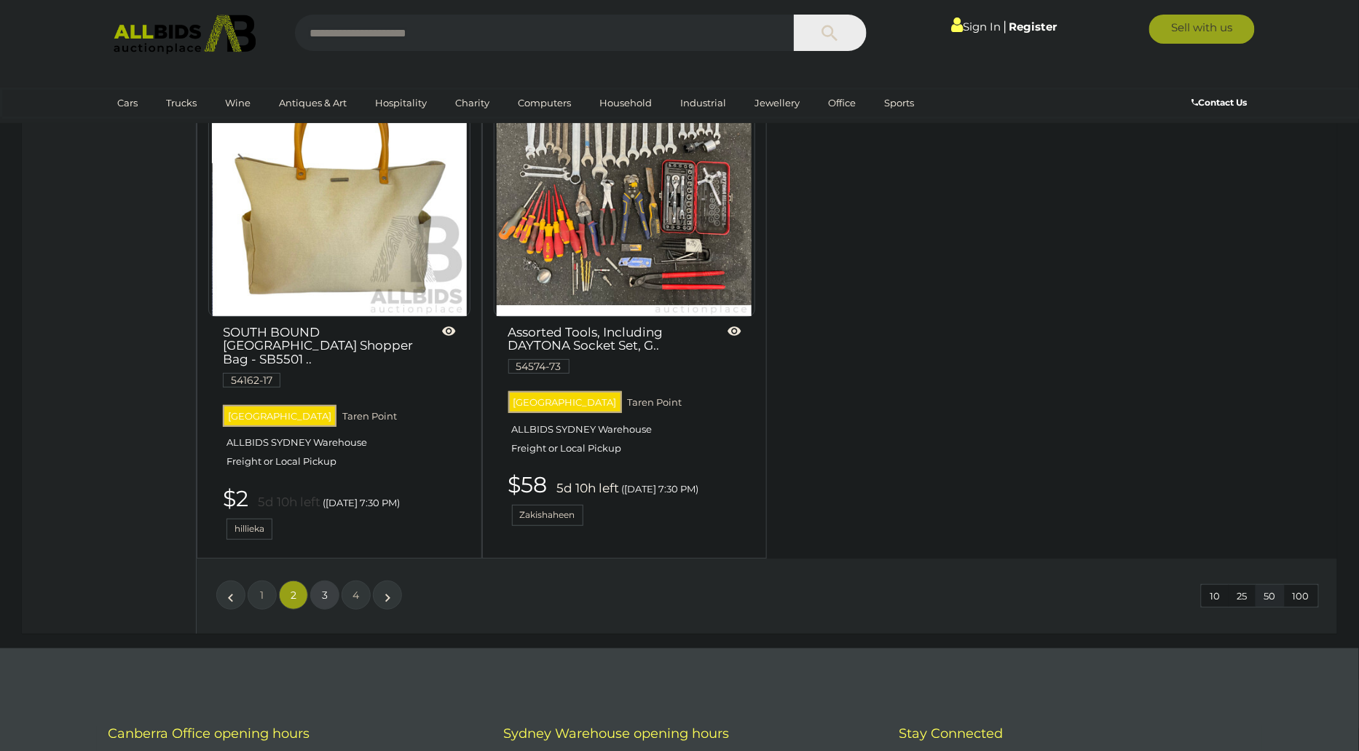
click at [323, 588] on span "3" at bounding box center [325, 594] width 6 height 13
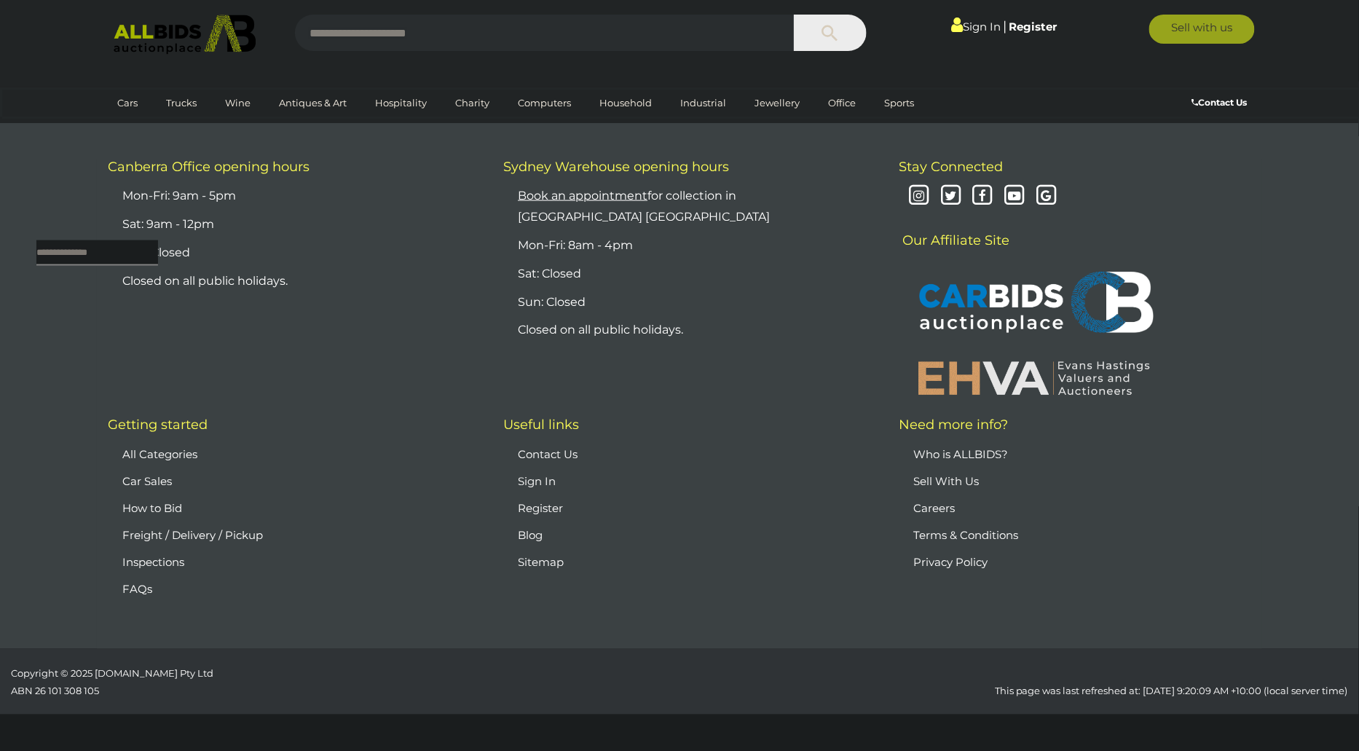
scroll to position [47, 0]
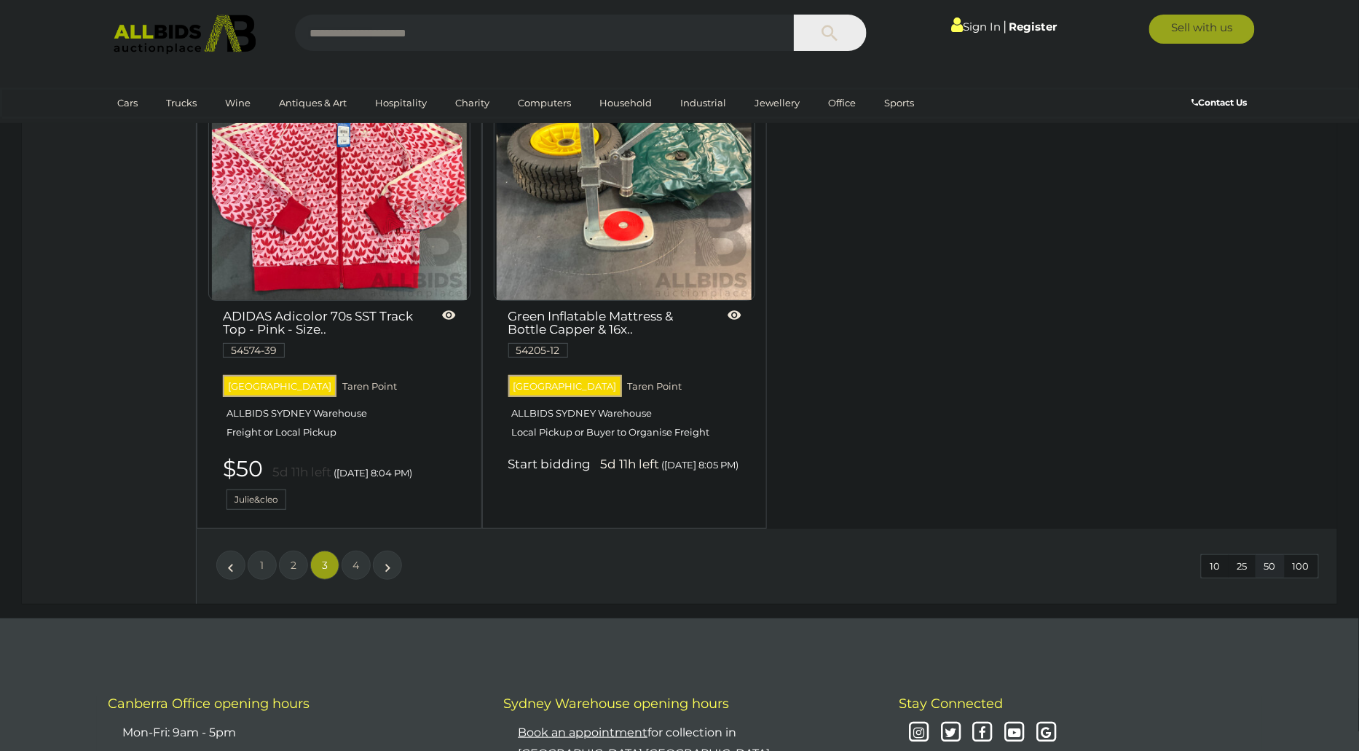
scroll to position [6116, 0]
click at [360, 549] on link "4" at bounding box center [355, 563] width 29 height 29
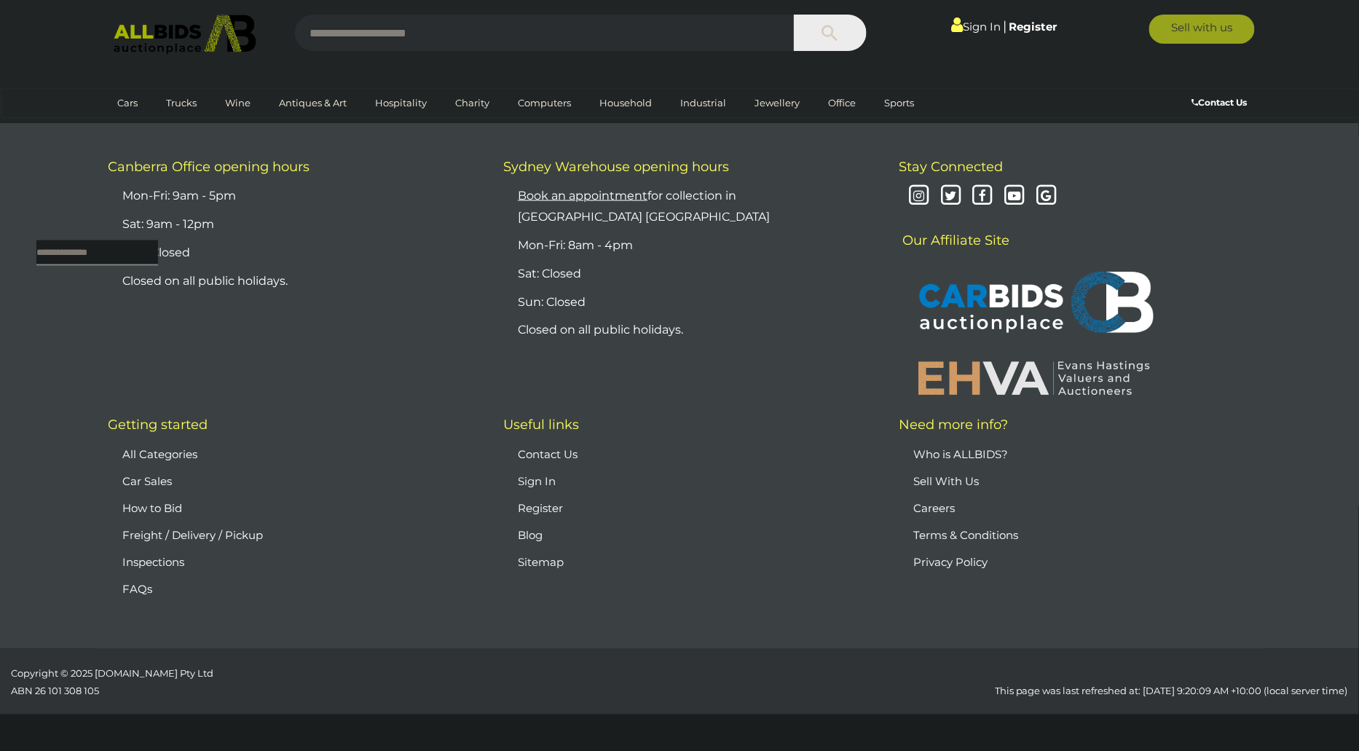
scroll to position [47, 0]
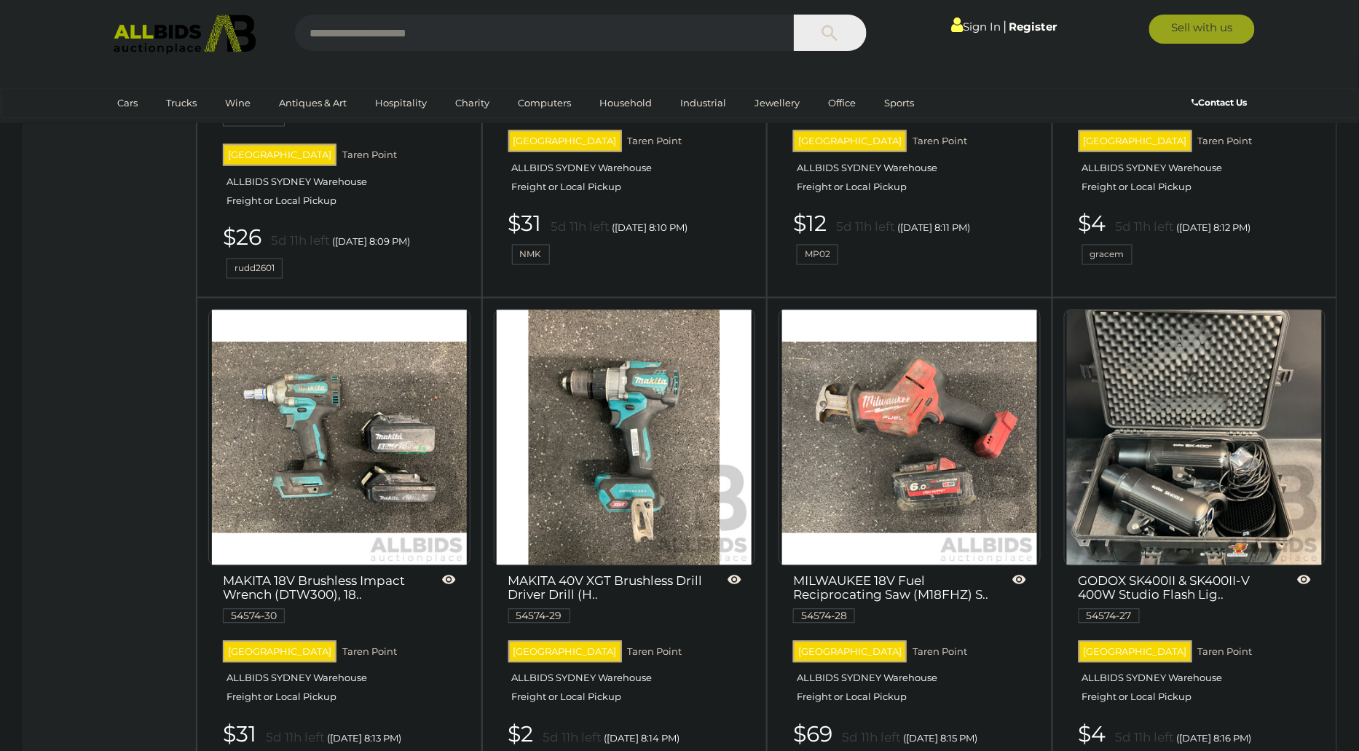
scroll to position [1038, 0]
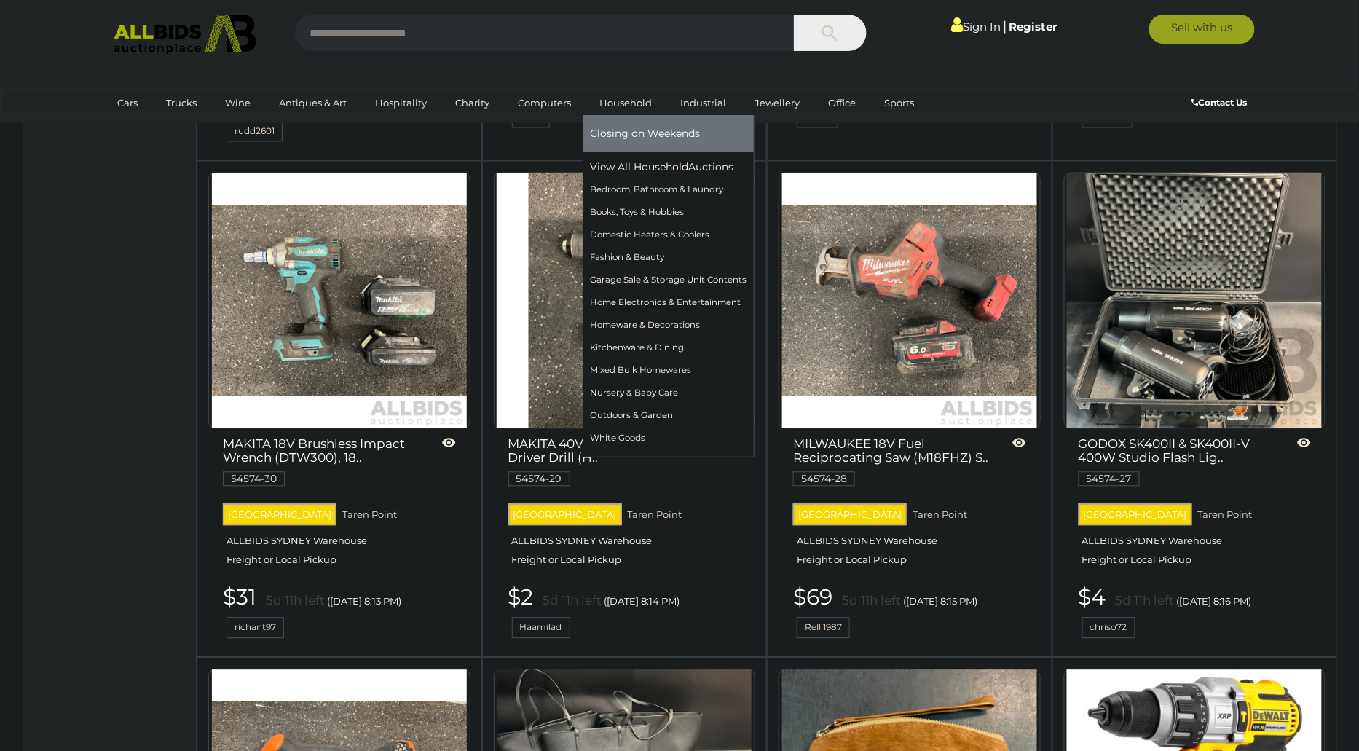
click at [631, 106] on link "Household" at bounding box center [625, 103] width 71 height 24
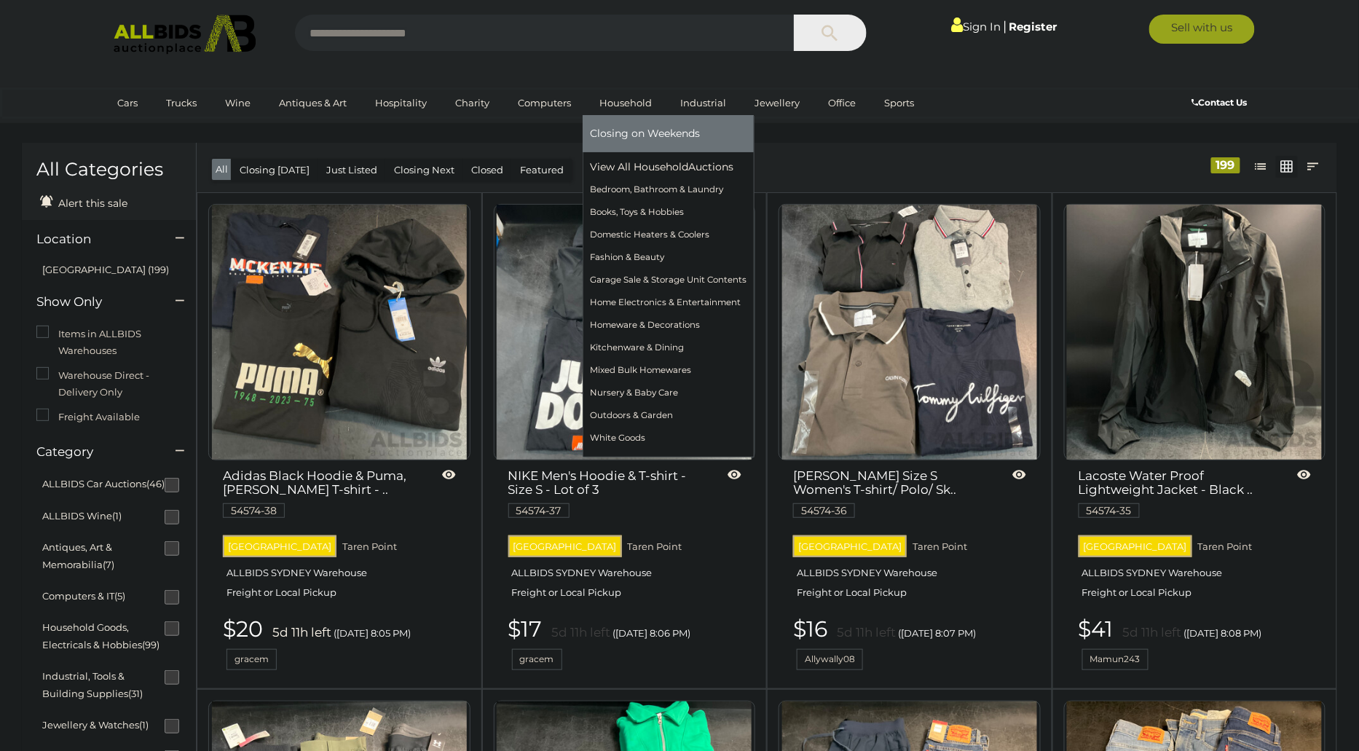
click at [628, 101] on link "Household" at bounding box center [625, 103] width 71 height 24
click at [632, 95] on link "Household" at bounding box center [625, 103] width 71 height 24
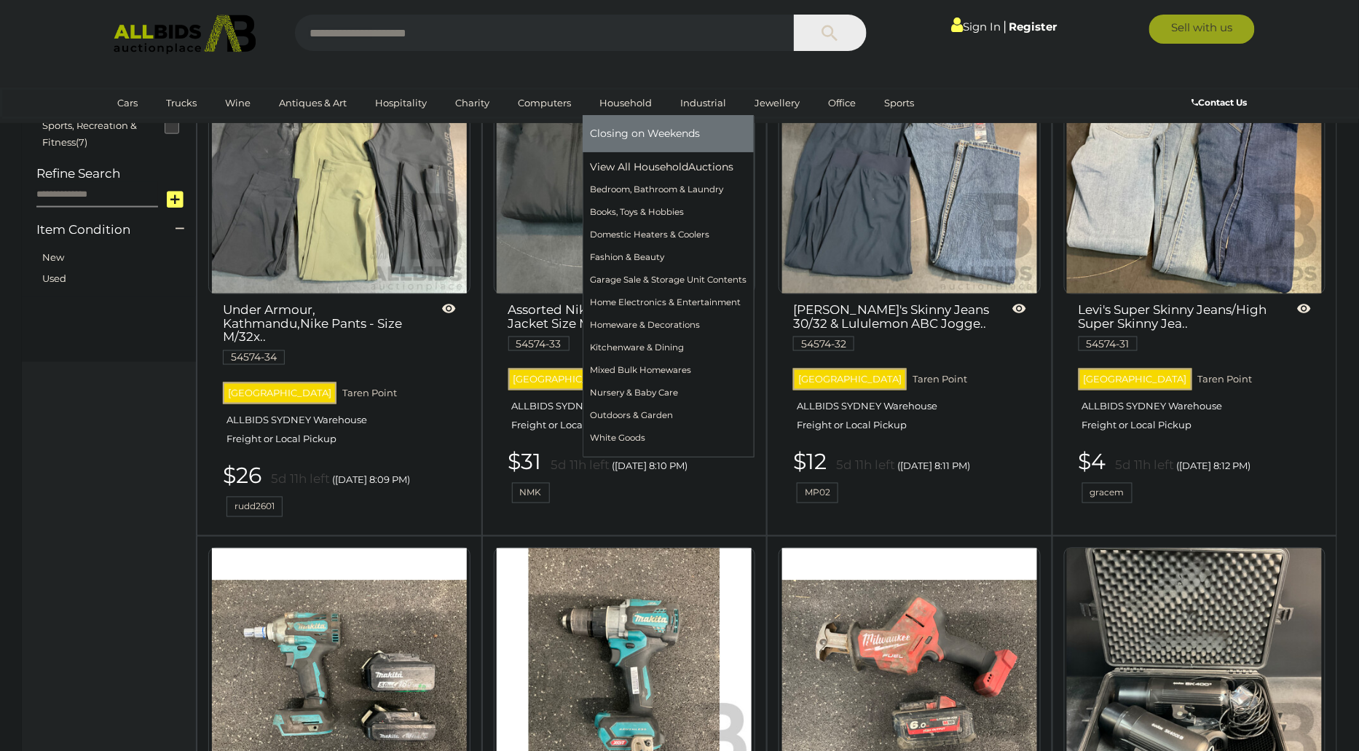
scroll to position [728, 0]
